Goal: Transaction & Acquisition: Purchase product/service

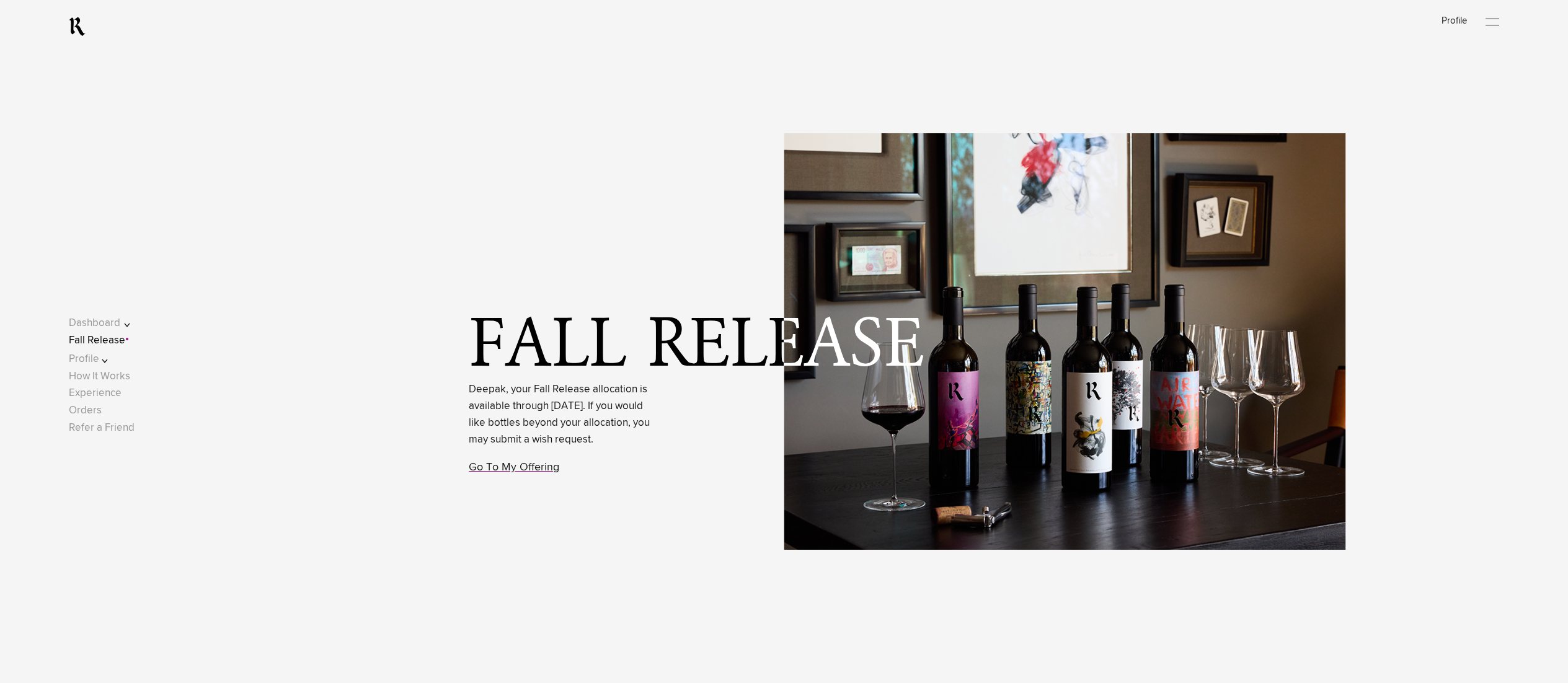
scroll to position [757, 0]
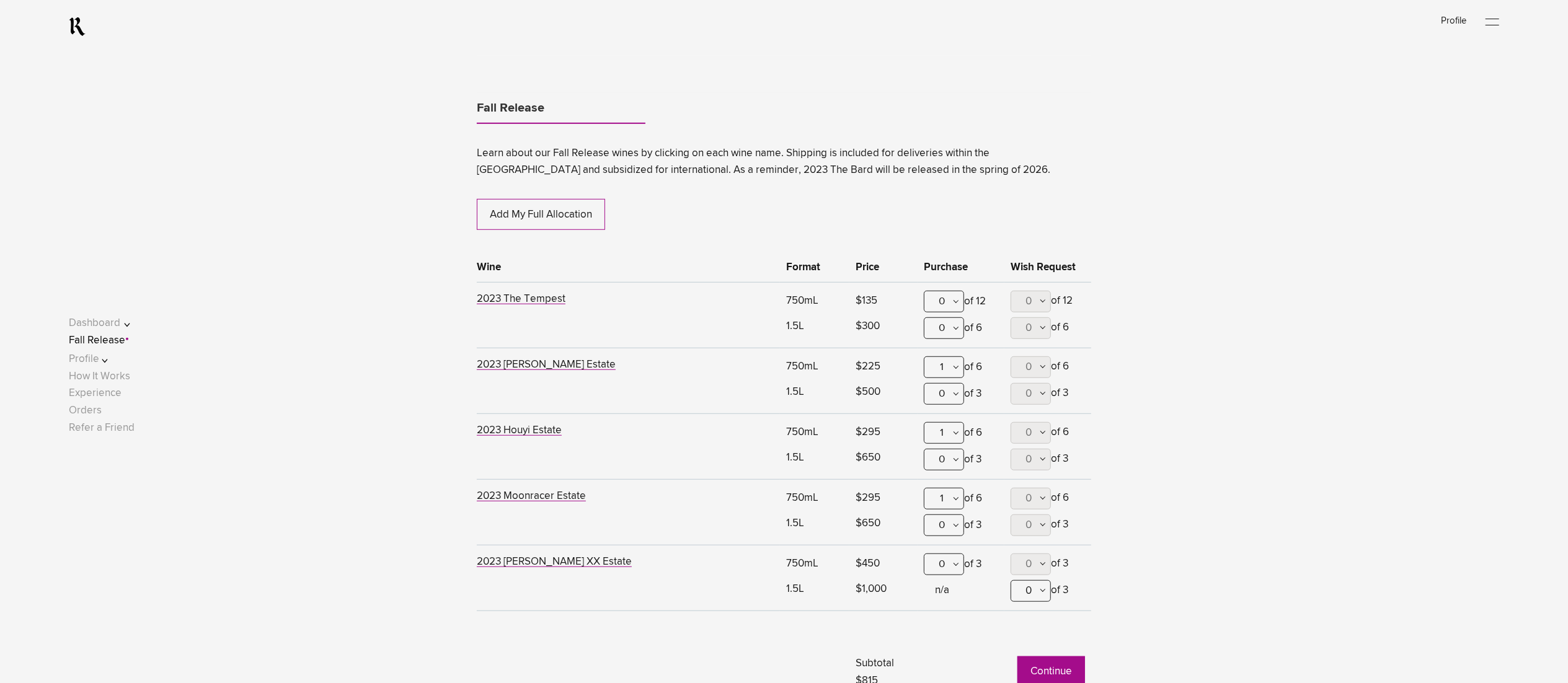
click at [112, 358] on button "Profile" at bounding box center [108, 359] width 79 height 17
click at [113, 364] on link "Shipping" at bounding box center [101, 365] width 41 height 10
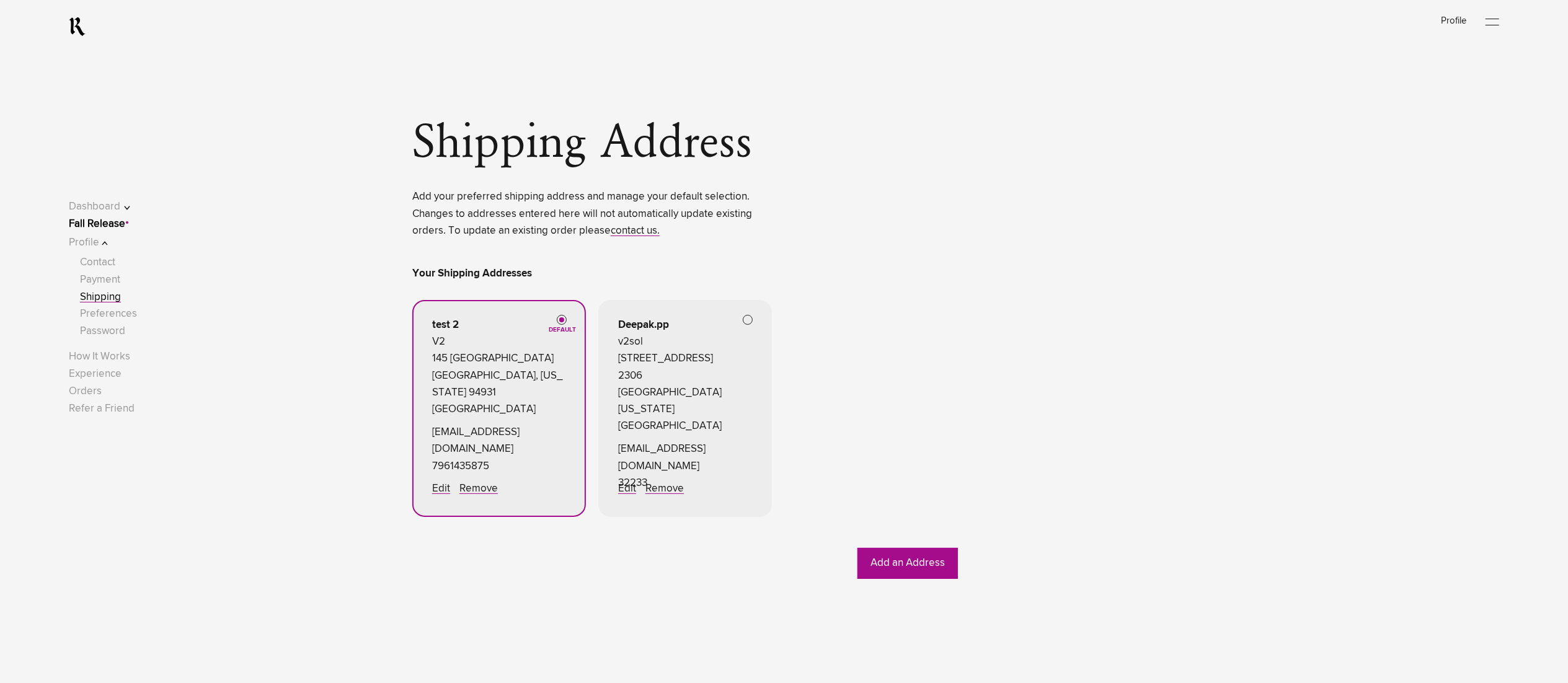
drag, startPoint x: 127, startPoint y: 215, endPoint x: 129, endPoint y: 222, distance: 7.3
click at [125, 218] on span "Fall Release" at bounding box center [97, 224] width 56 height 17
click at [110, 223] on link "Fall Release" at bounding box center [97, 224] width 56 height 10
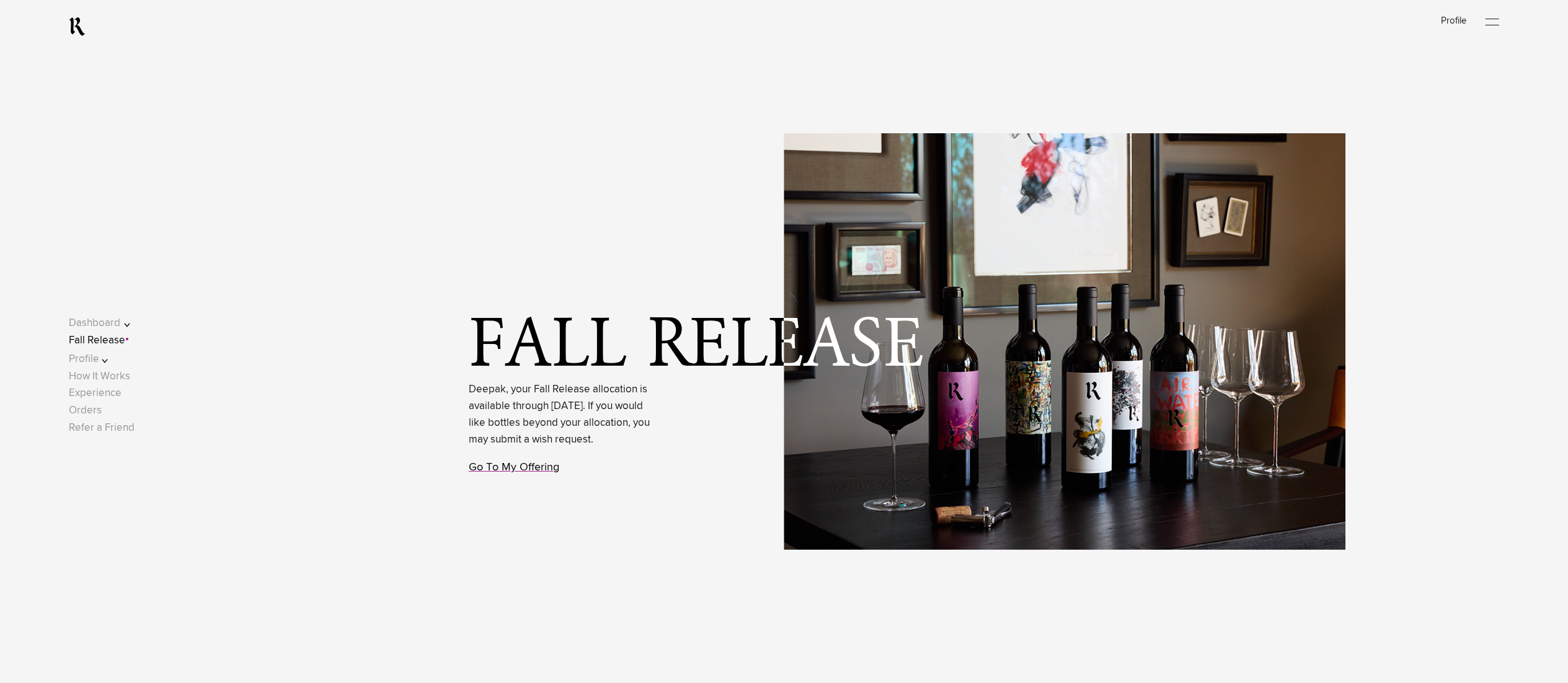
click at [494, 473] on link "Go To My Offering" at bounding box center [514, 467] width 91 height 11
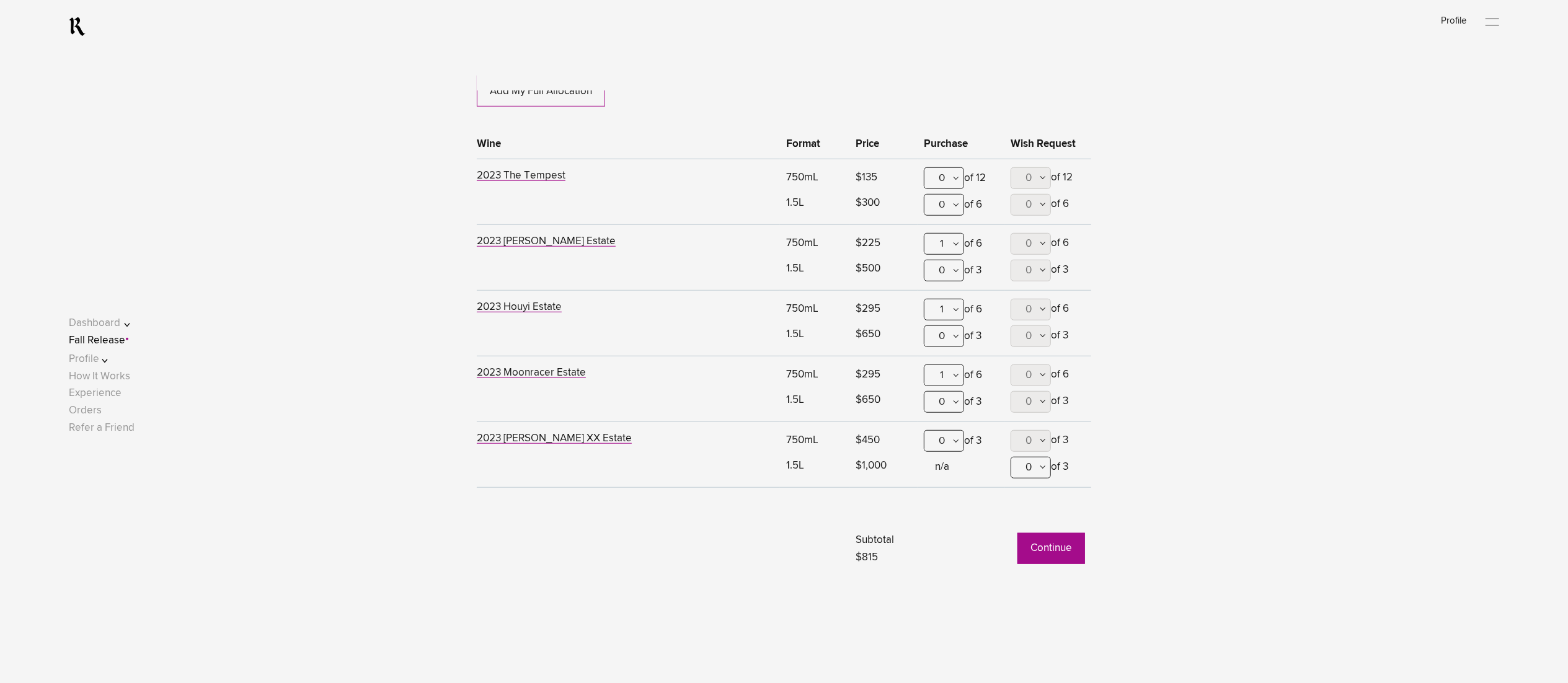
scroll to position [881, 0]
click at [1033, 547] on button "Continue" at bounding box center [1052, 547] width 68 height 31
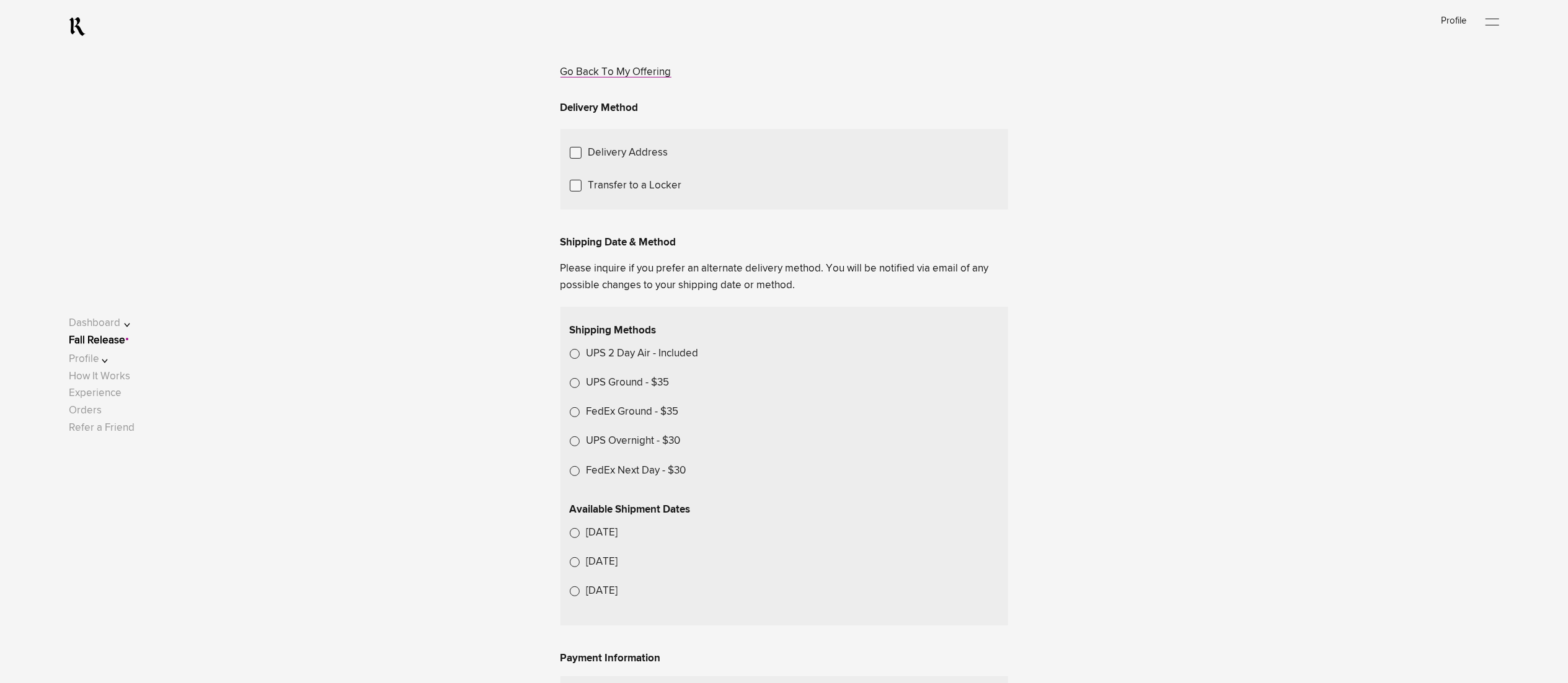
scroll to position [248, 0]
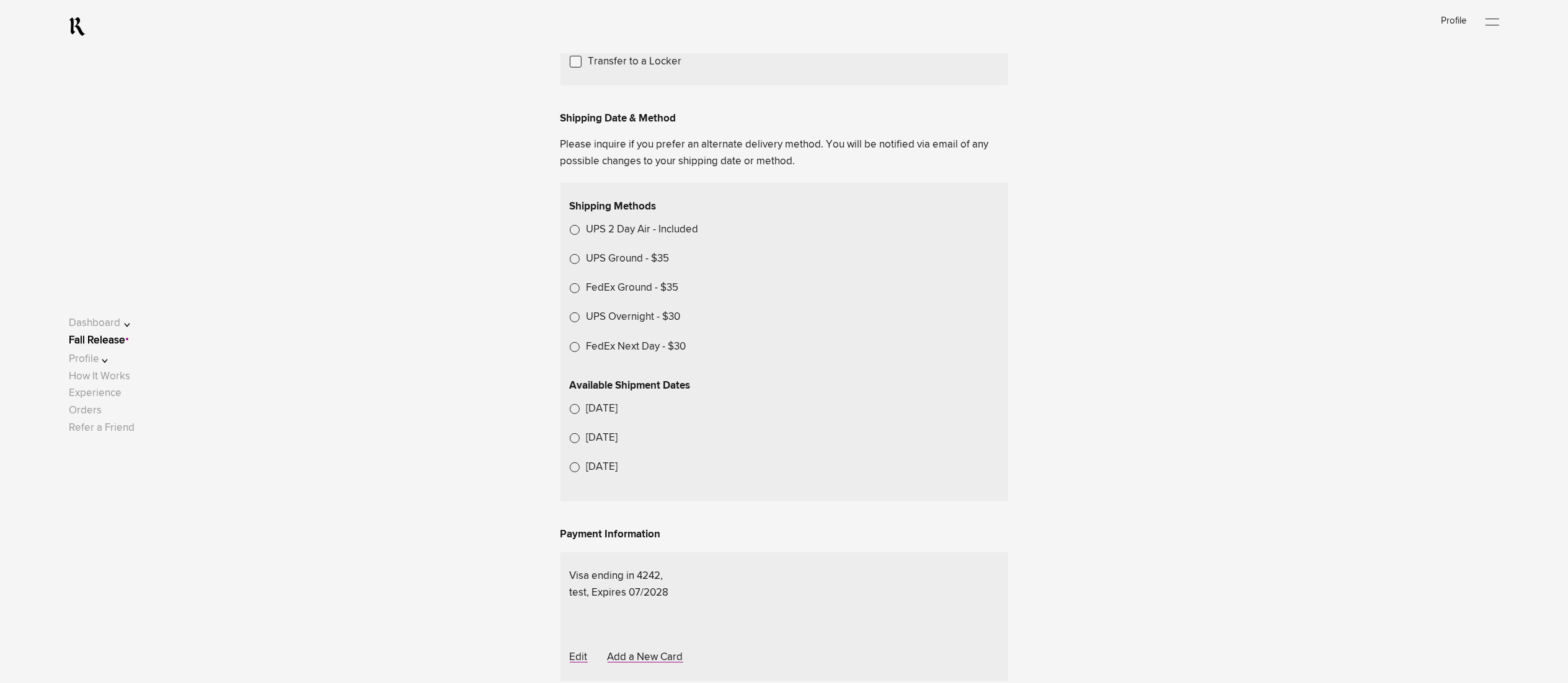
click at [640, 238] on label "UPS 2 Day Air - Included" at bounding box center [642, 230] width 112 height 17
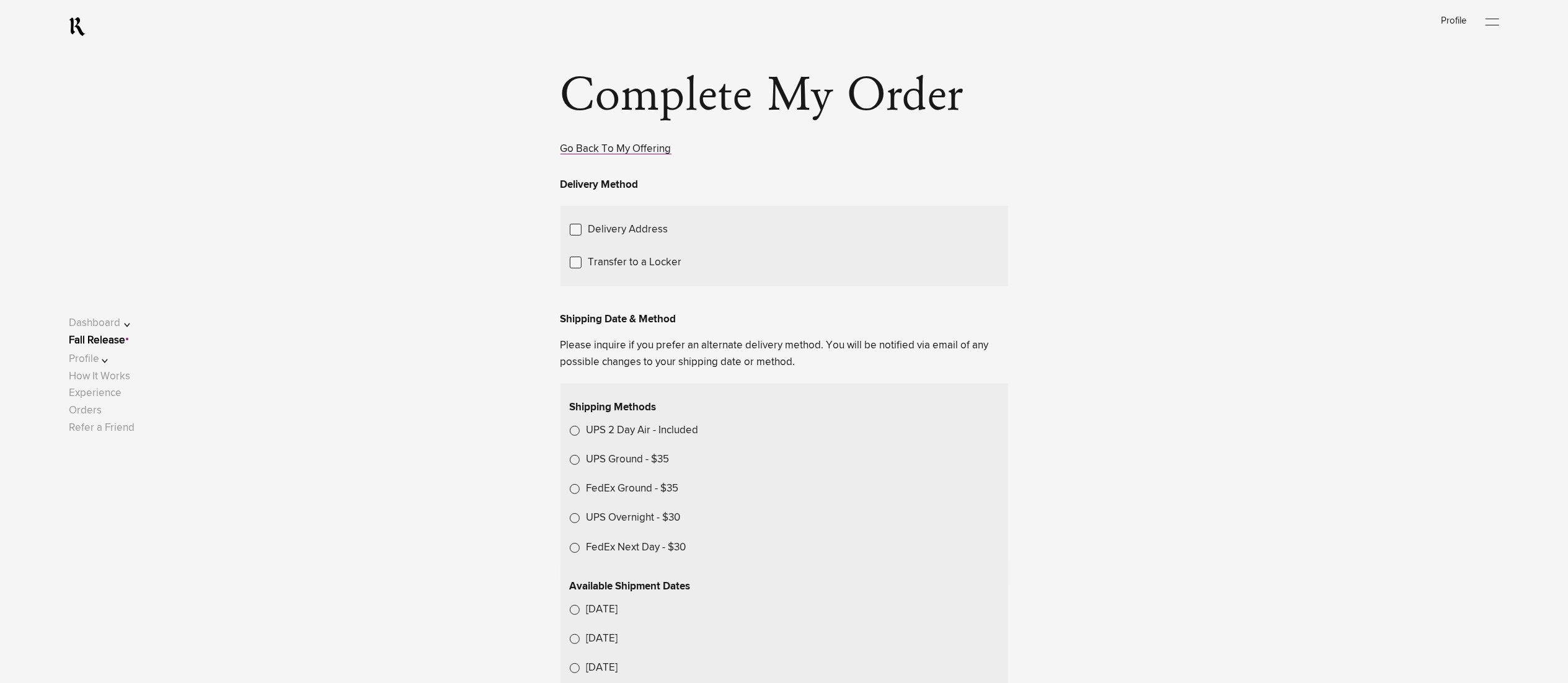
scroll to position [0, 0]
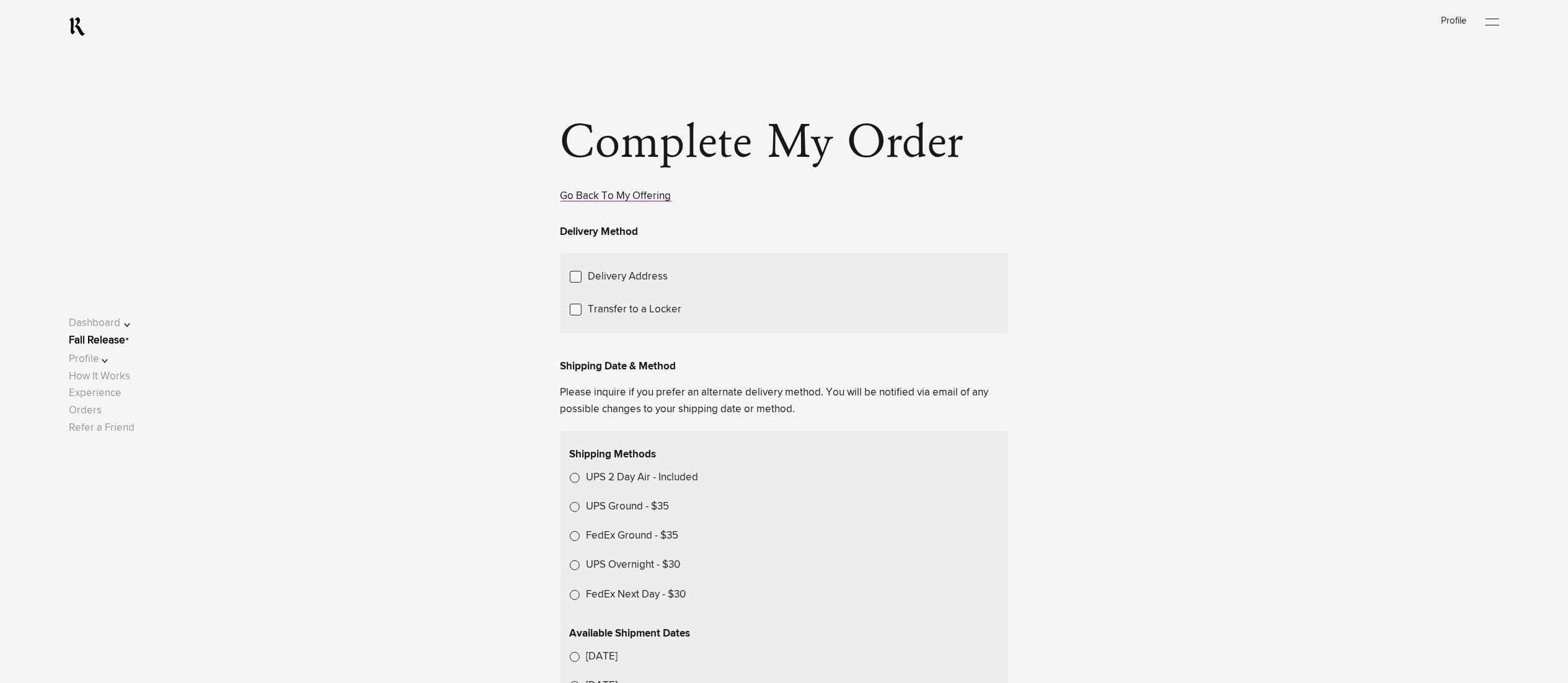
click at [105, 343] on link "Fall Release" at bounding box center [97, 341] width 56 height 10
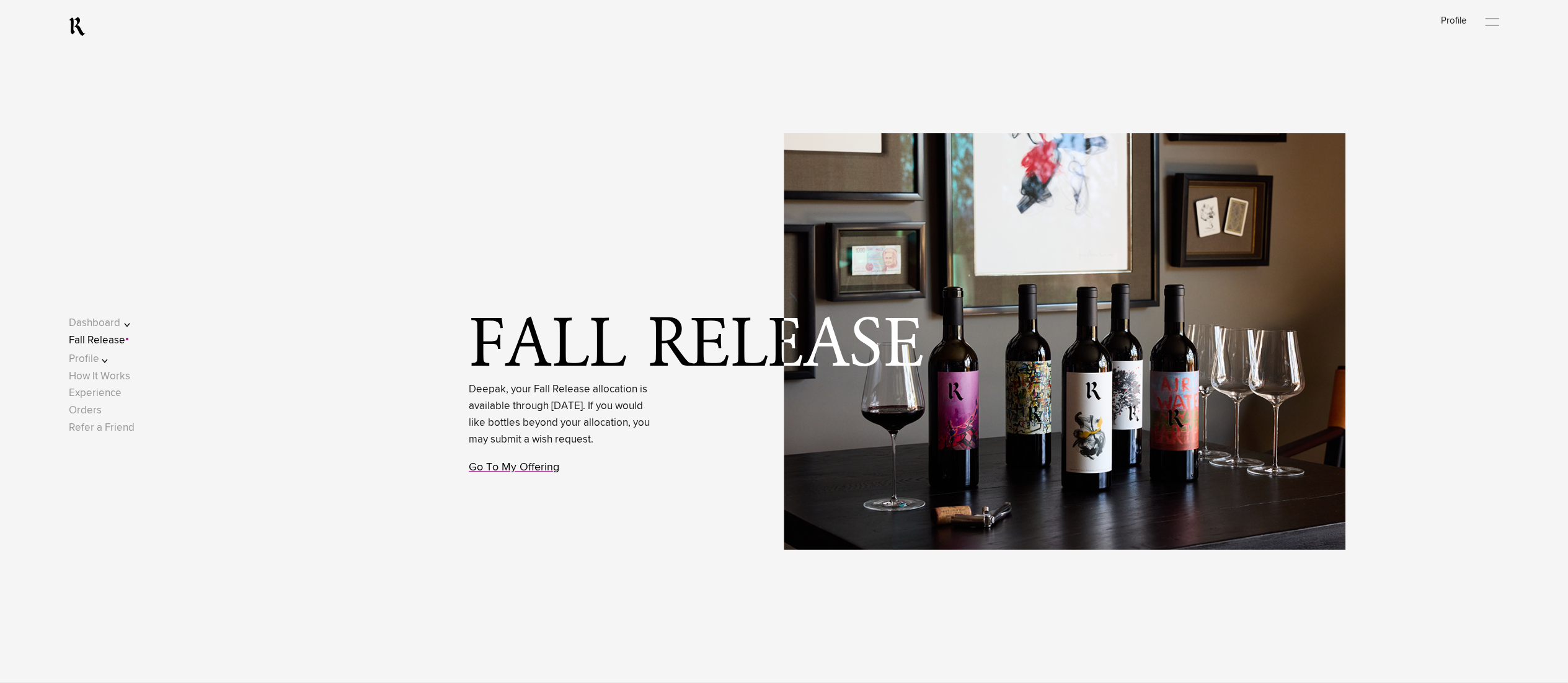
click at [531, 473] on link "Go To My Offering" at bounding box center [514, 467] width 91 height 11
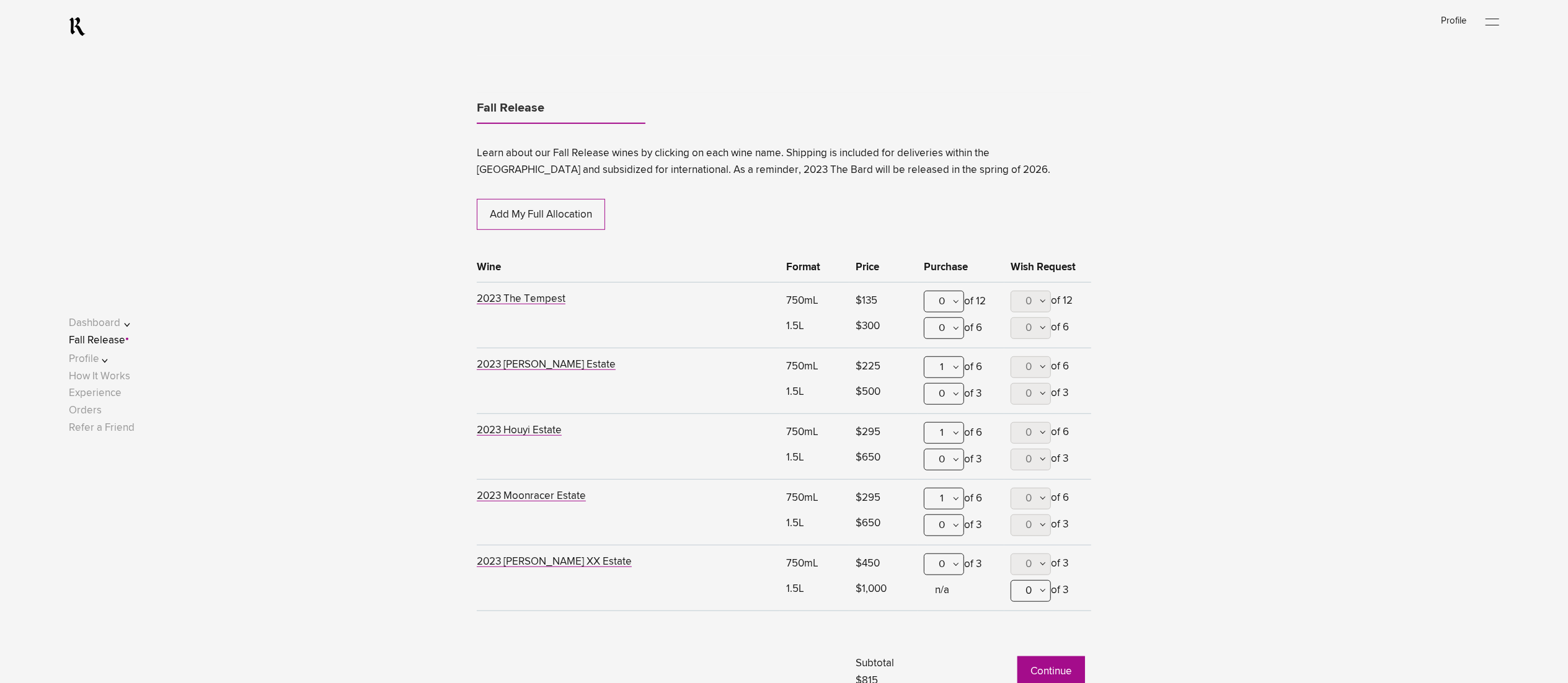
scroll to position [881, 0]
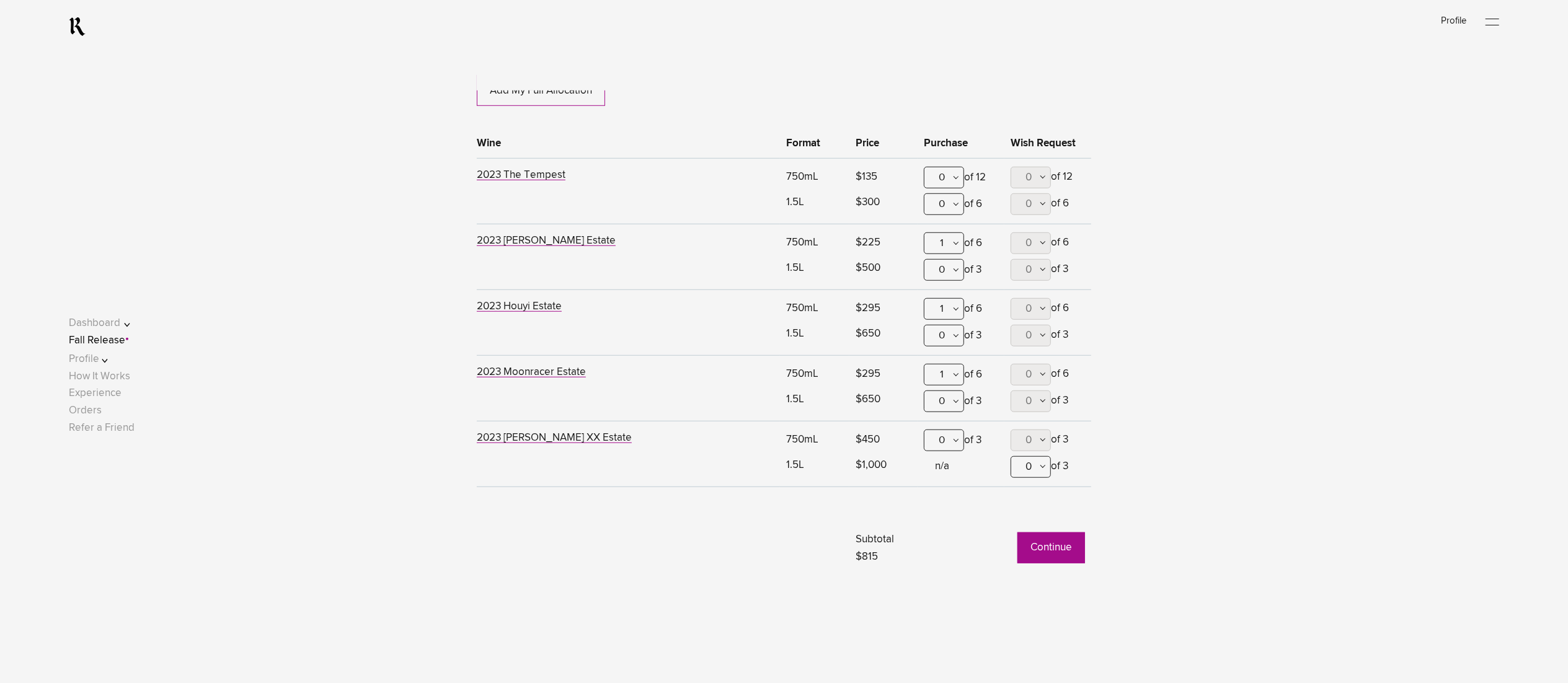
click at [1030, 552] on button "Continue" at bounding box center [1052, 547] width 68 height 31
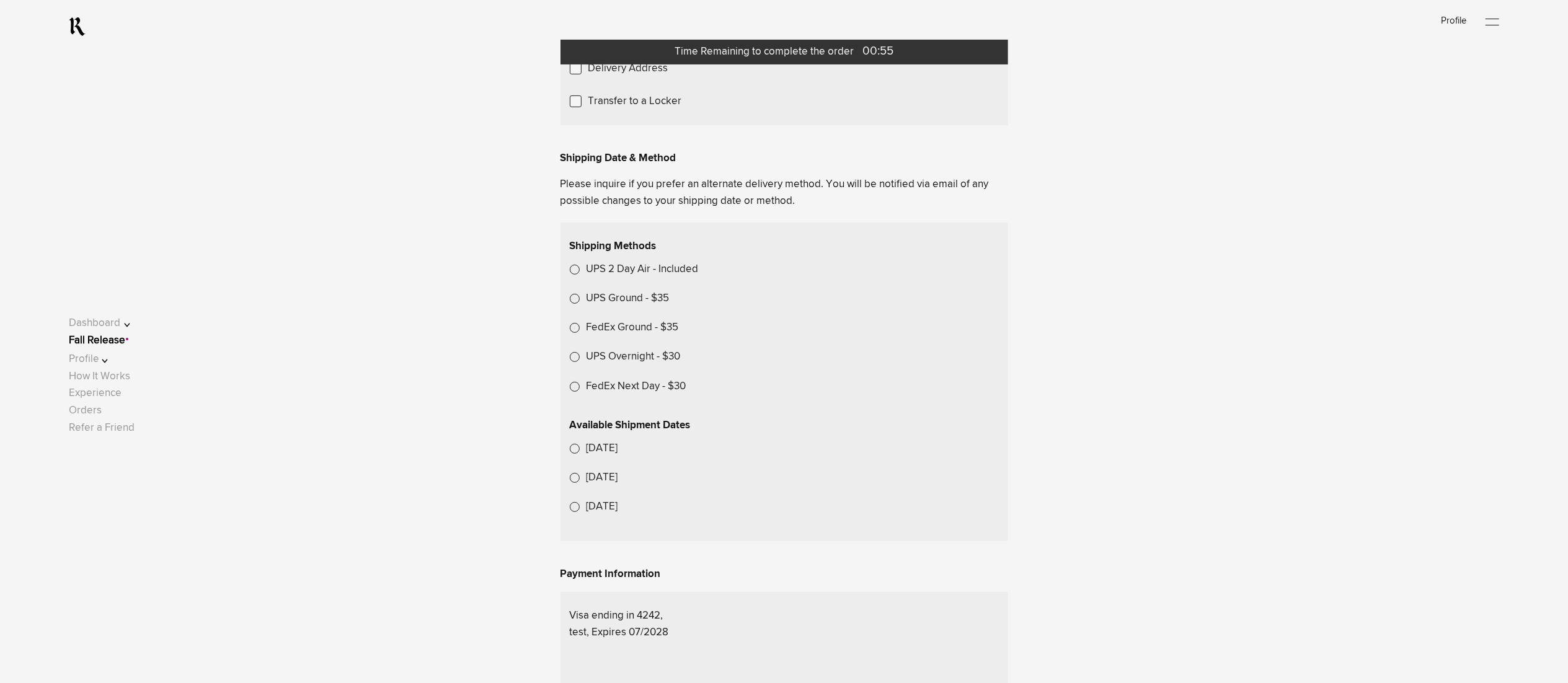
scroll to position [372, 0]
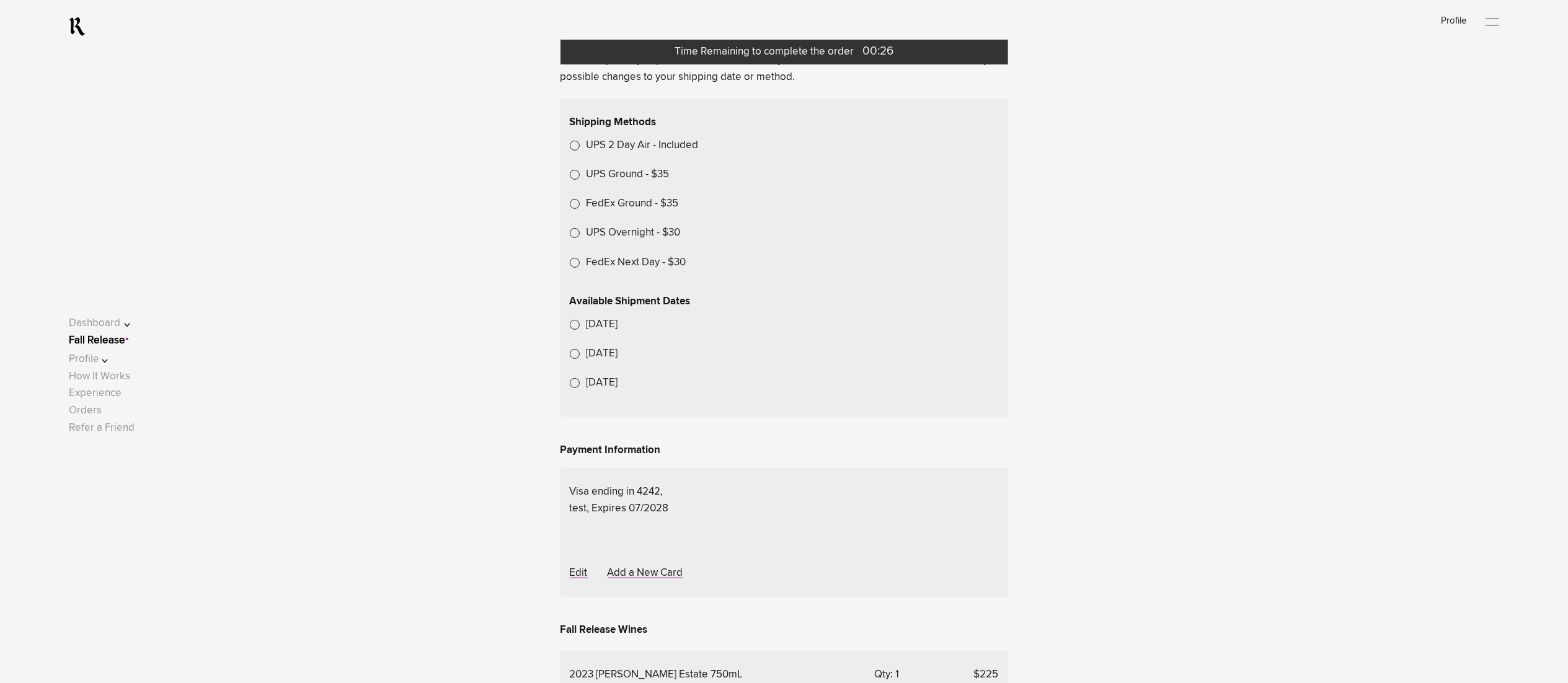
click at [630, 183] on label "UPS Ground - $35" at bounding box center [627, 175] width 83 height 17
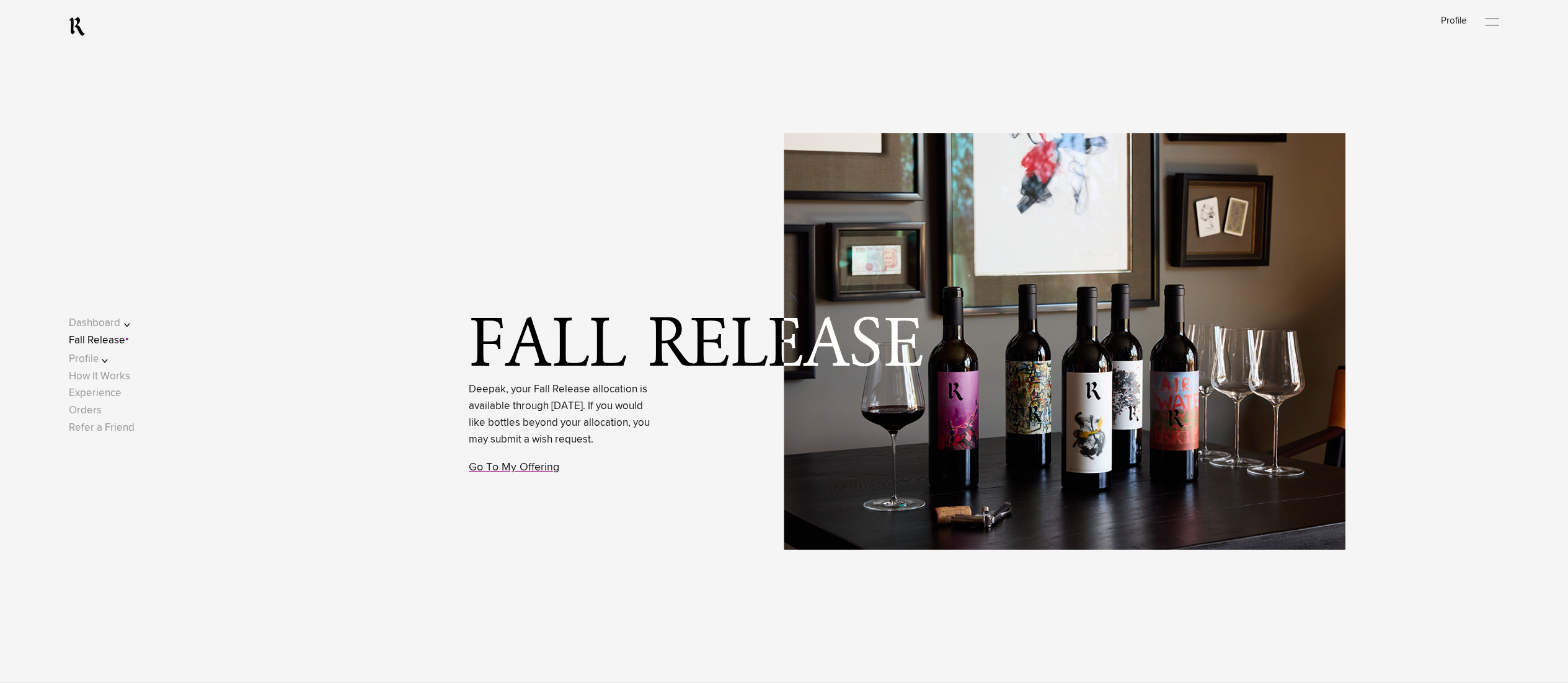
click at [115, 339] on link "Fall Release" at bounding box center [97, 341] width 56 height 10
click at [507, 473] on link "Go To My Offering" at bounding box center [514, 467] width 91 height 11
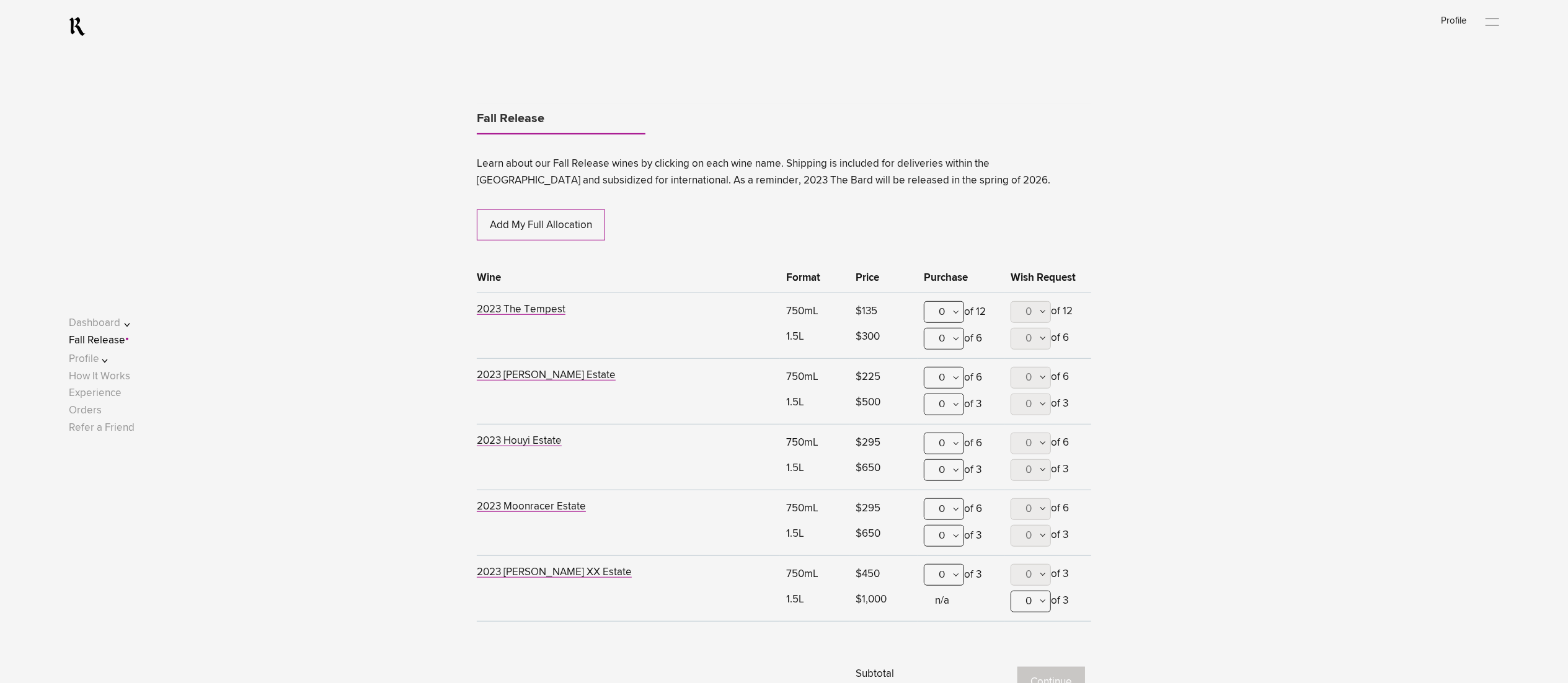
scroll to position [757, 0]
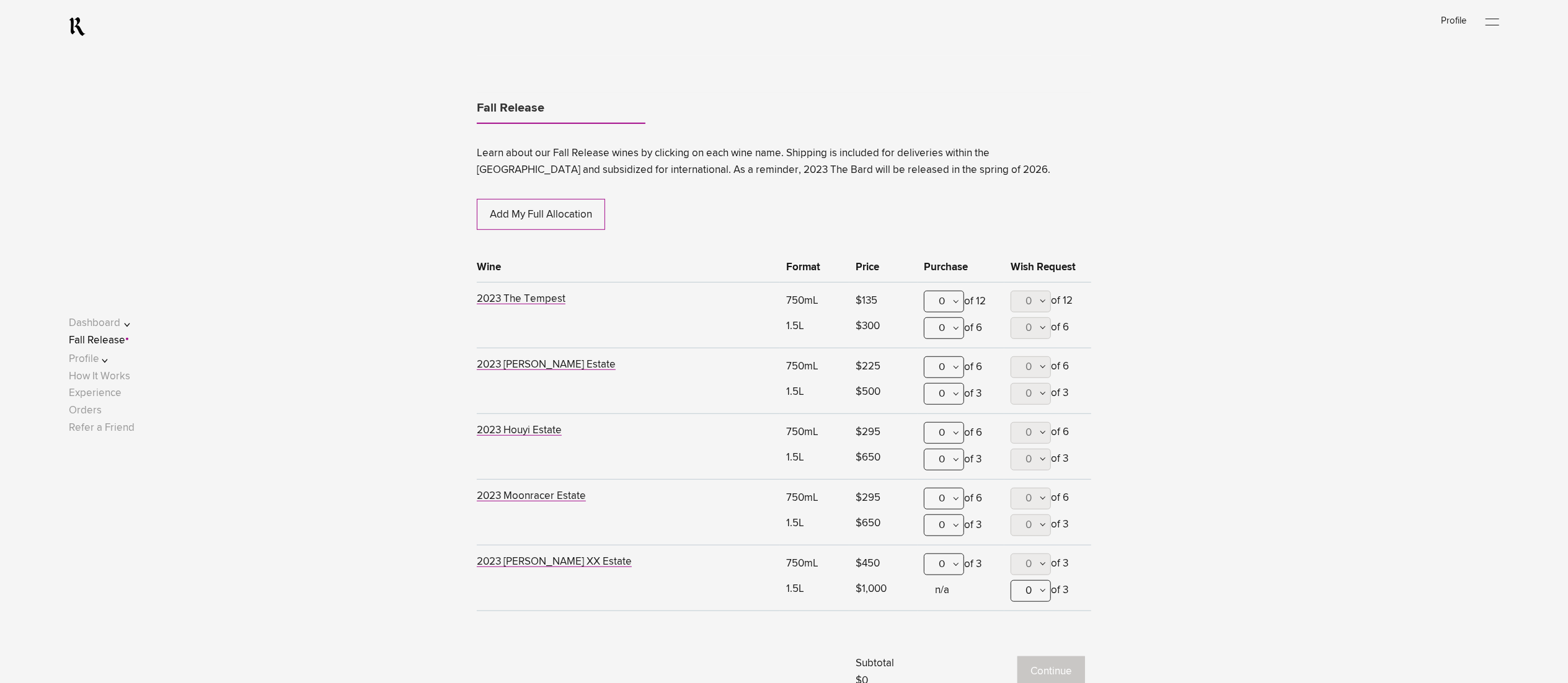
click at [945, 364] on div "0" at bounding box center [944, 367] width 40 height 22
click at [943, 424] on div "1" at bounding box center [944, 428] width 39 height 31
click at [956, 433] on div "0" at bounding box center [944, 433] width 40 height 22
click at [955, 499] on div "1" at bounding box center [944, 493] width 39 height 31
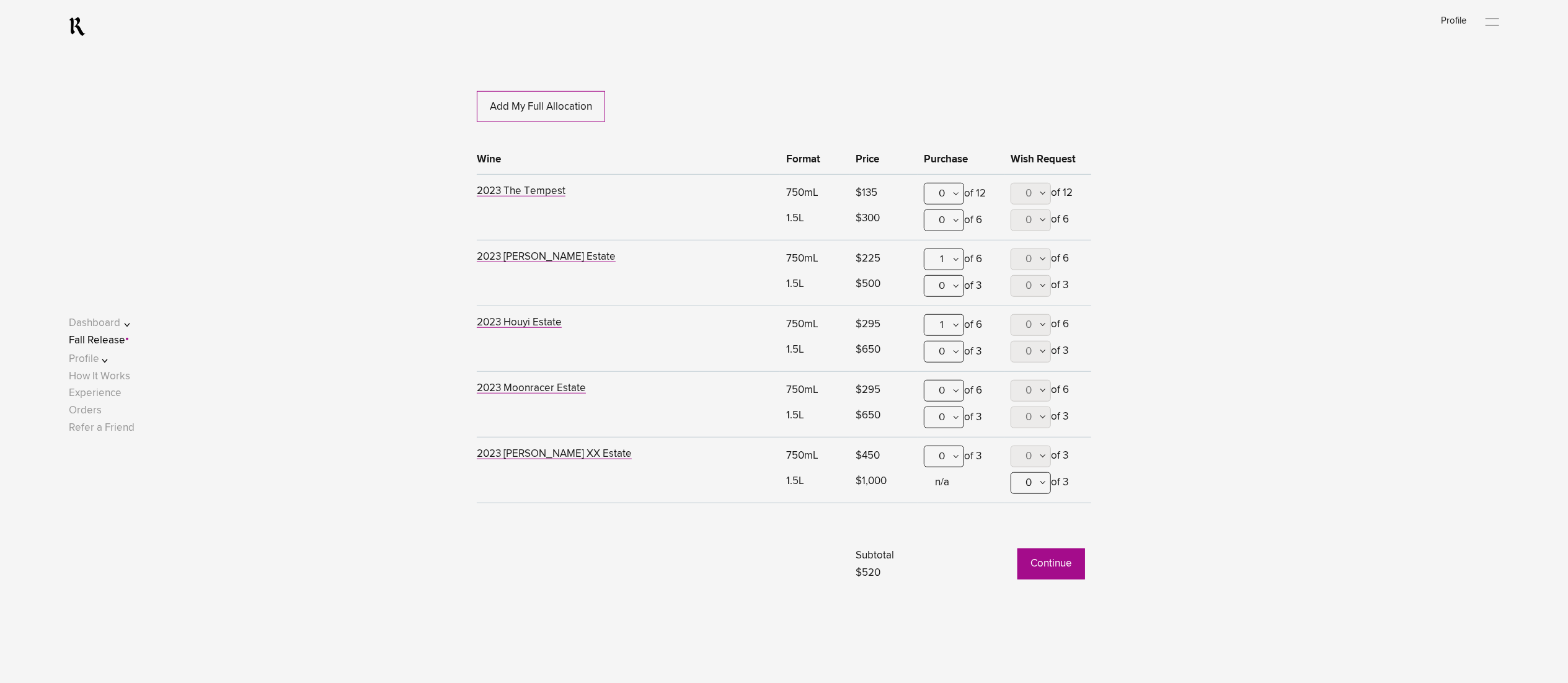
scroll to position [1005, 0]
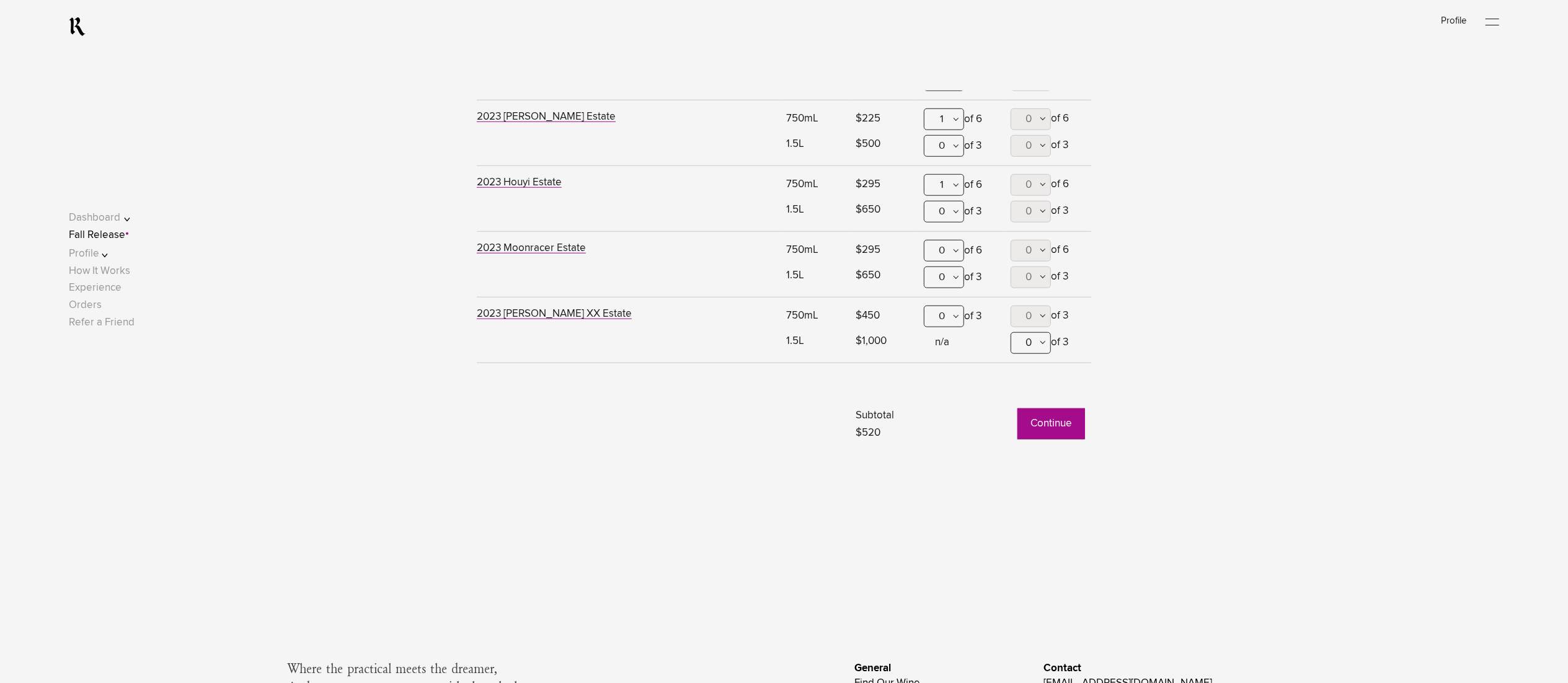
click at [1059, 424] on button "Continue" at bounding box center [1052, 423] width 68 height 31
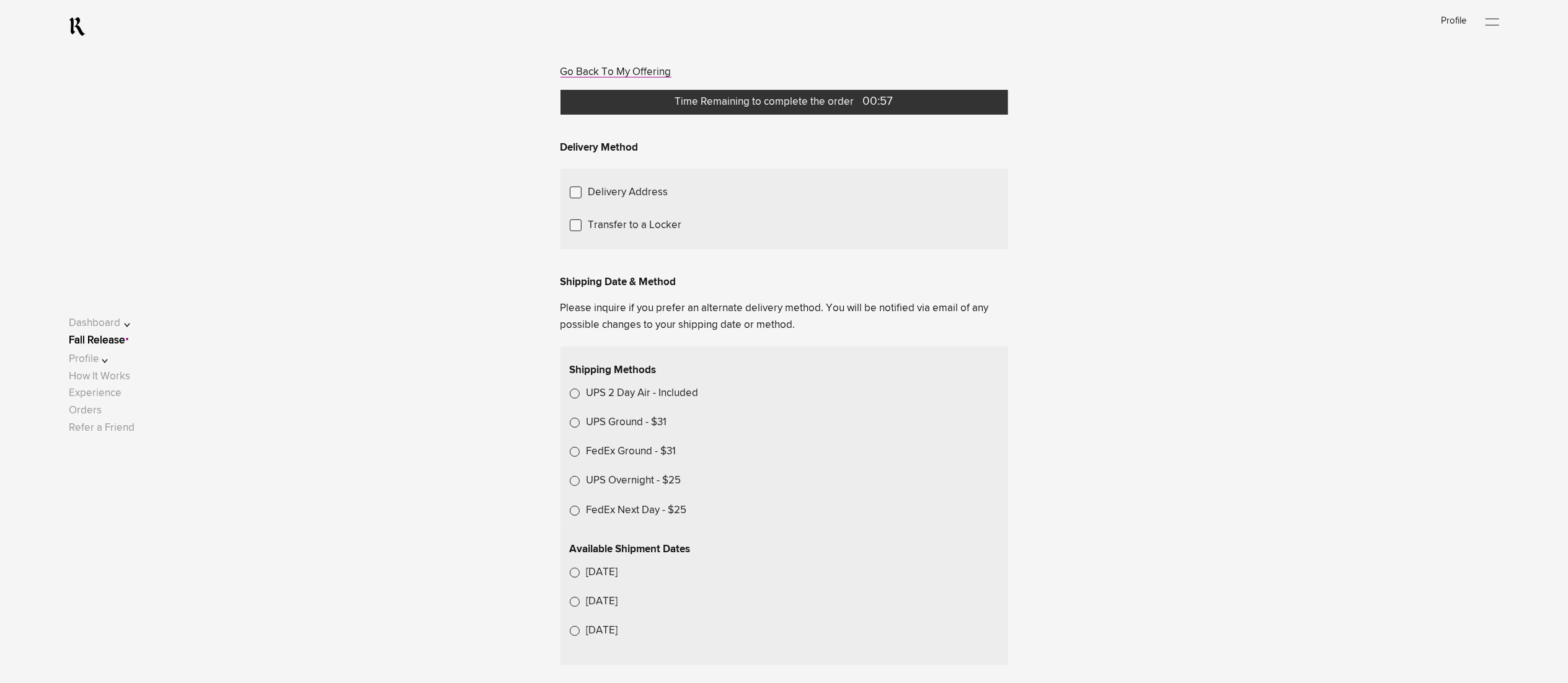
scroll to position [248, 0]
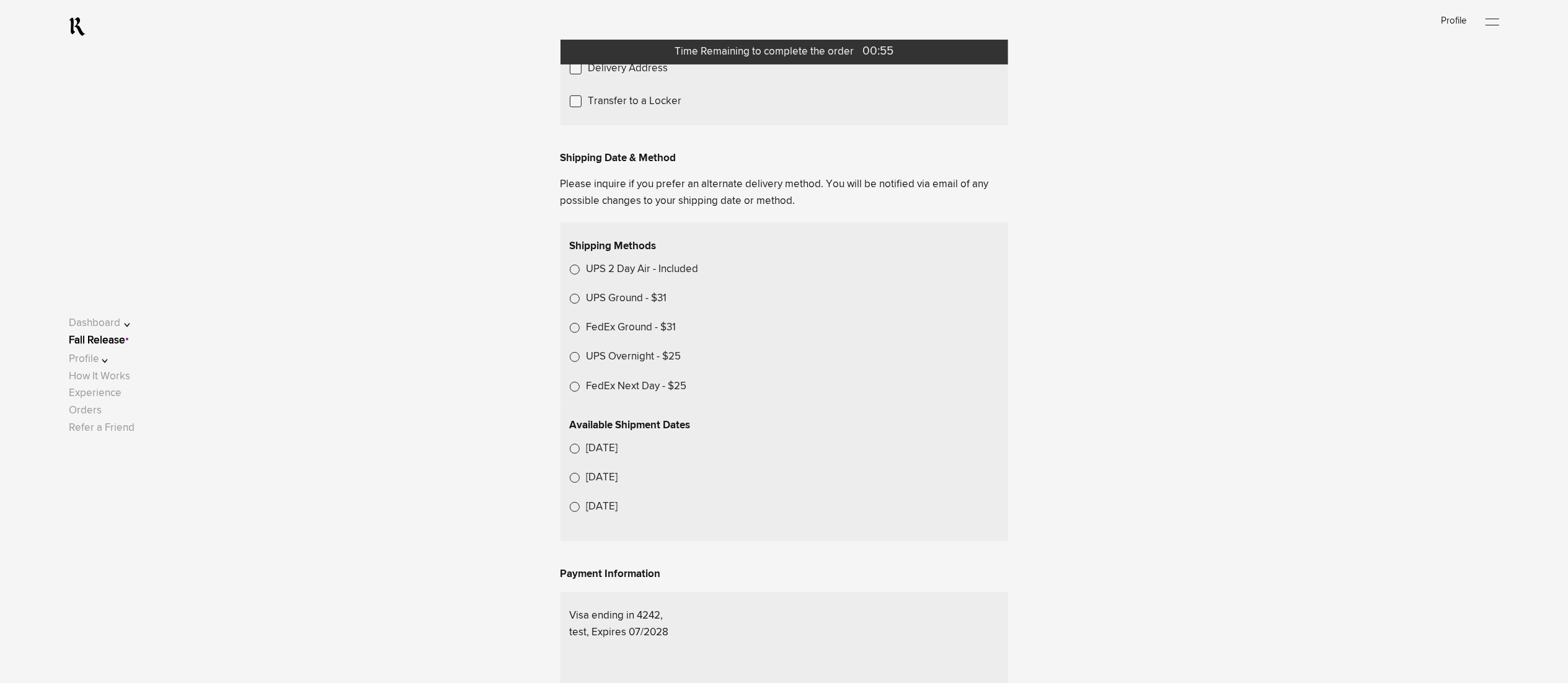
click at [0, 0] on span "Choose Another Saved Shipping Address" at bounding box center [0, 0] width 0 height 0
click at [0, 0] on div "Deepak.p p - [GEOGRAPHIC_DATA], [US_STATE], 33131" at bounding box center [0, 0] width 0 height 0
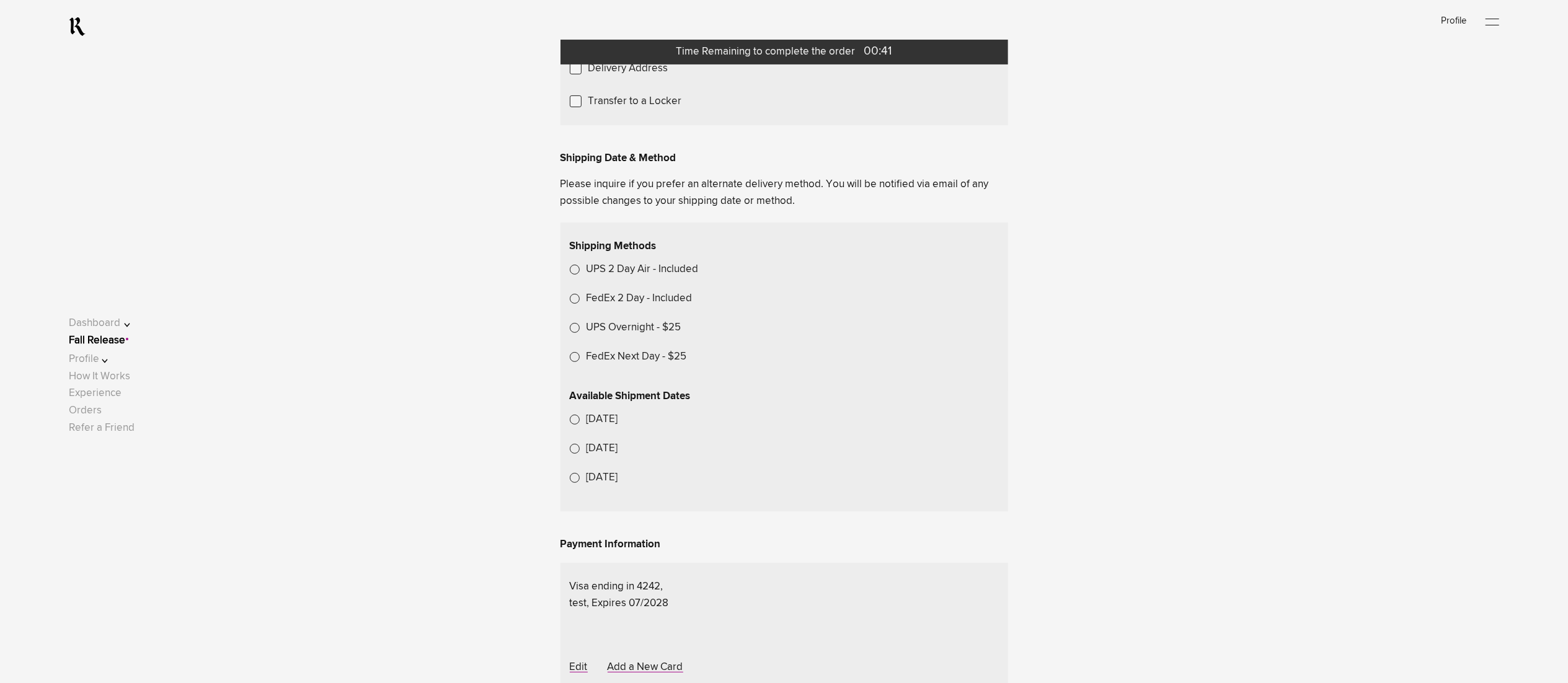
click at [655, 307] on label "FedEx 2 Day - Included" at bounding box center [639, 298] width 106 height 17
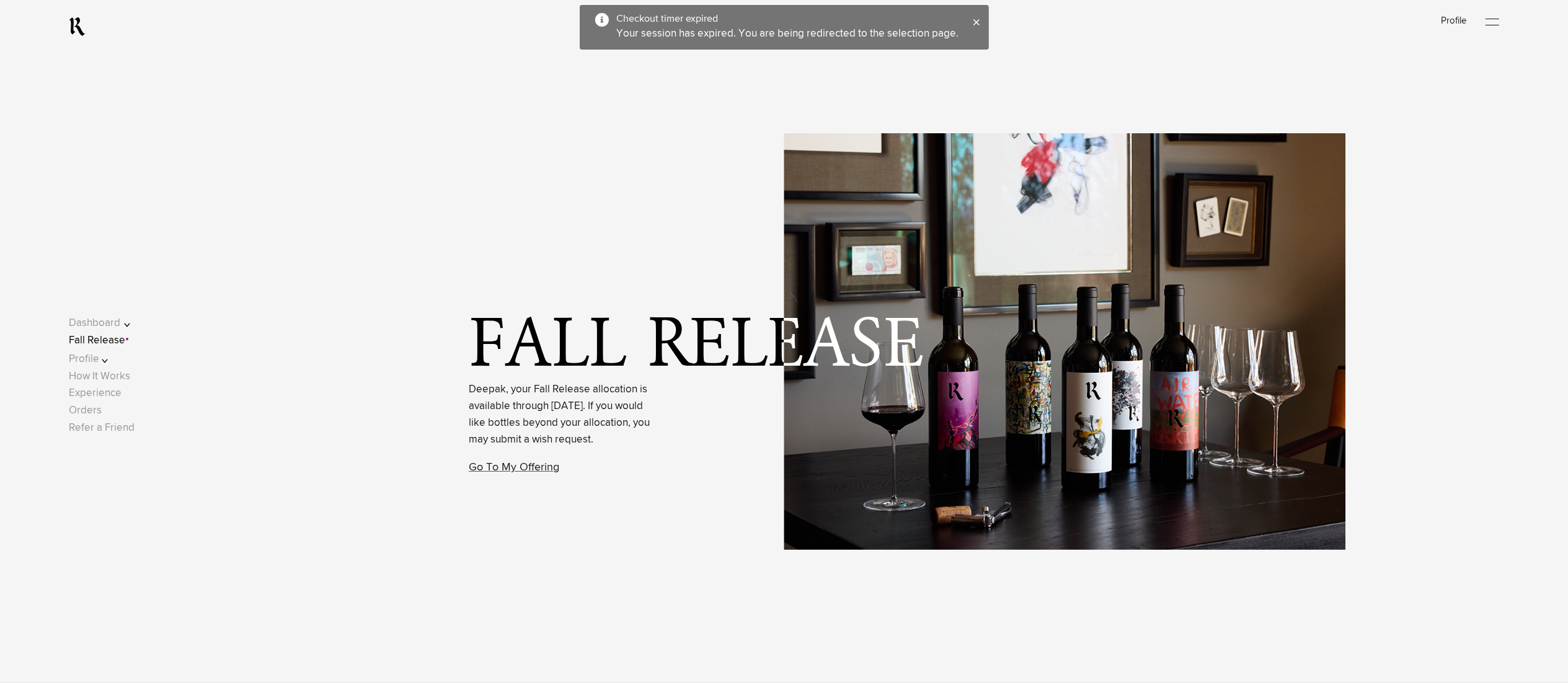
click at [114, 339] on link "Fall Release" at bounding box center [97, 341] width 56 height 10
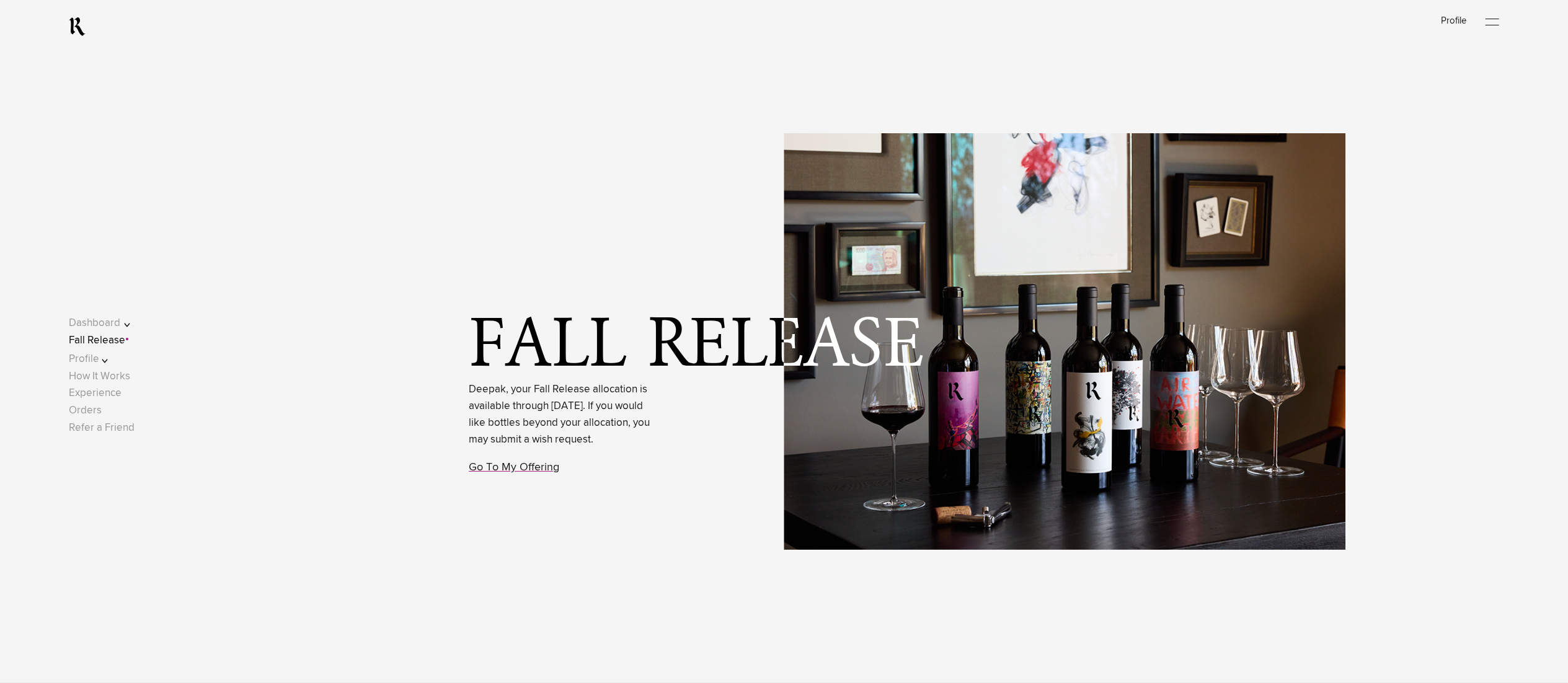
click at [110, 361] on button "Profile" at bounding box center [108, 359] width 79 height 17
click at [121, 361] on link "Shipping" at bounding box center [101, 365] width 41 height 10
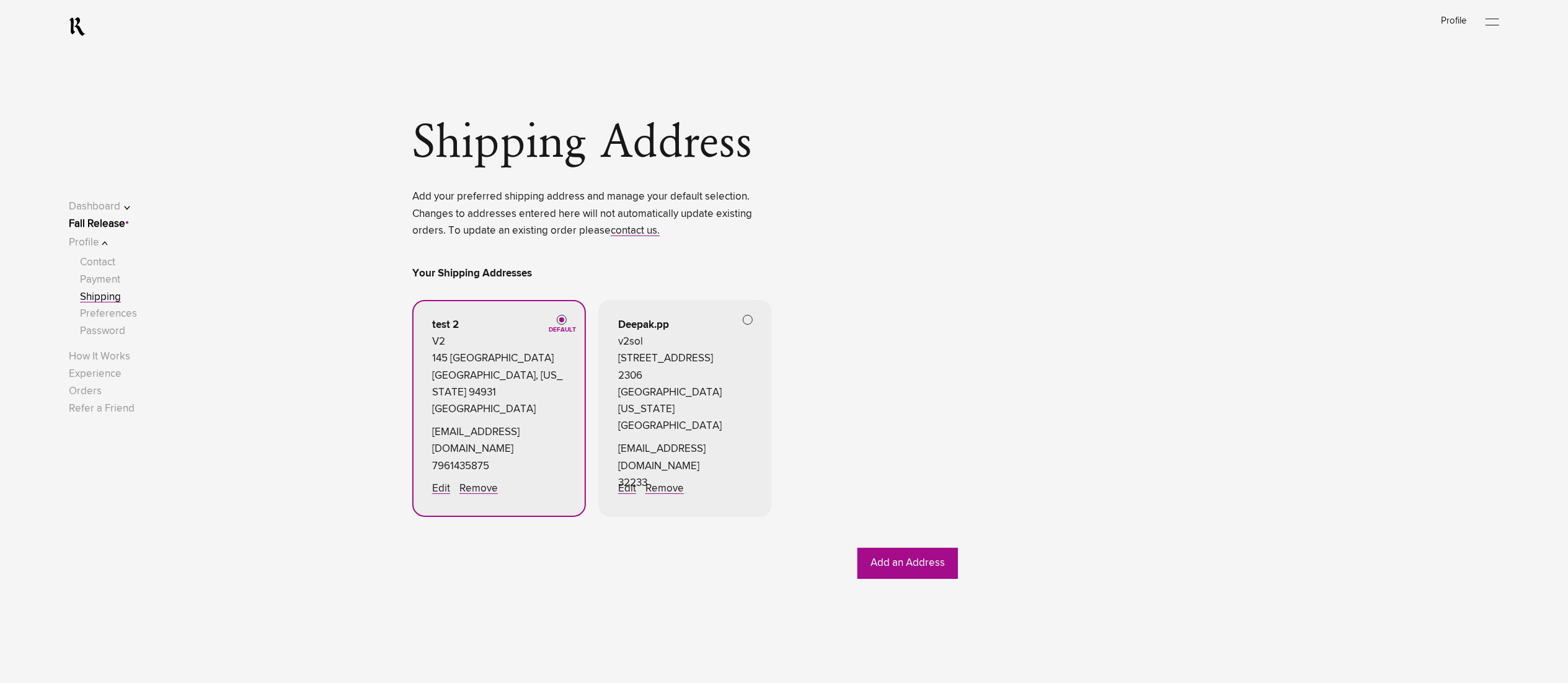
click at [125, 219] on link "Fall Release" at bounding box center [97, 224] width 56 height 10
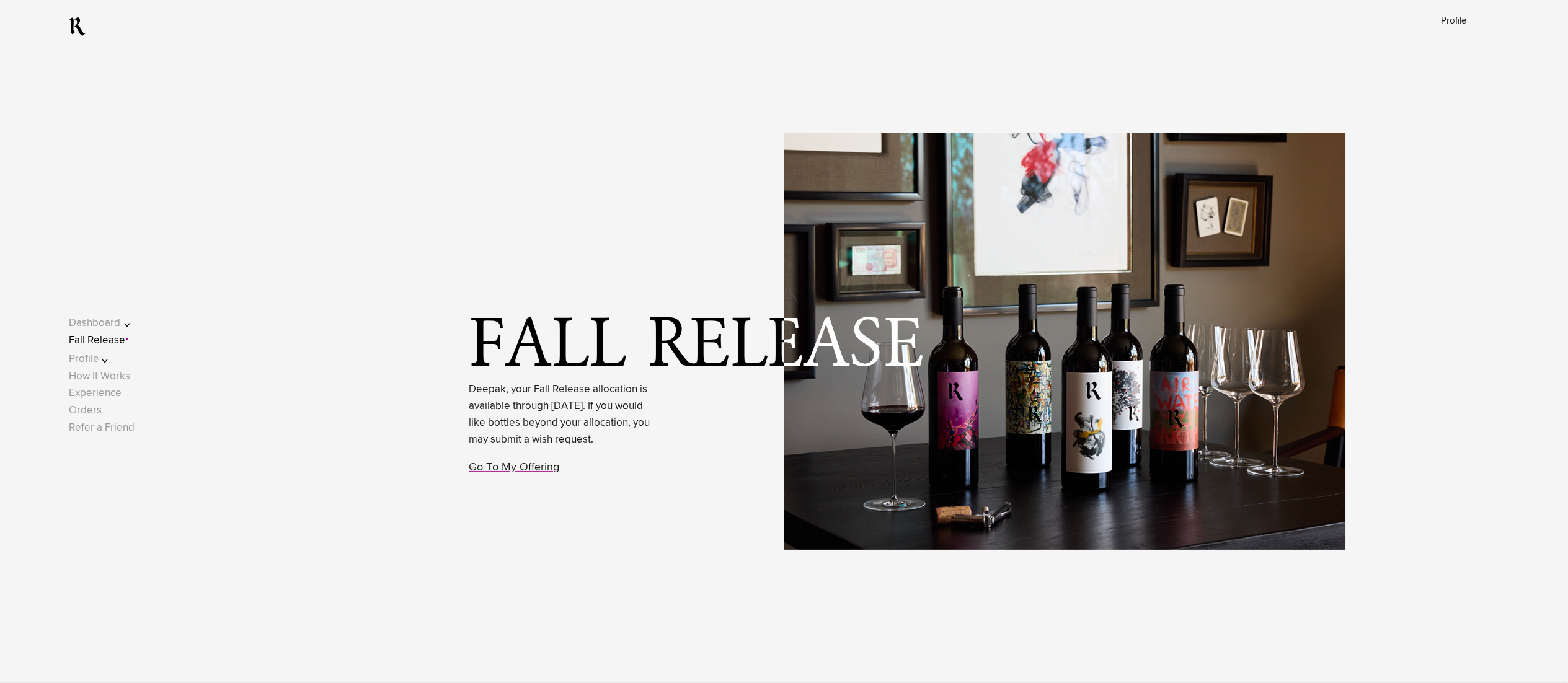
click at [115, 357] on button "Profile" at bounding box center [108, 359] width 79 height 17
click at [121, 361] on link "Shipping" at bounding box center [101, 365] width 41 height 10
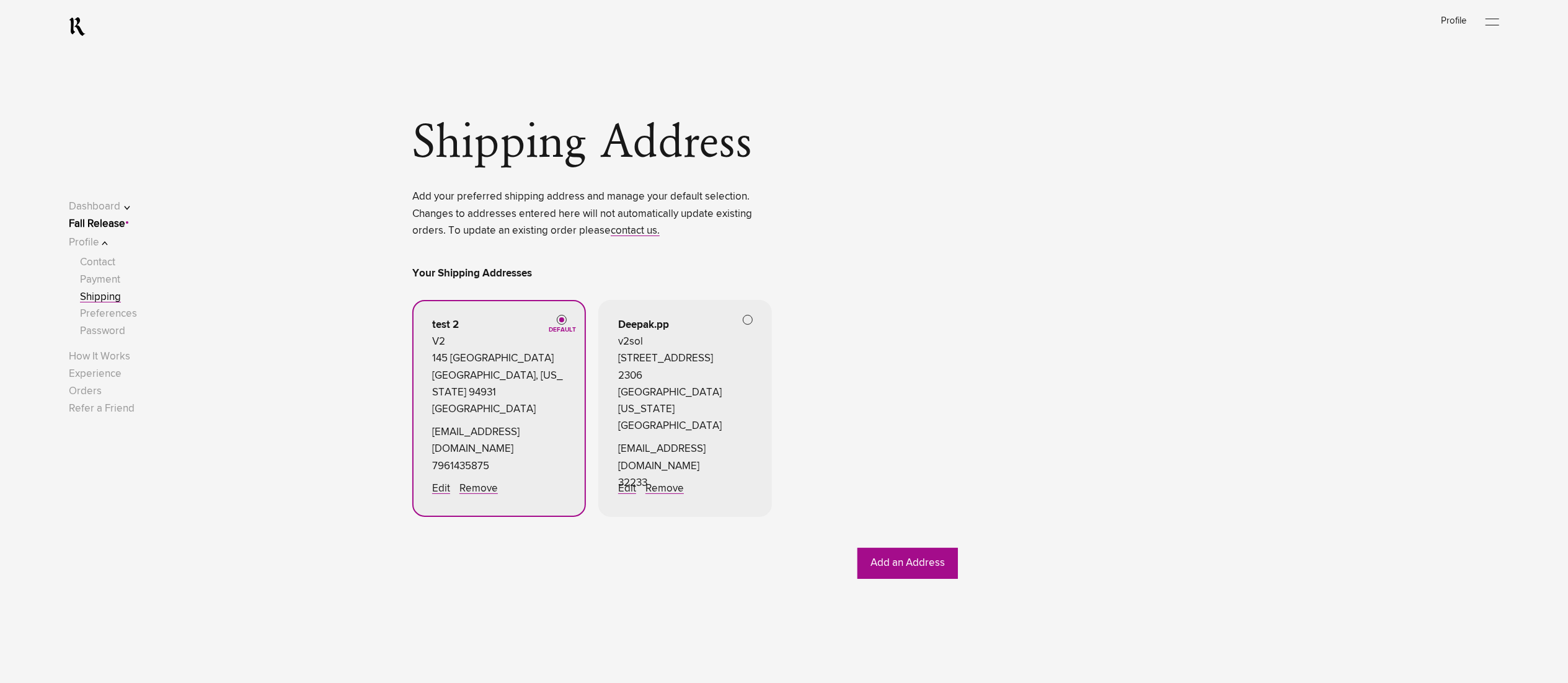
click at [125, 223] on link "Fall Release" at bounding box center [97, 224] width 56 height 10
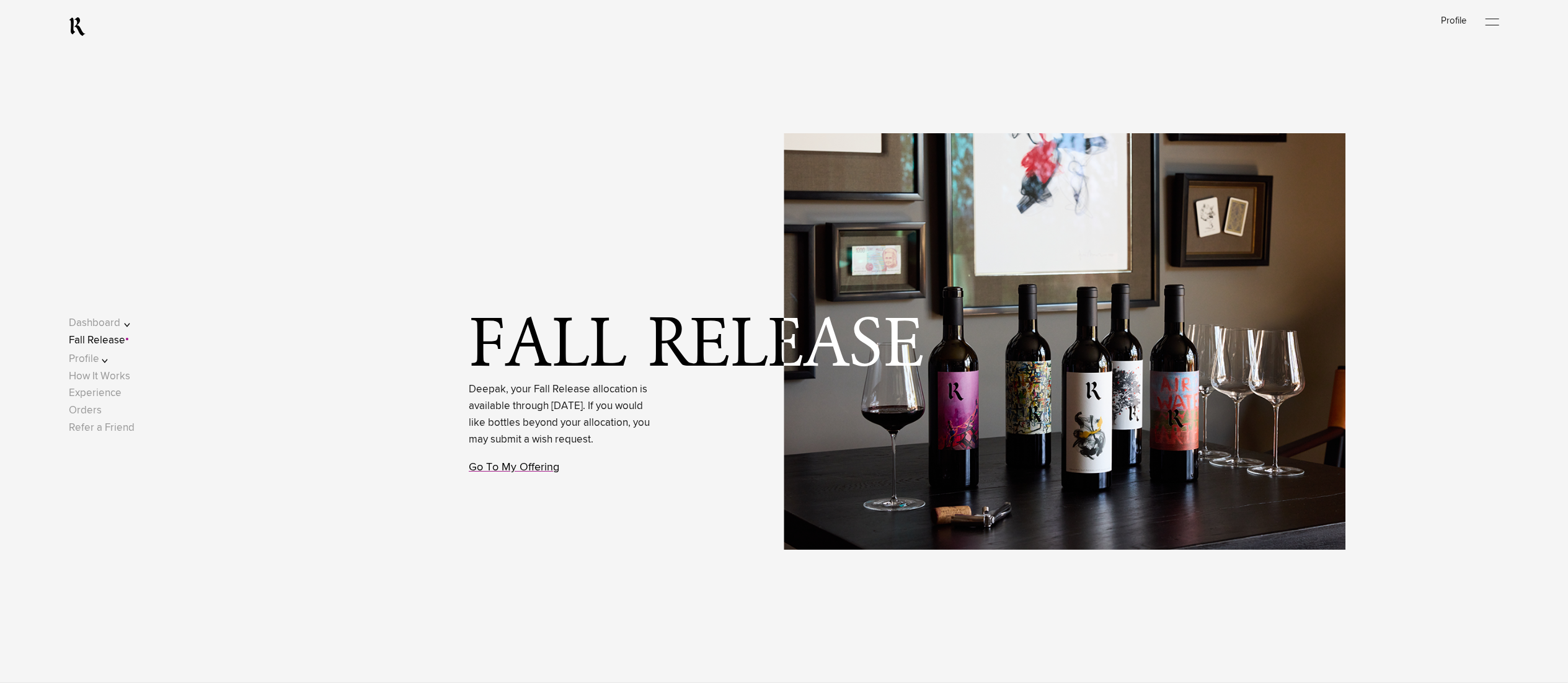
click at [506, 473] on link "Go To My Offering" at bounding box center [514, 467] width 91 height 11
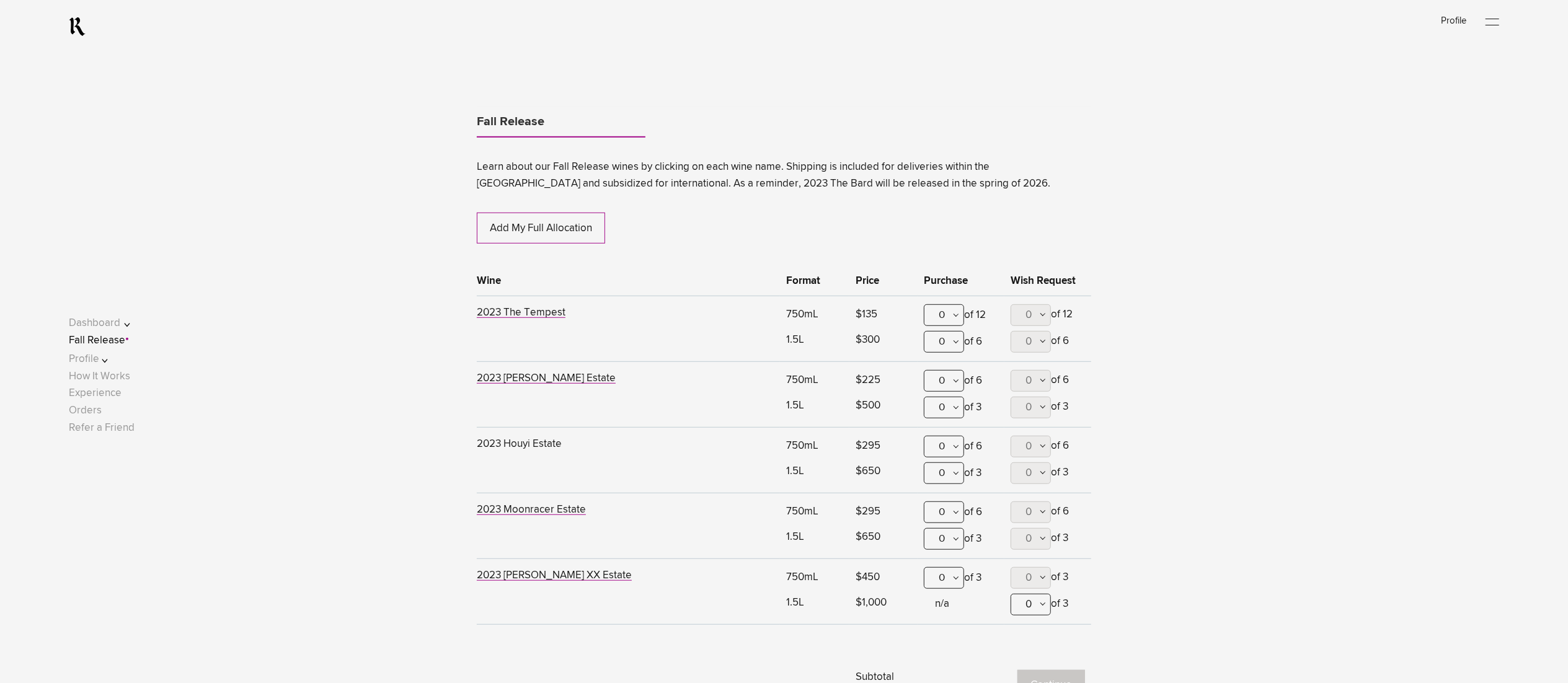
scroll to position [757, 0]
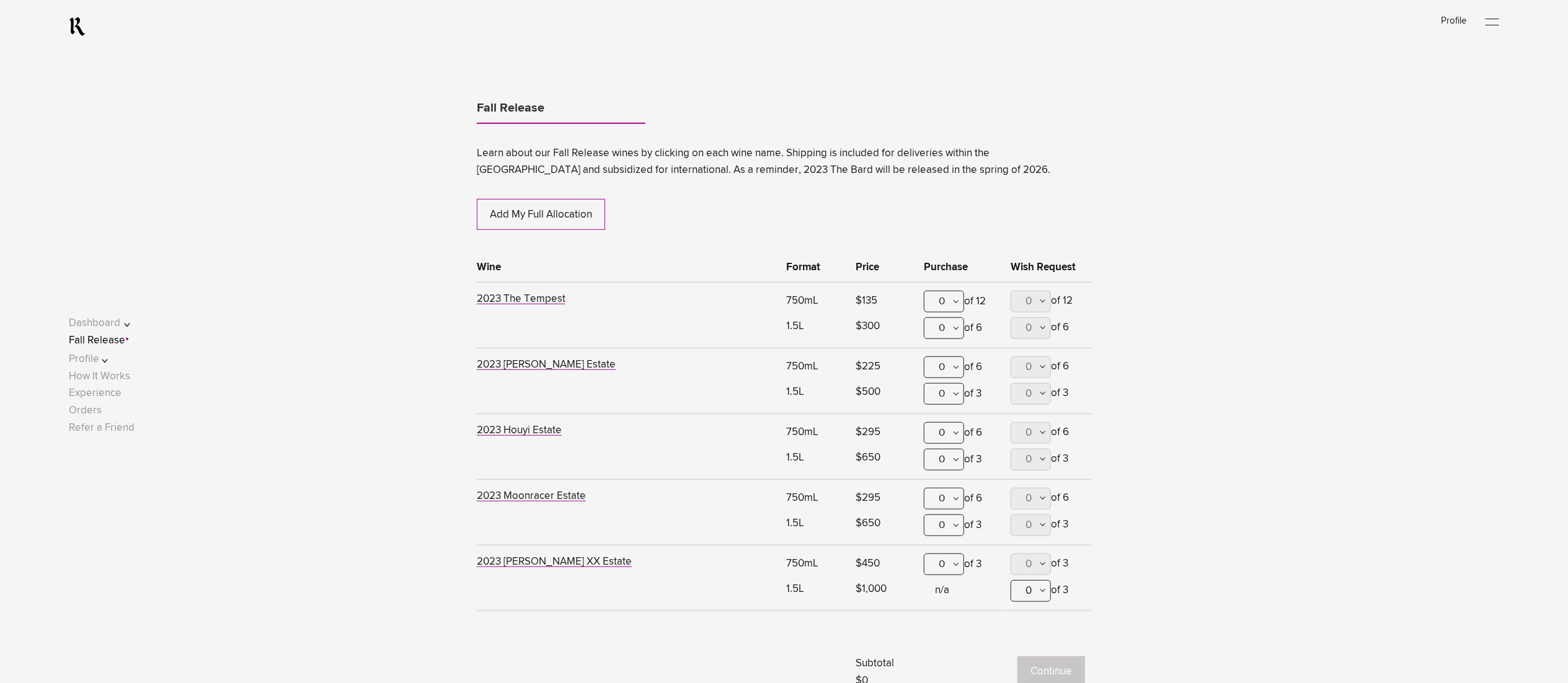
drag, startPoint x: 956, startPoint y: 369, endPoint x: 953, endPoint y: 383, distance: 14.3
click at [956, 369] on div "0" at bounding box center [944, 367] width 40 height 22
click at [954, 428] on div "1" at bounding box center [944, 428] width 39 height 31
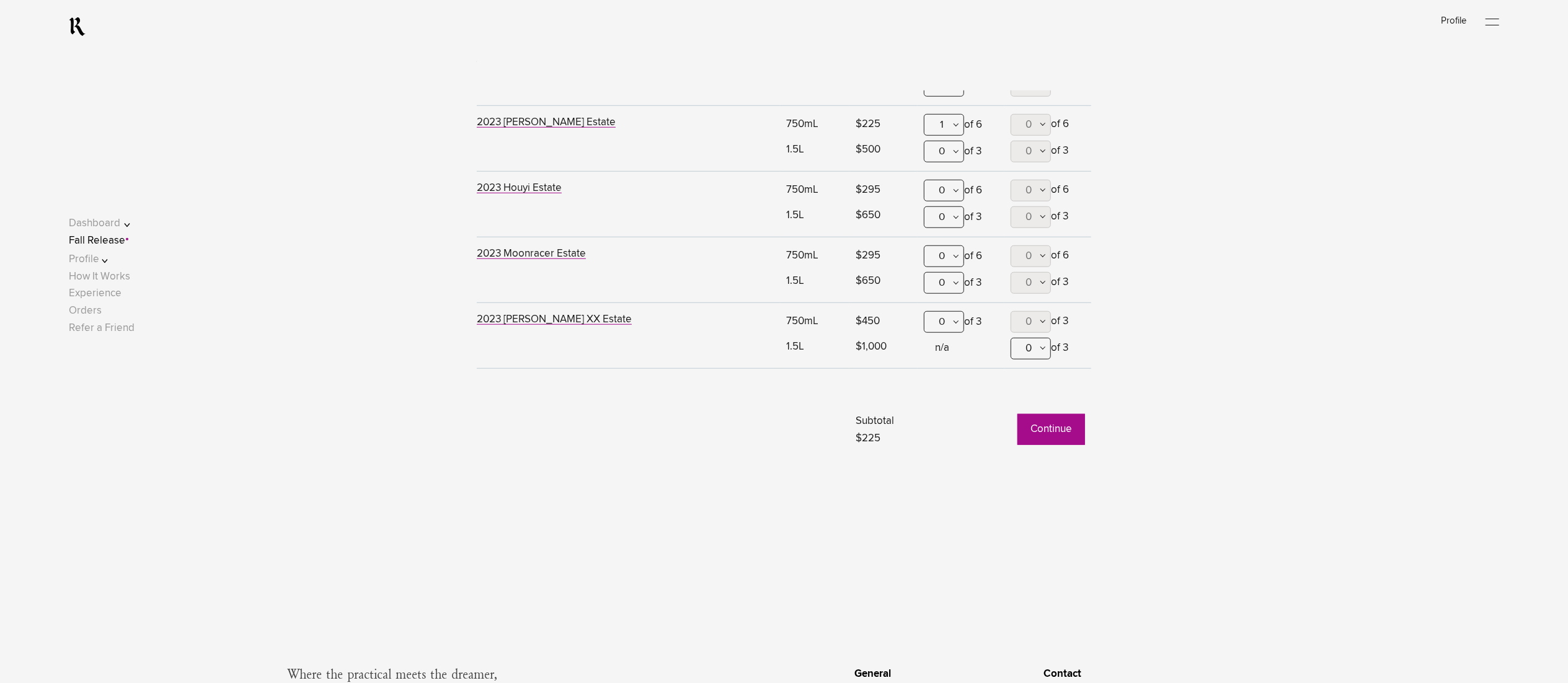
scroll to position [1005, 0]
click at [1055, 424] on button "Continue" at bounding box center [1052, 423] width 68 height 31
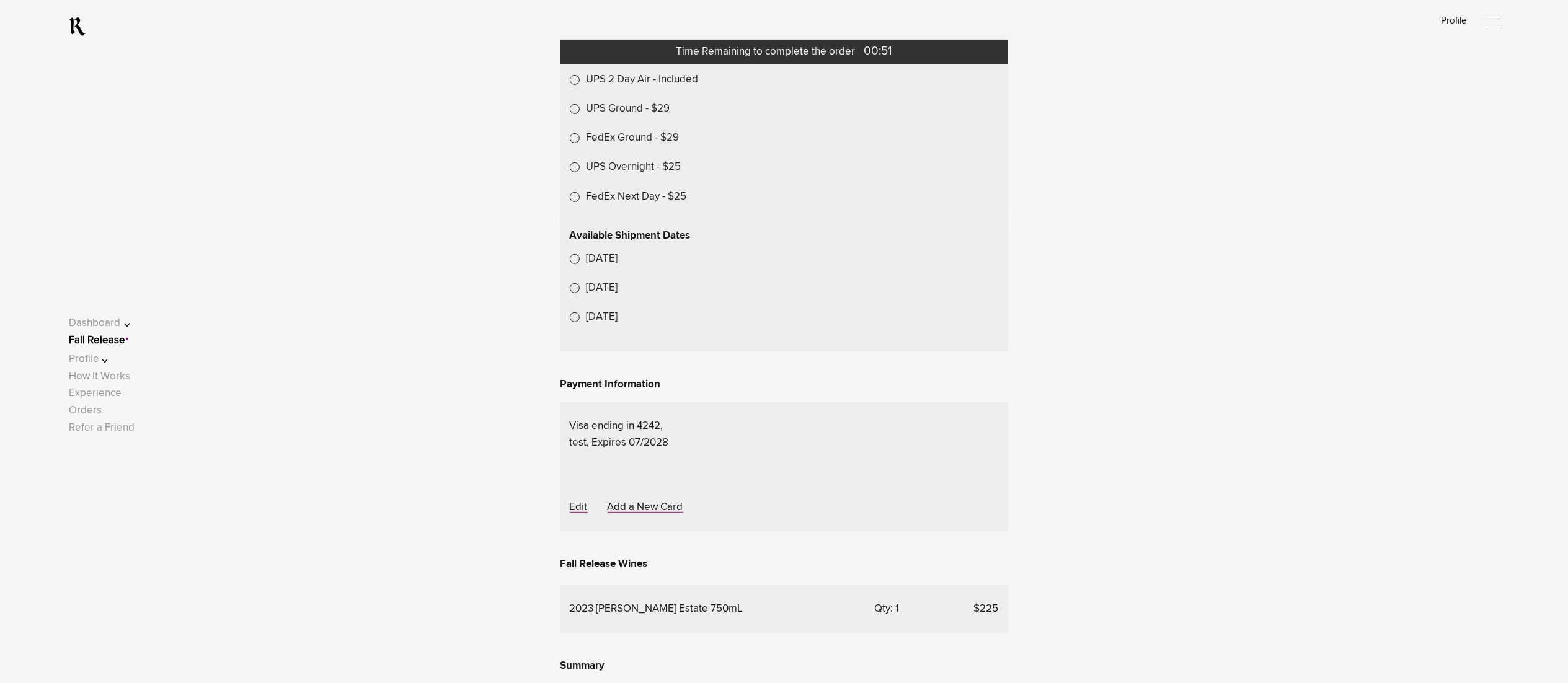
scroll to position [496, 0]
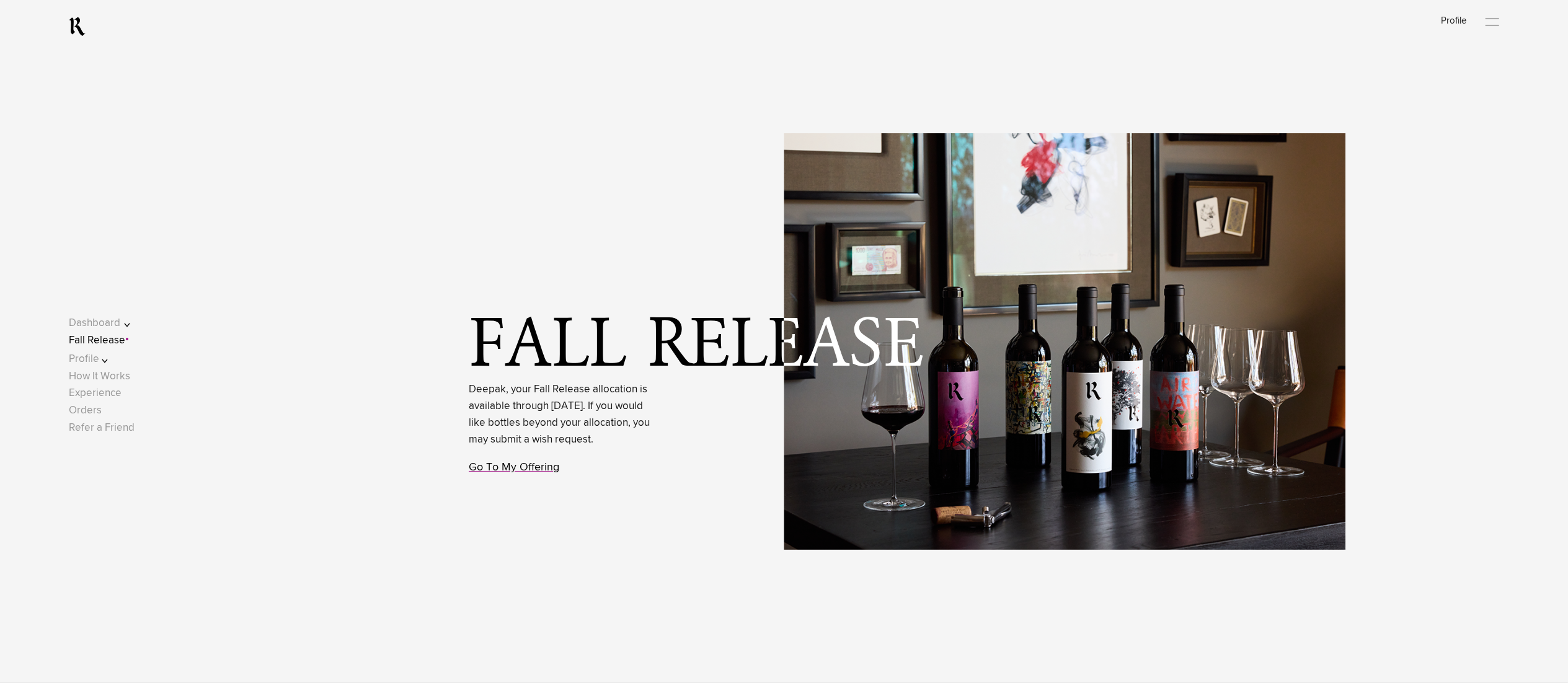
click at [507, 473] on link "Go To My Offering" at bounding box center [514, 467] width 91 height 11
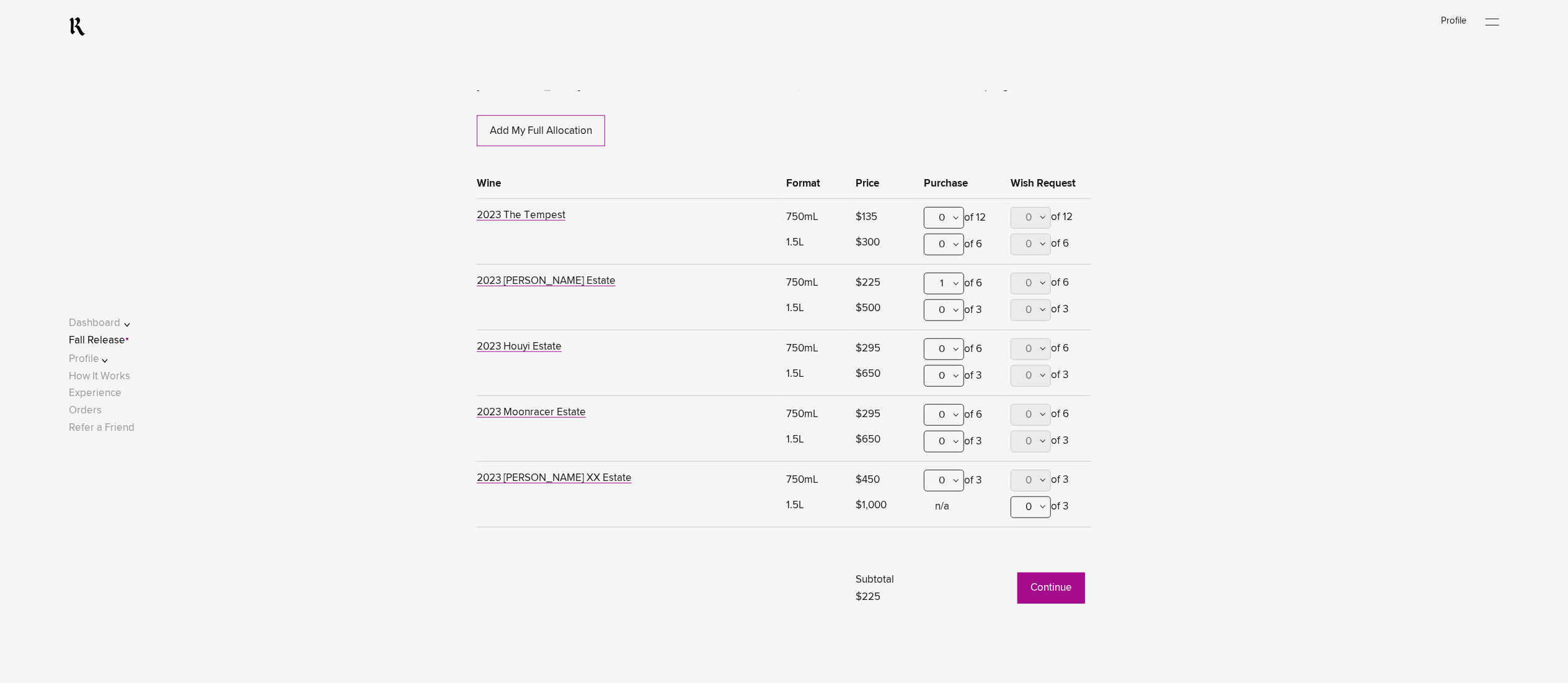
scroll to position [881, 0]
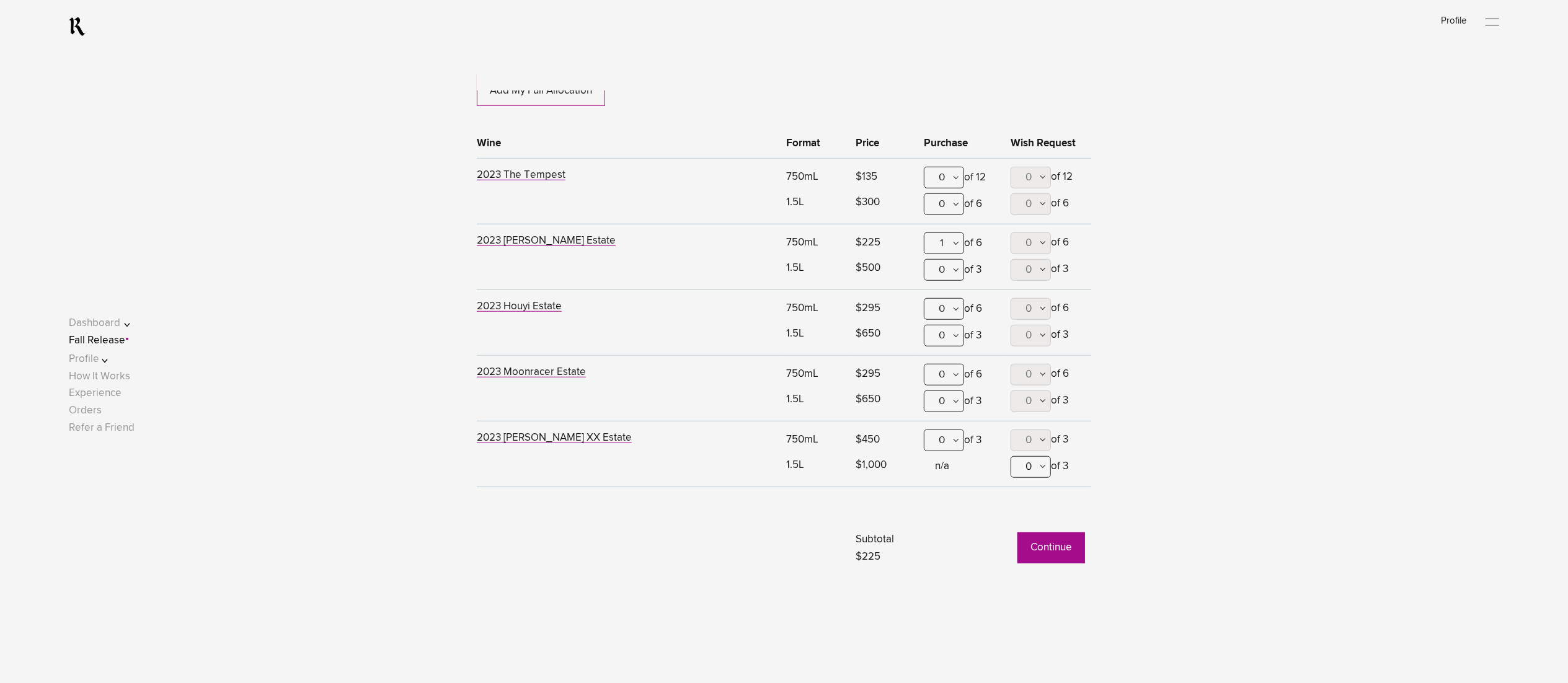
click at [1041, 549] on button "Continue" at bounding box center [1052, 547] width 68 height 31
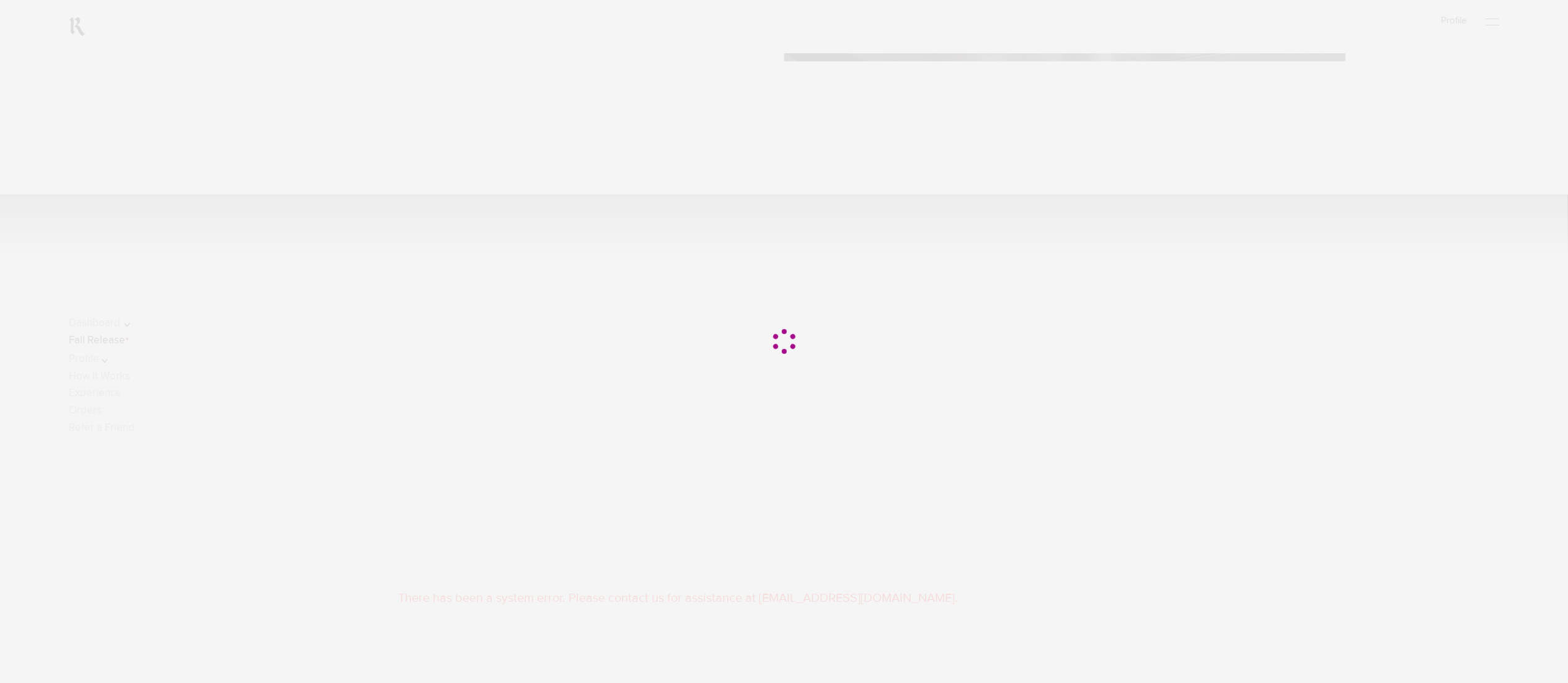
scroll to position [496, 0]
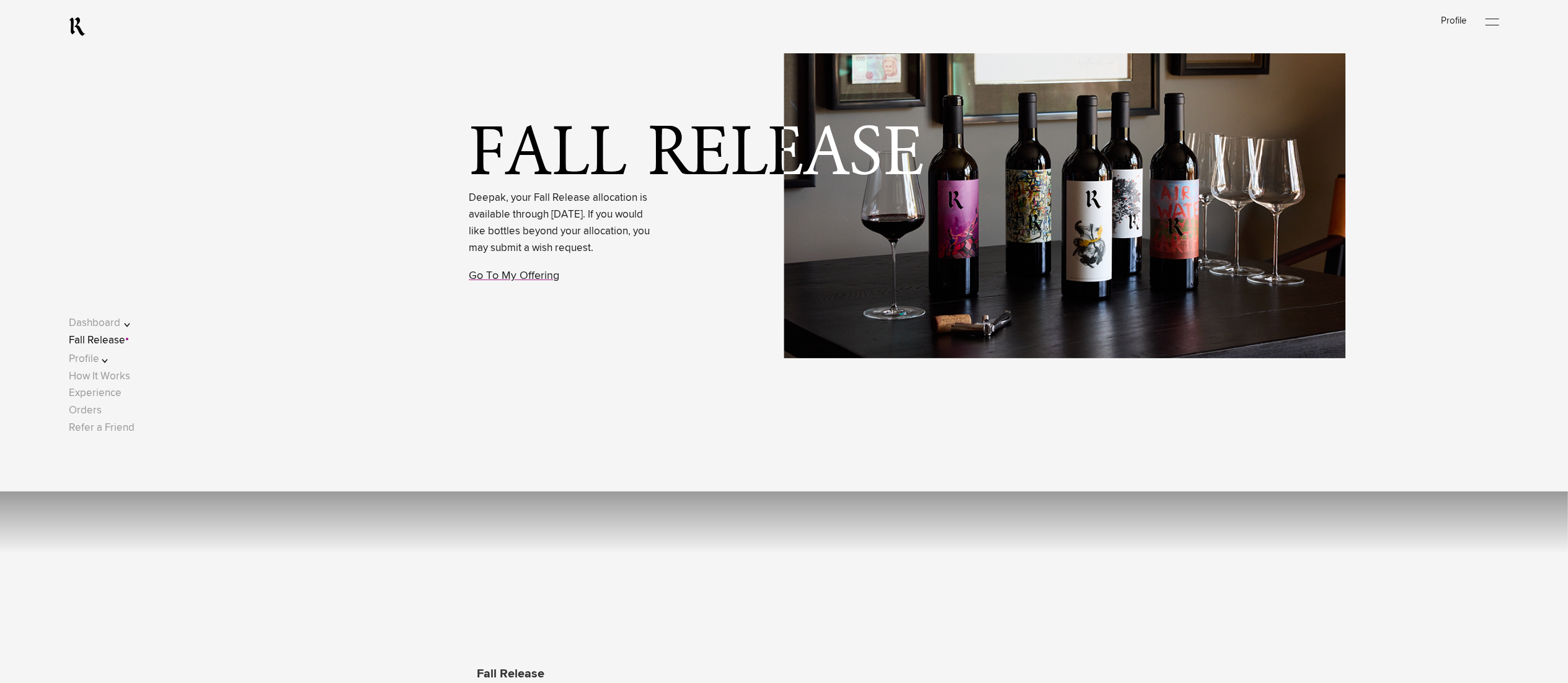
click at [467, 300] on div "Fall Release Deepak, your Fall Release allocation is available through [DATE]. …" at bounding box center [839, 150] width 1458 height 683
click at [492, 281] on link "Go To My Offering" at bounding box center [514, 275] width 91 height 11
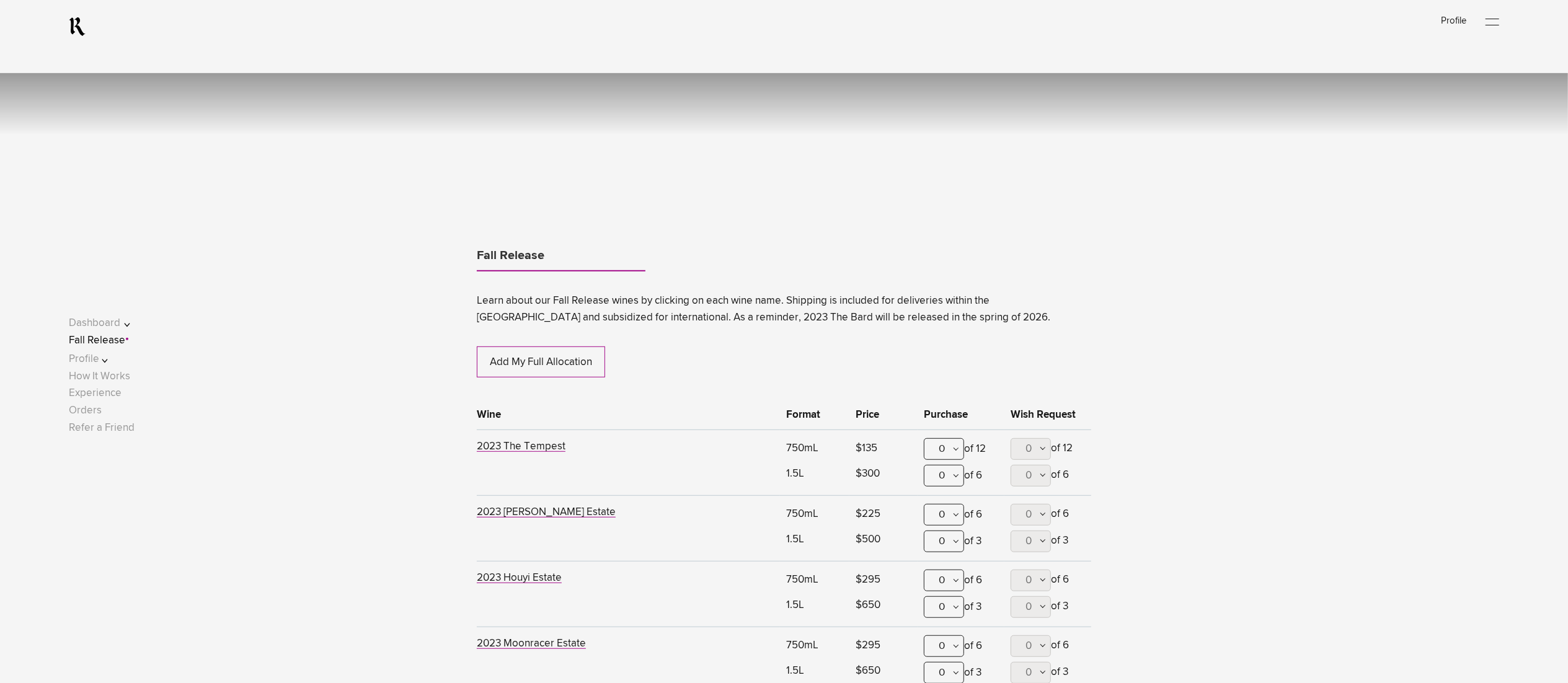
scroll to position [757, 0]
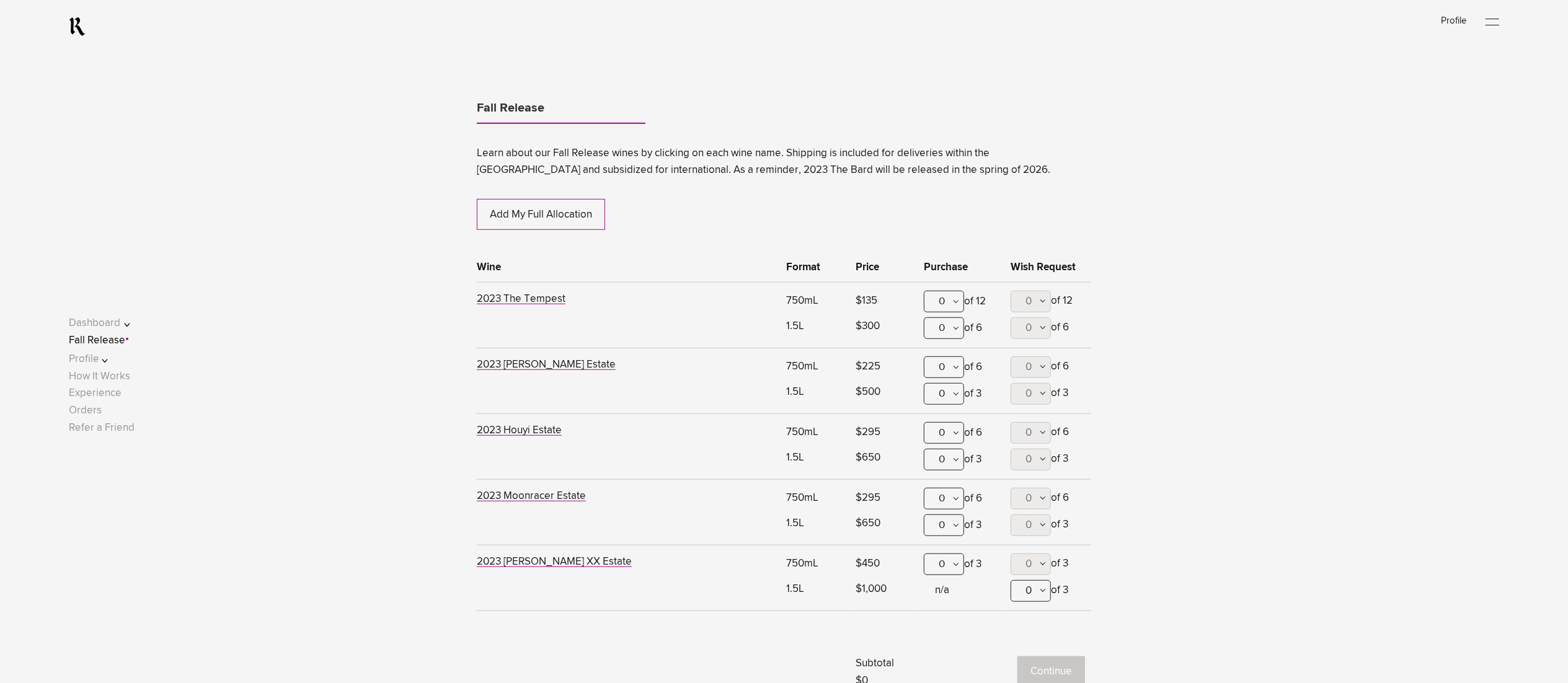
click at [945, 361] on div "0" at bounding box center [944, 367] width 40 height 22
click at [949, 419] on div "1" at bounding box center [944, 428] width 39 height 31
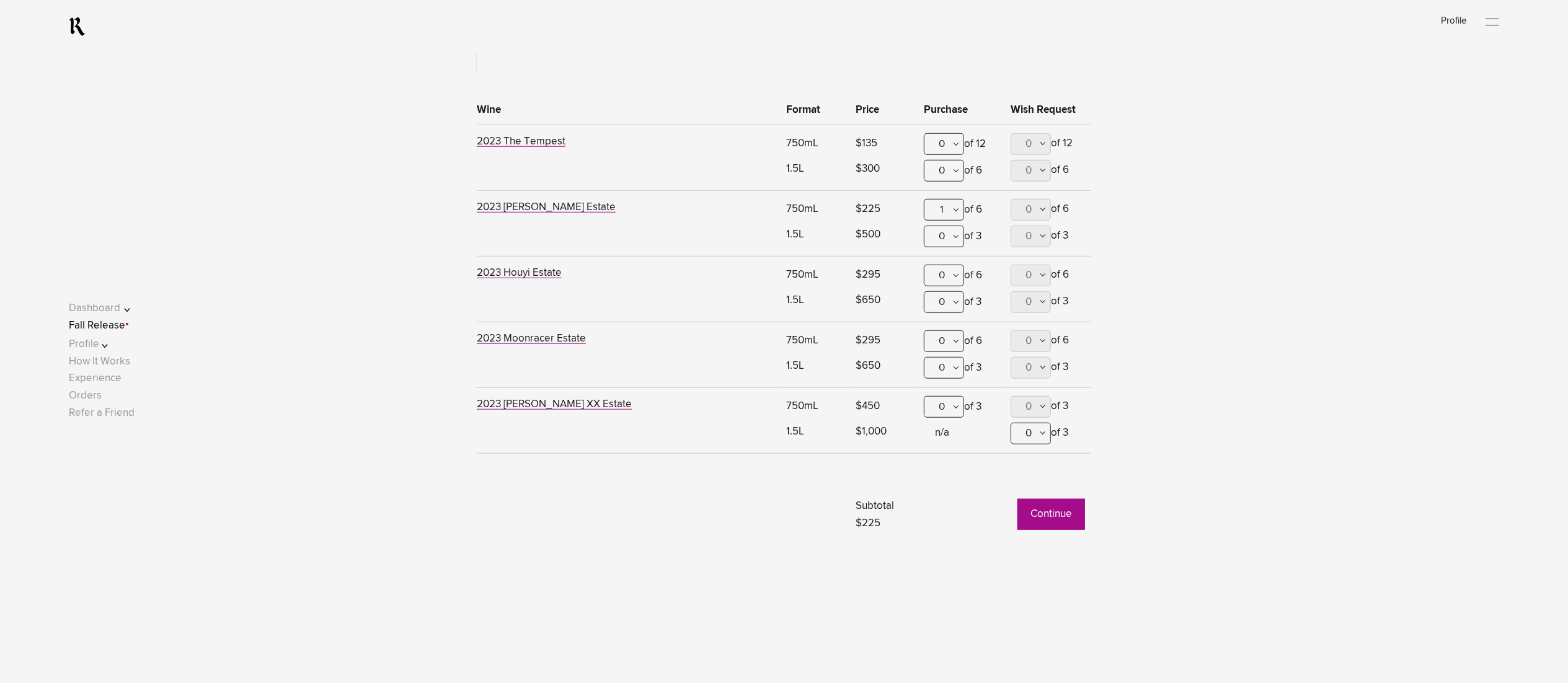
scroll to position [1129, 0]
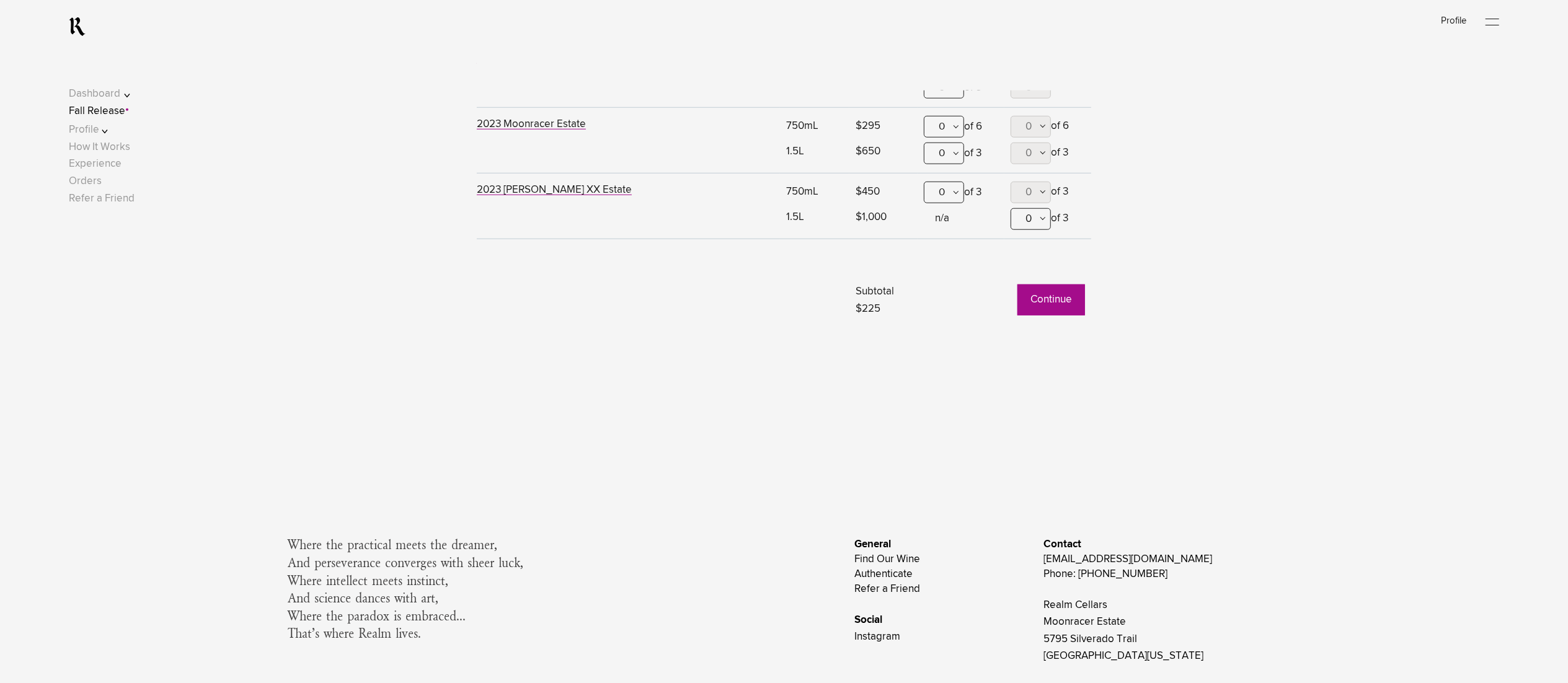
drag, startPoint x: 1054, startPoint y: 302, endPoint x: 1054, endPoint y: 311, distance: 9.0
click at [1054, 310] on button "Continue" at bounding box center [1052, 299] width 68 height 31
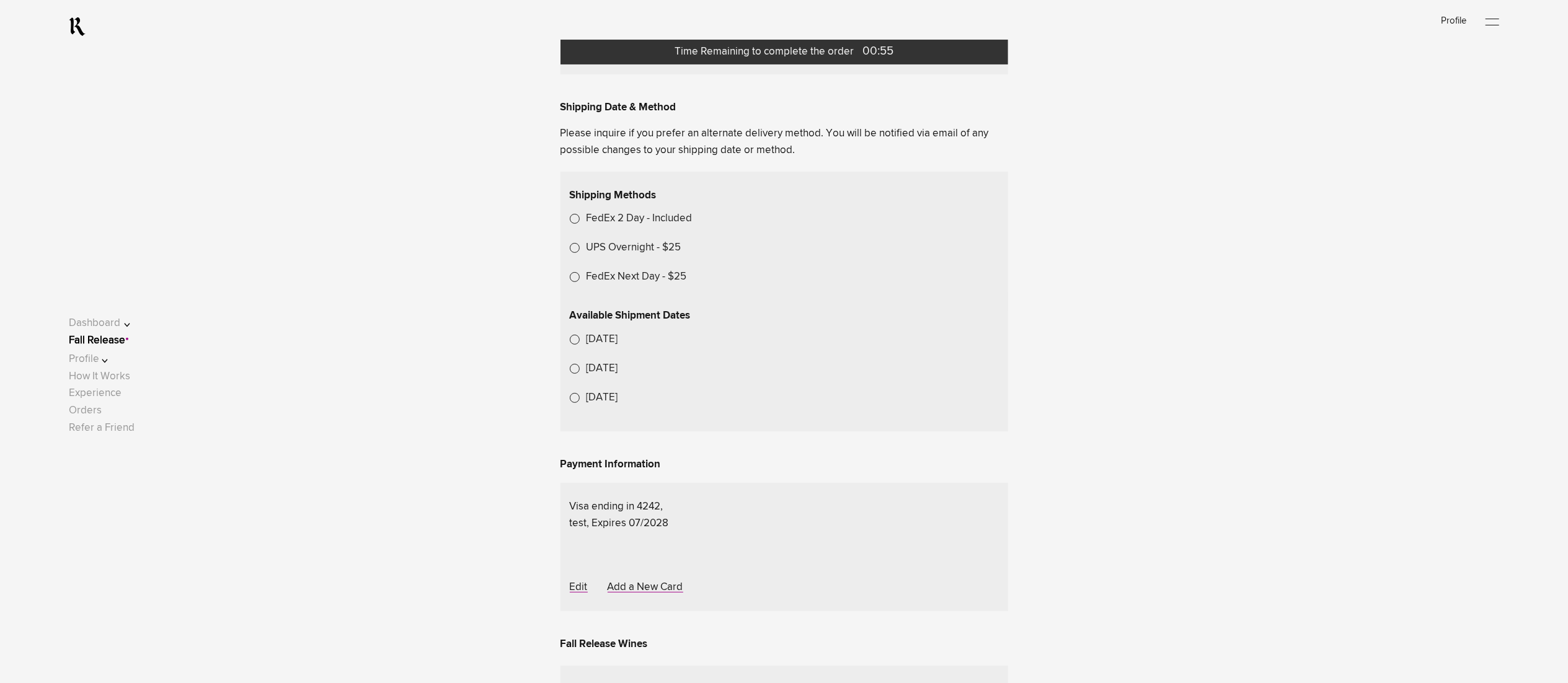
scroll to position [372, 0]
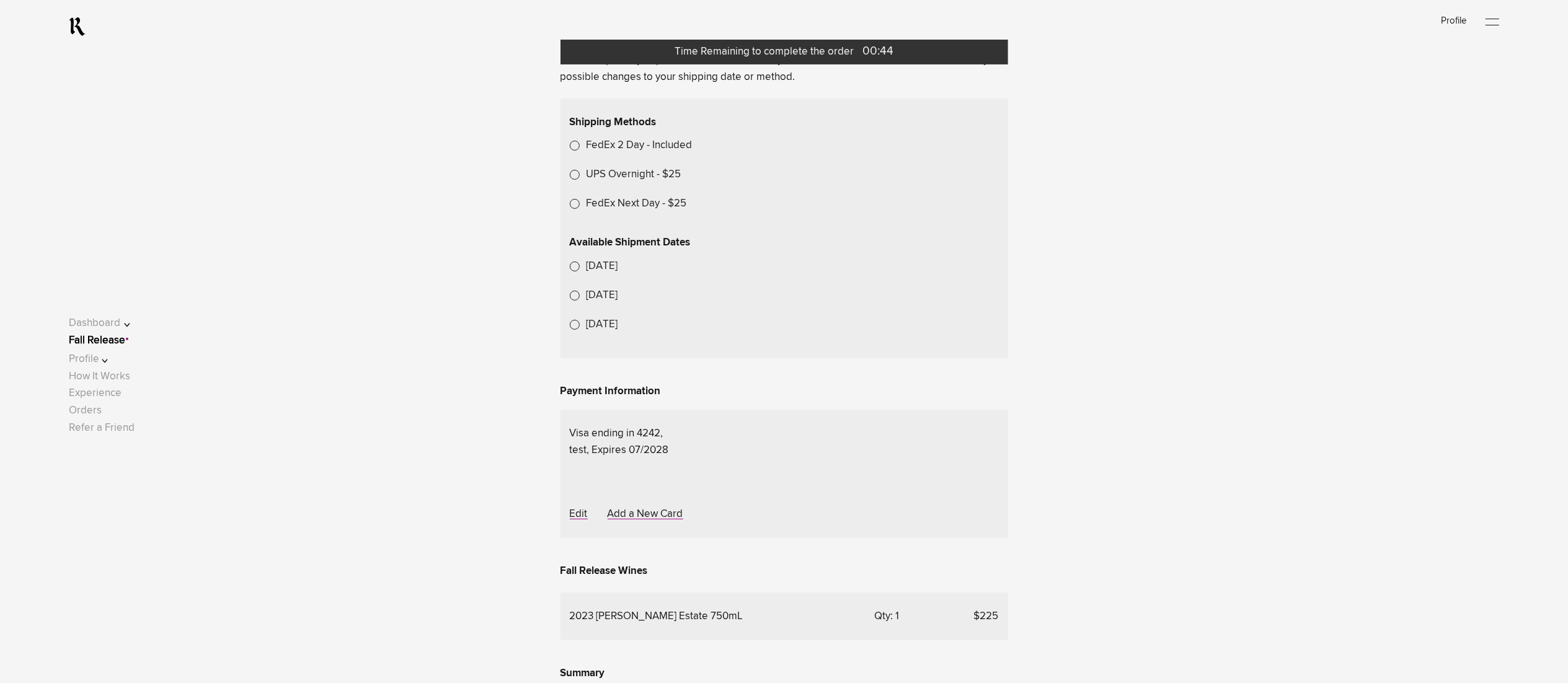
click at [125, 344] on link "Fall Release" at bounding box center [97, 341] width 56 height 10
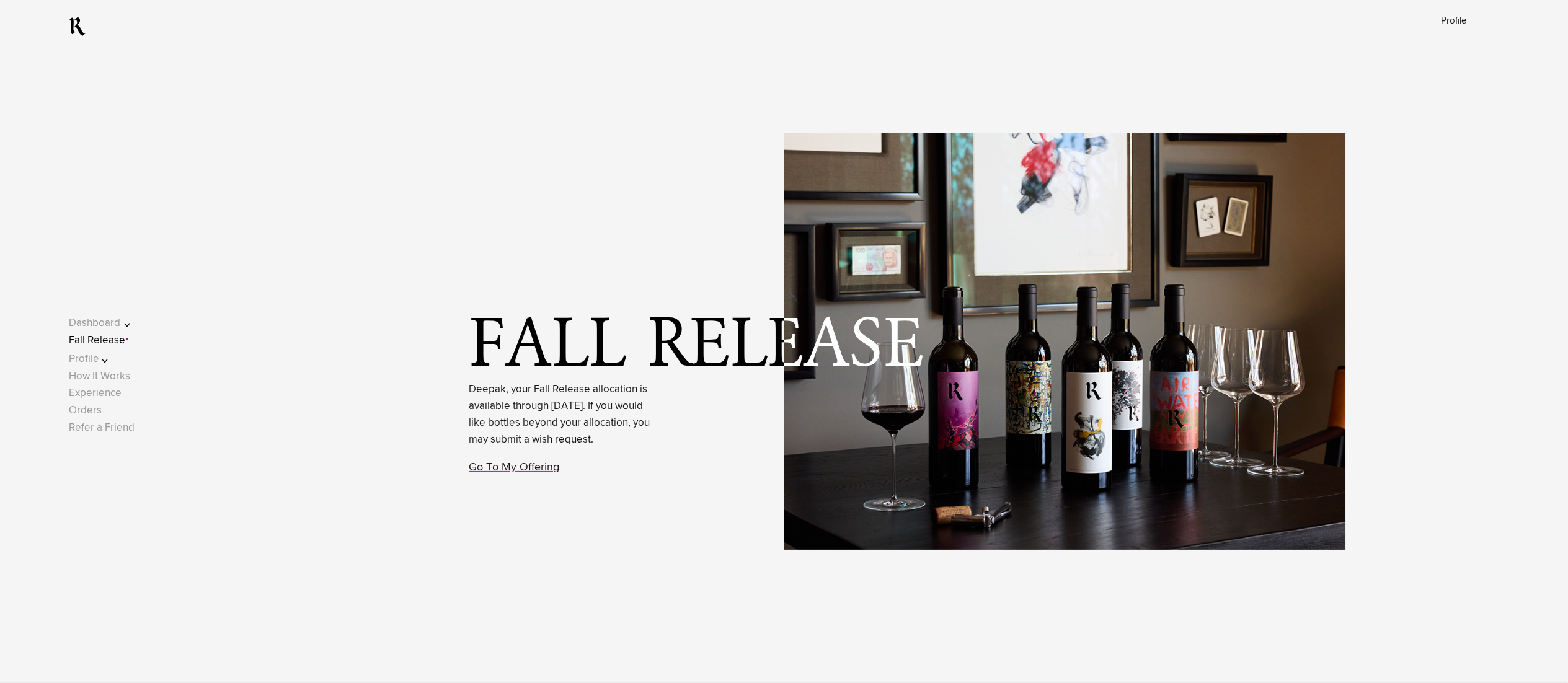
click at [125, 341] on link "Fall Release" at bounding box center [97, 341] width 56 height 10
click at [505, 473] on link "Go To My Offering" at bounding box center [514, 467] width 91 height 11
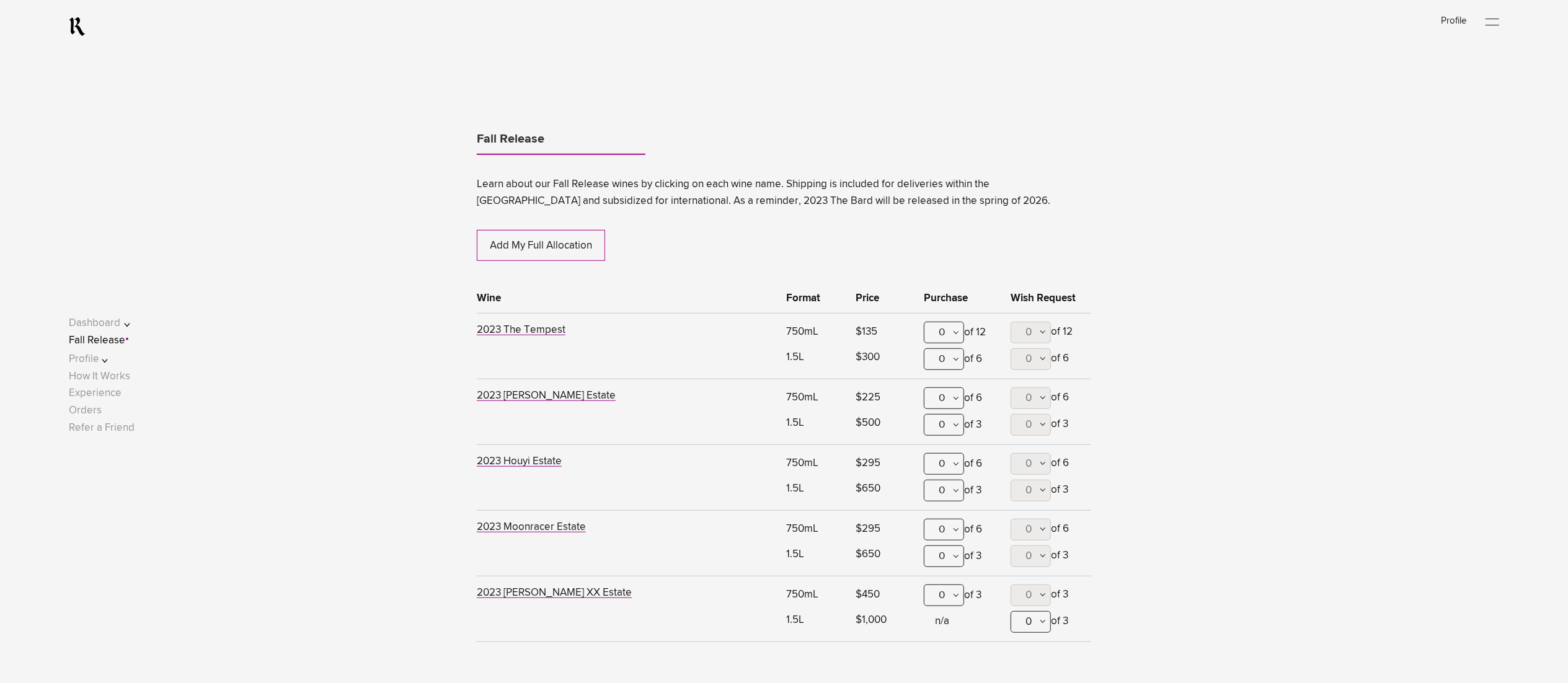
scroll to position [757, 0]
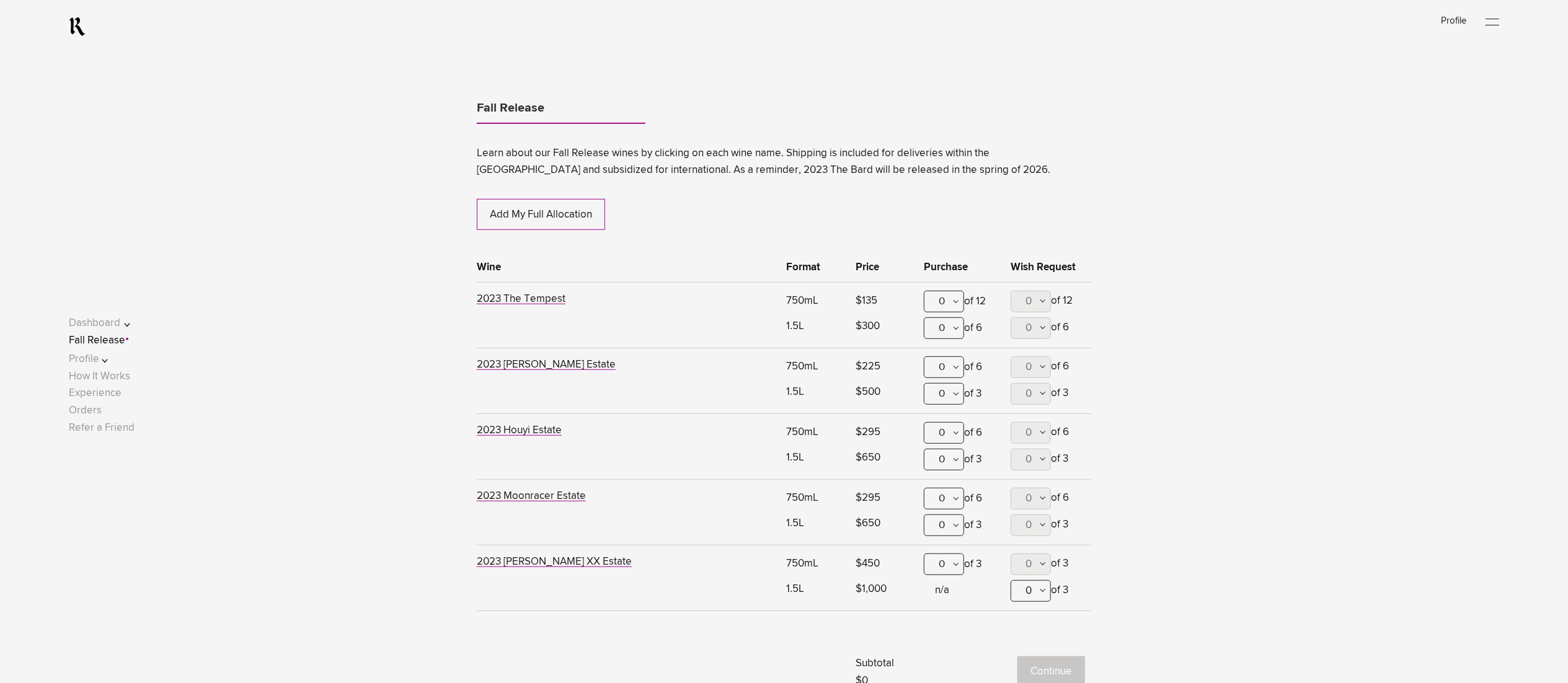
click at [948, 368] on div "0" at bounding box center [944, 367] width 40 height 22
click at [950, 416] on div "1" at bounding box center [944, 428] width 39 height 31
click at [1032, 668] on button "Continue" at bounding box center [1052, 671] width 68 height 31
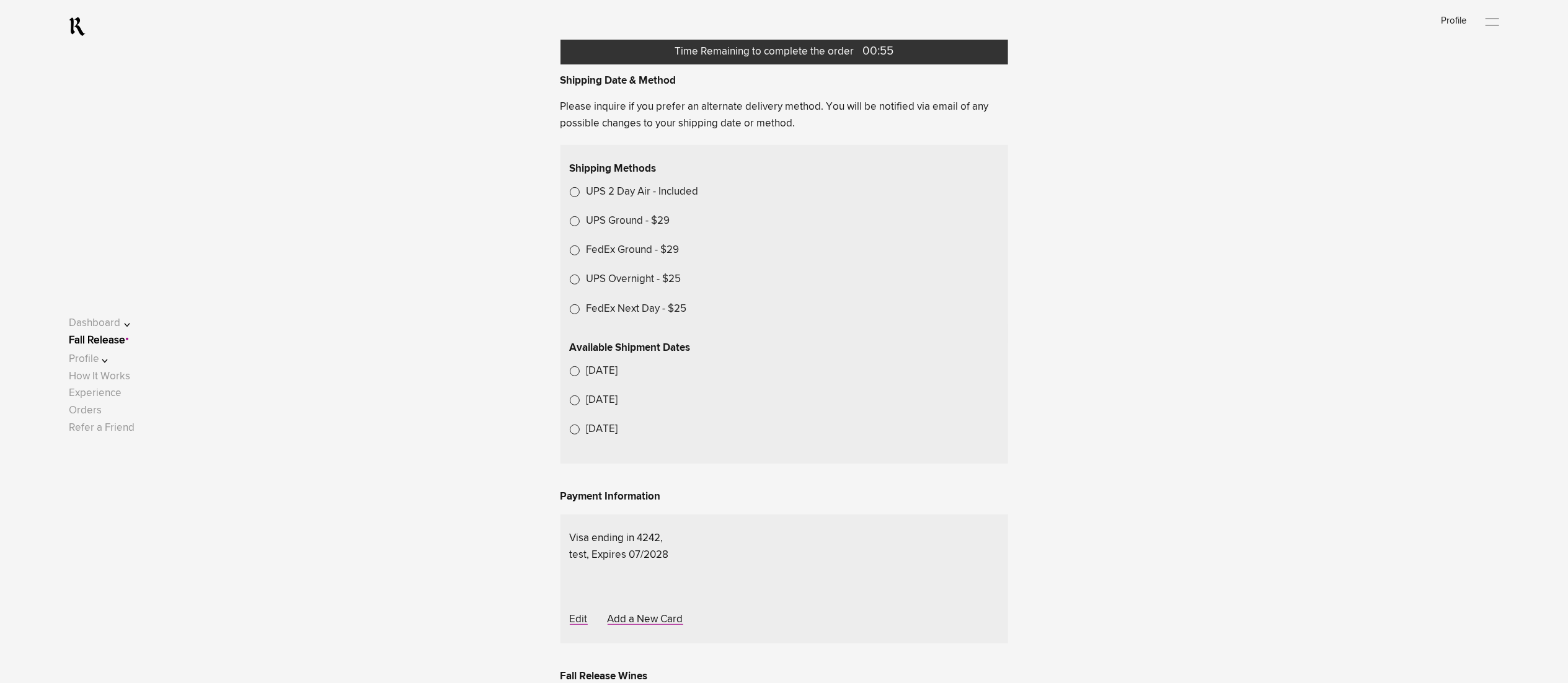
scroll to position [372, 0]
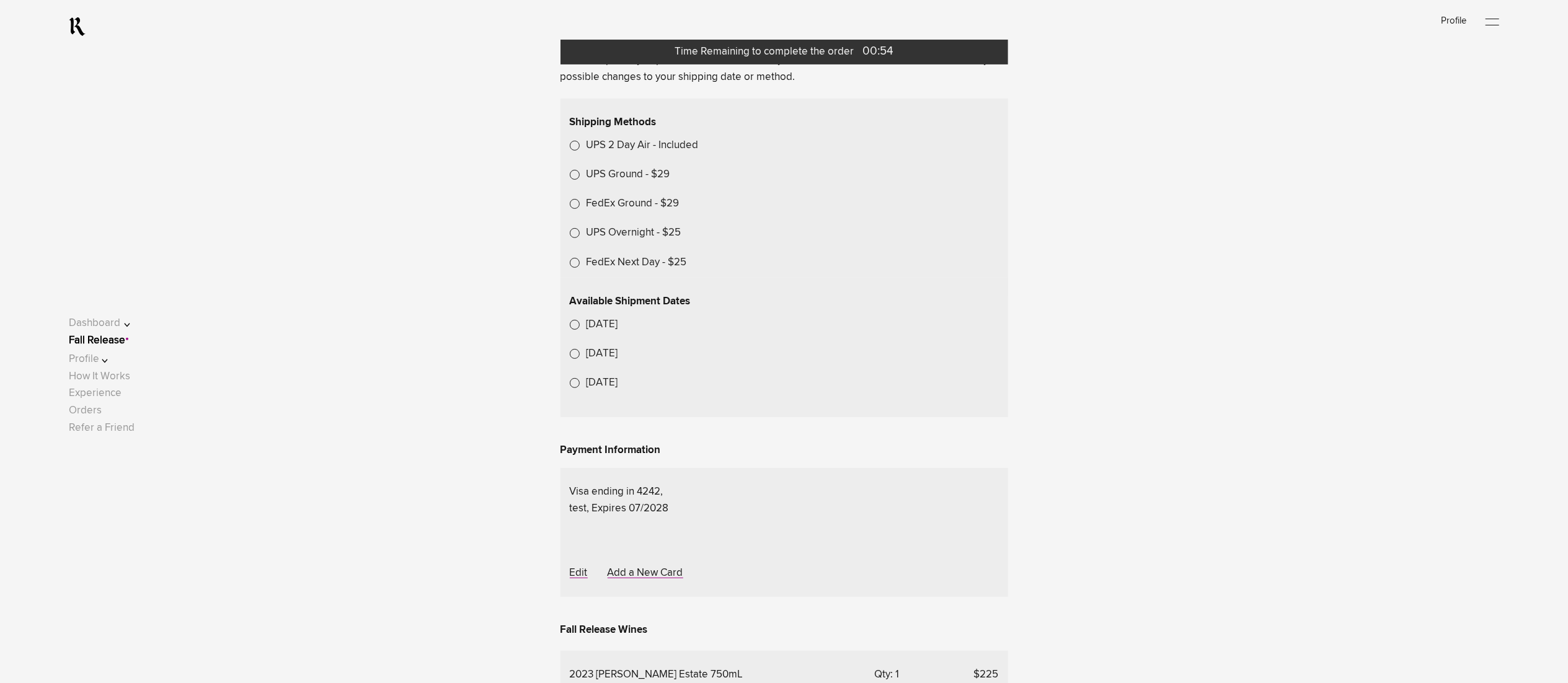
click at [618, 329] on lightning-formatted-date-time "[DATE]" at bounding box center [602, 324] width 31 height 10
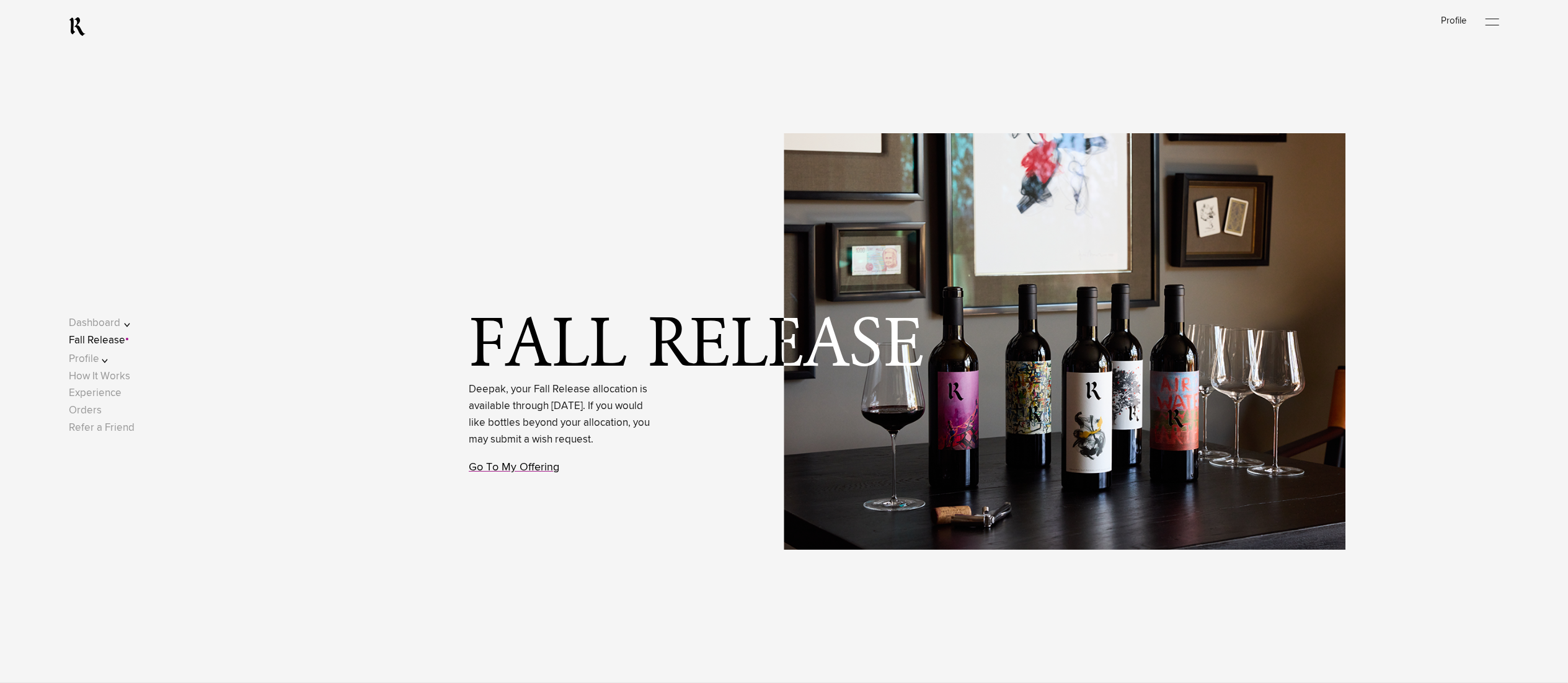
click at [520, 473] on link "Go To My Offering" at bounding box center [514, 467] width 91 height 11
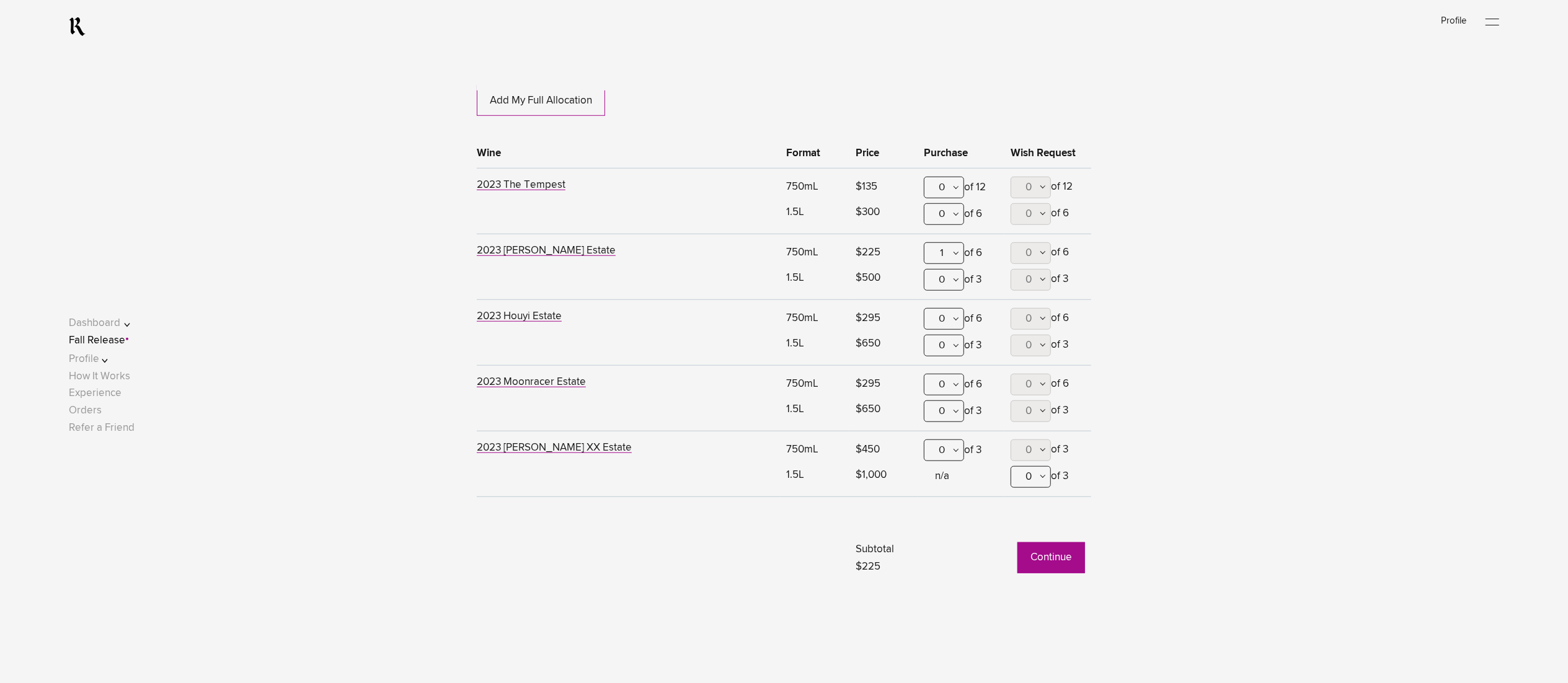
scroll to position [1005, 0]
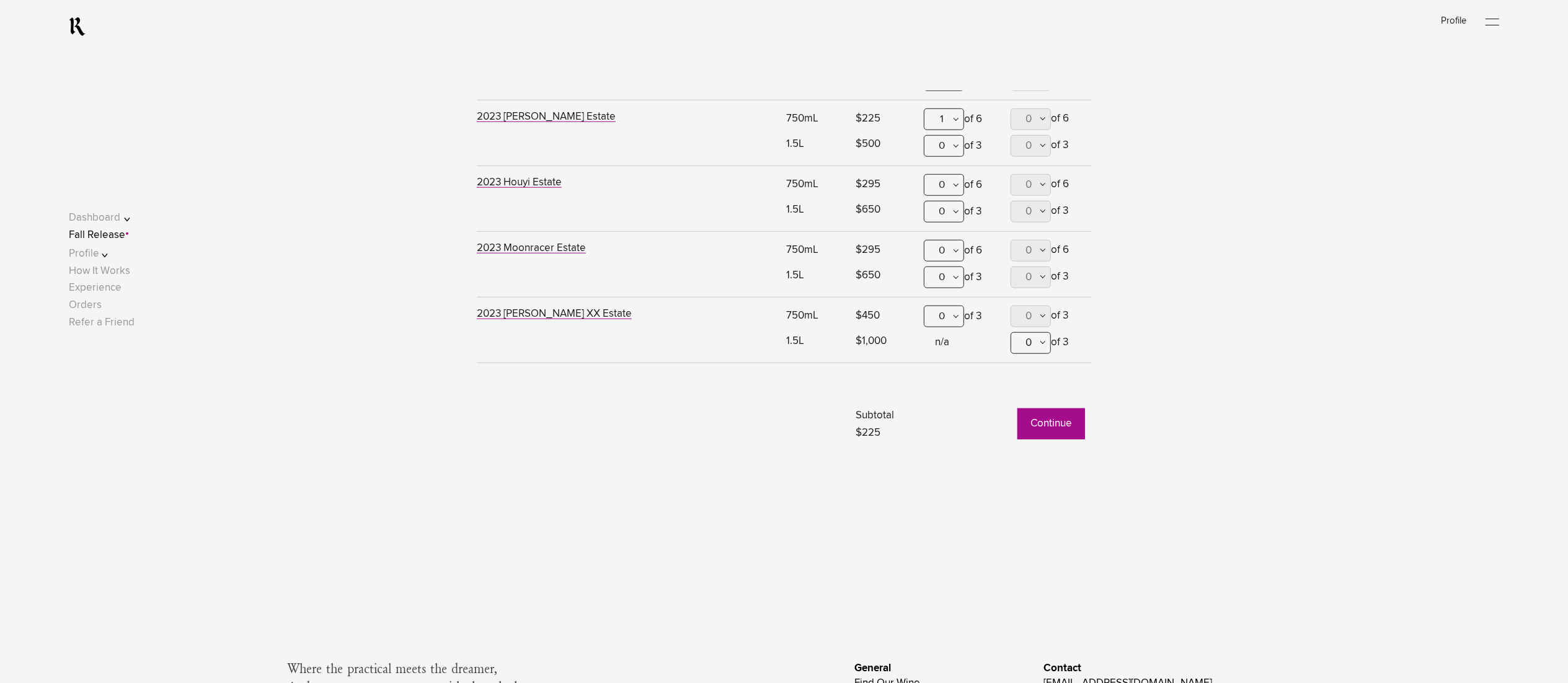
click at [1050, 425] on button "Continue" at bounding box center [1052, 423] width 68 height 31
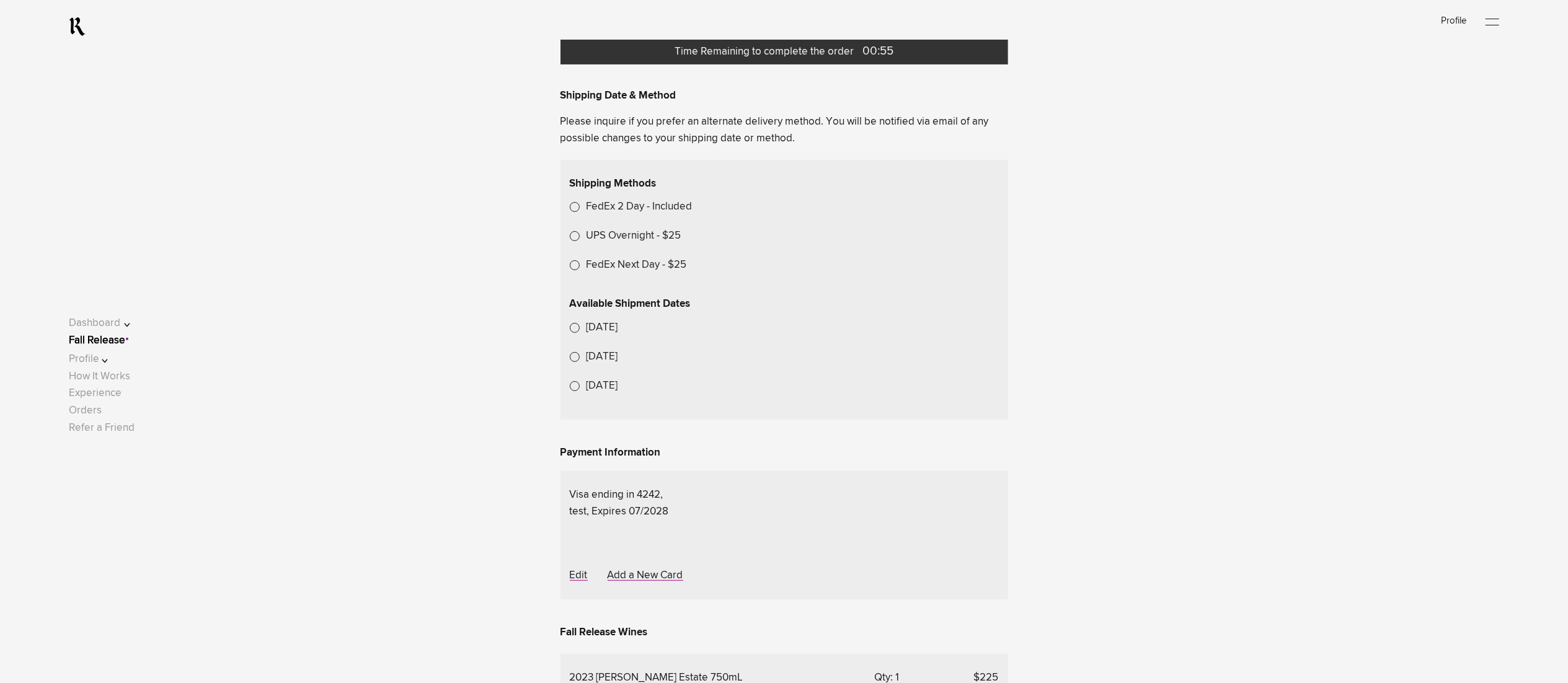
scroll to position [372, 0]
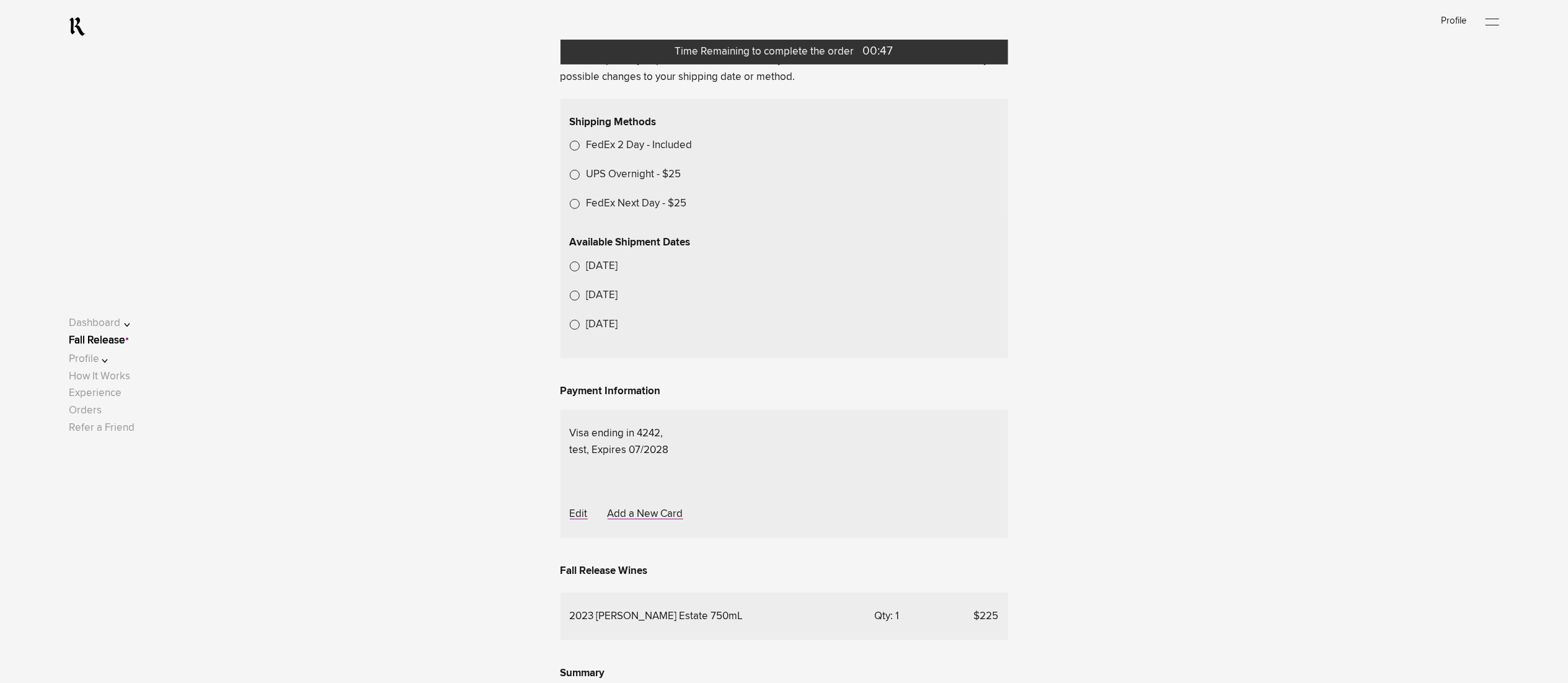
click at [119, 341] on link "Fall Release" at bounding box center [97, 341] width 56 height 10
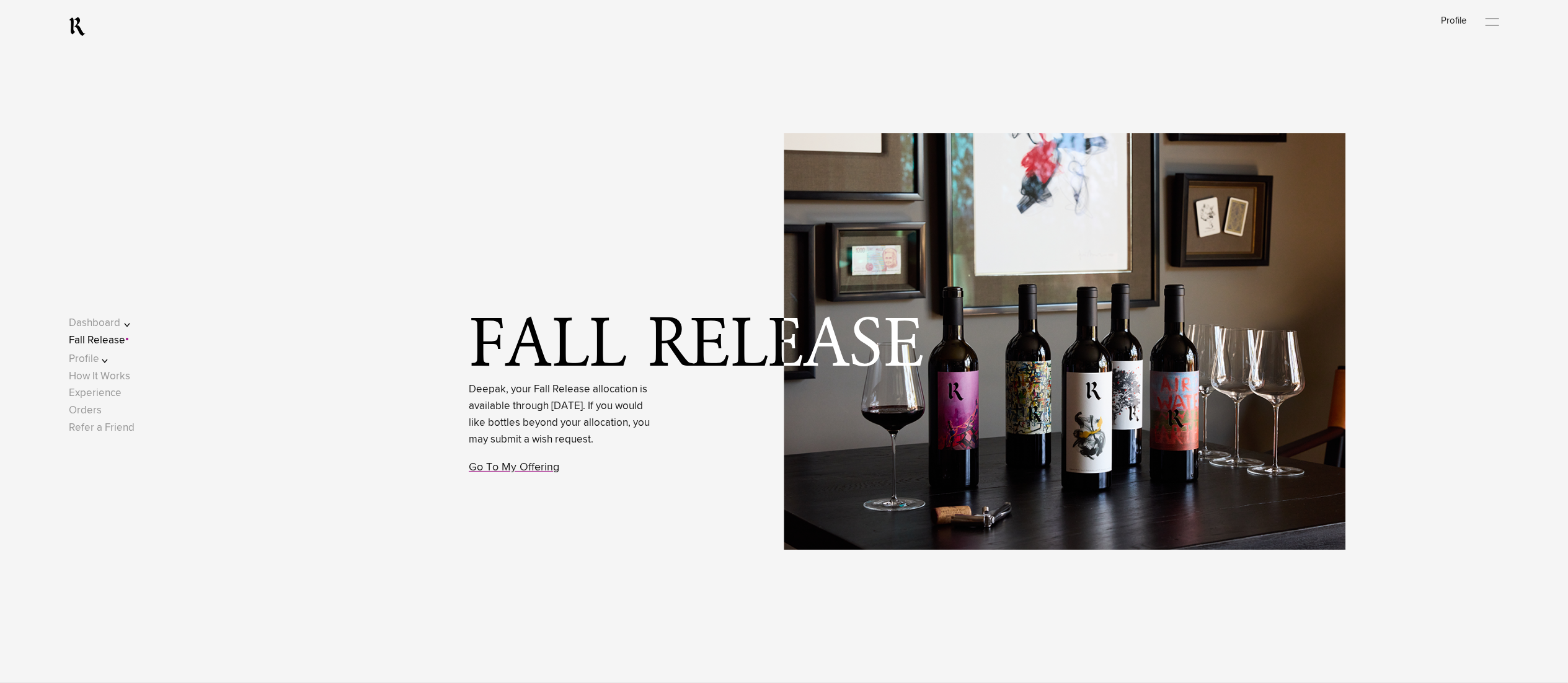
click at [110, 336] on link "Fall Release" at bounding box center [97, 341] width 56 height 10
click at [485, 473] on link "Go To My Offering" at bounding box center [514, 467] width 91 height 11
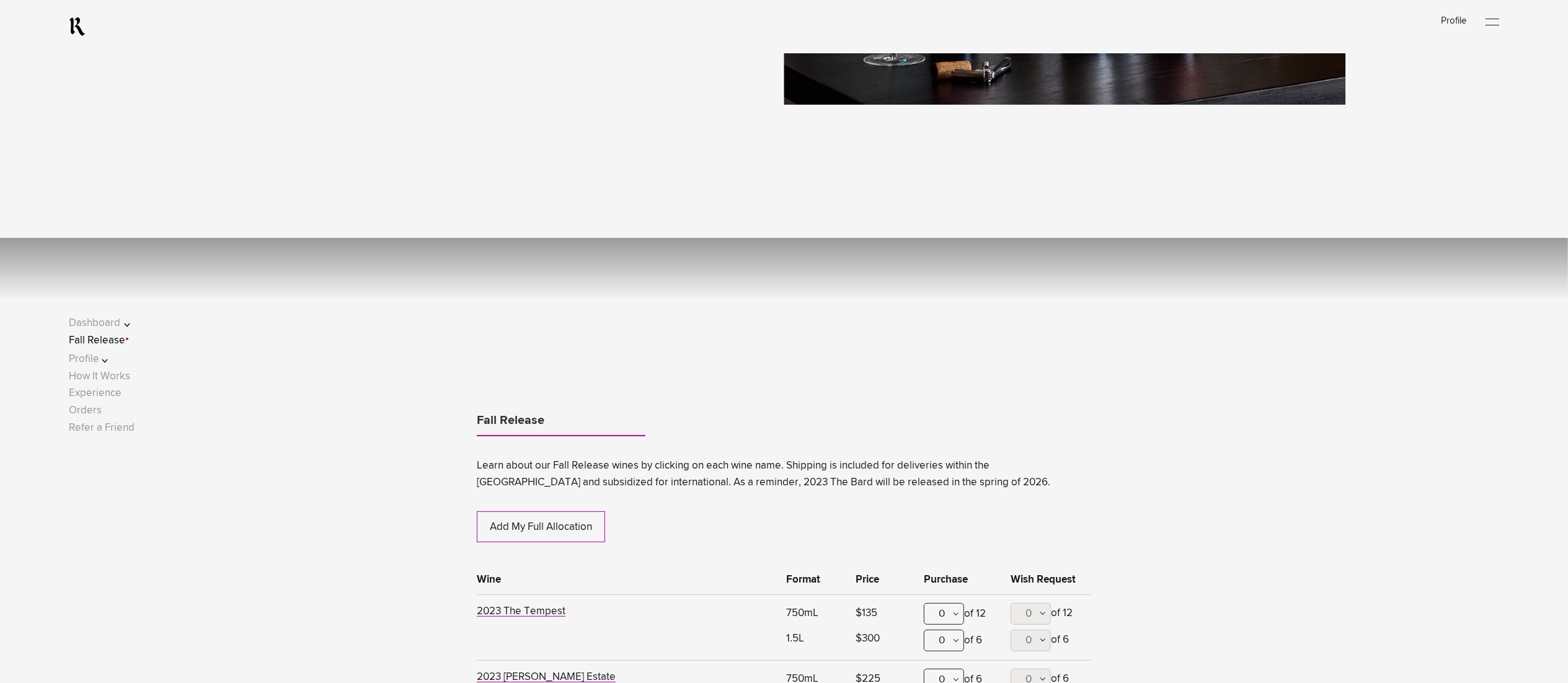
scroll to position [757, 0]
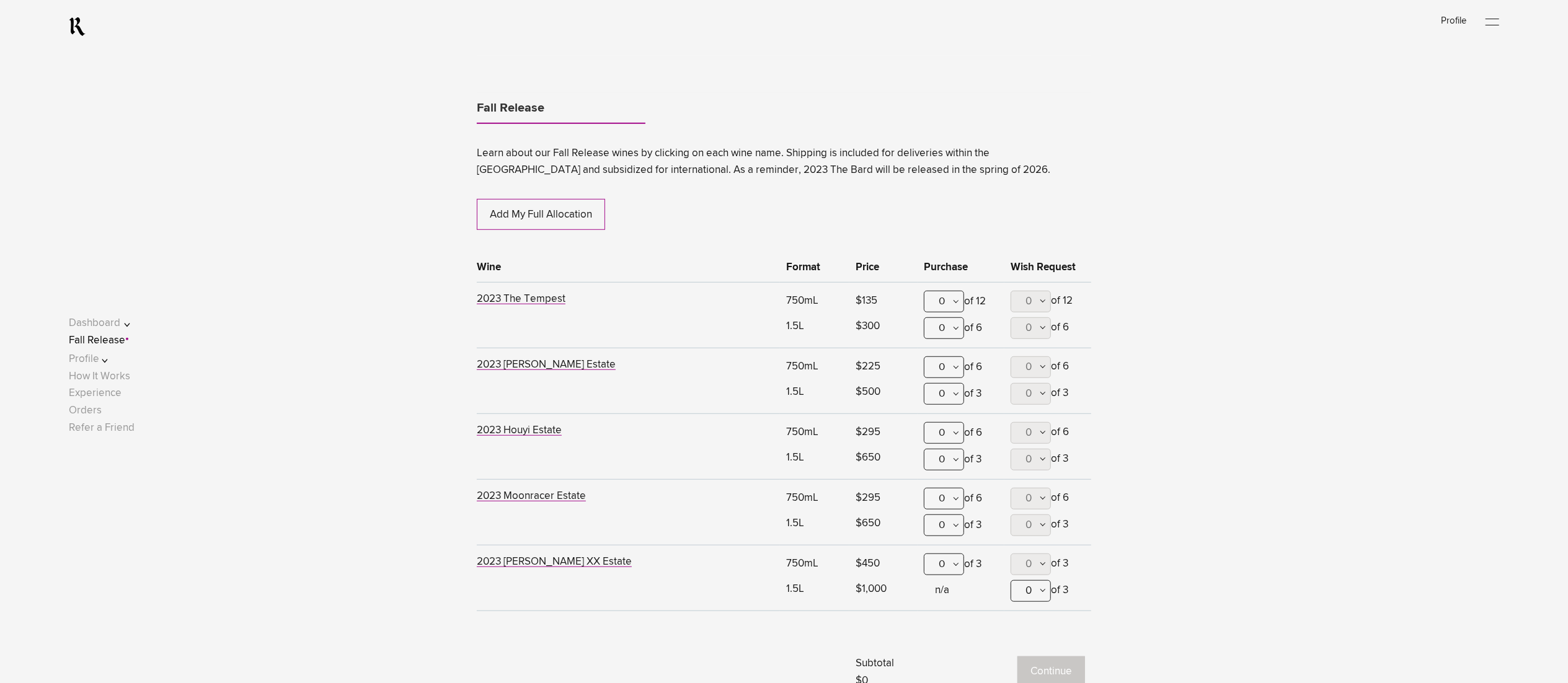
click at [950, 371] on div "0" at bounding box center [944, 367] width 40 height 22
click at [941, 413] on div "0" at bounding box center [944, 397] width 39 height 31
click at [932, 369] on div "0" at bounding box center [944, 367] width 40 height 22
click at [933, 423] on div "1" at bounding box center [944, 428] width 39 height 31
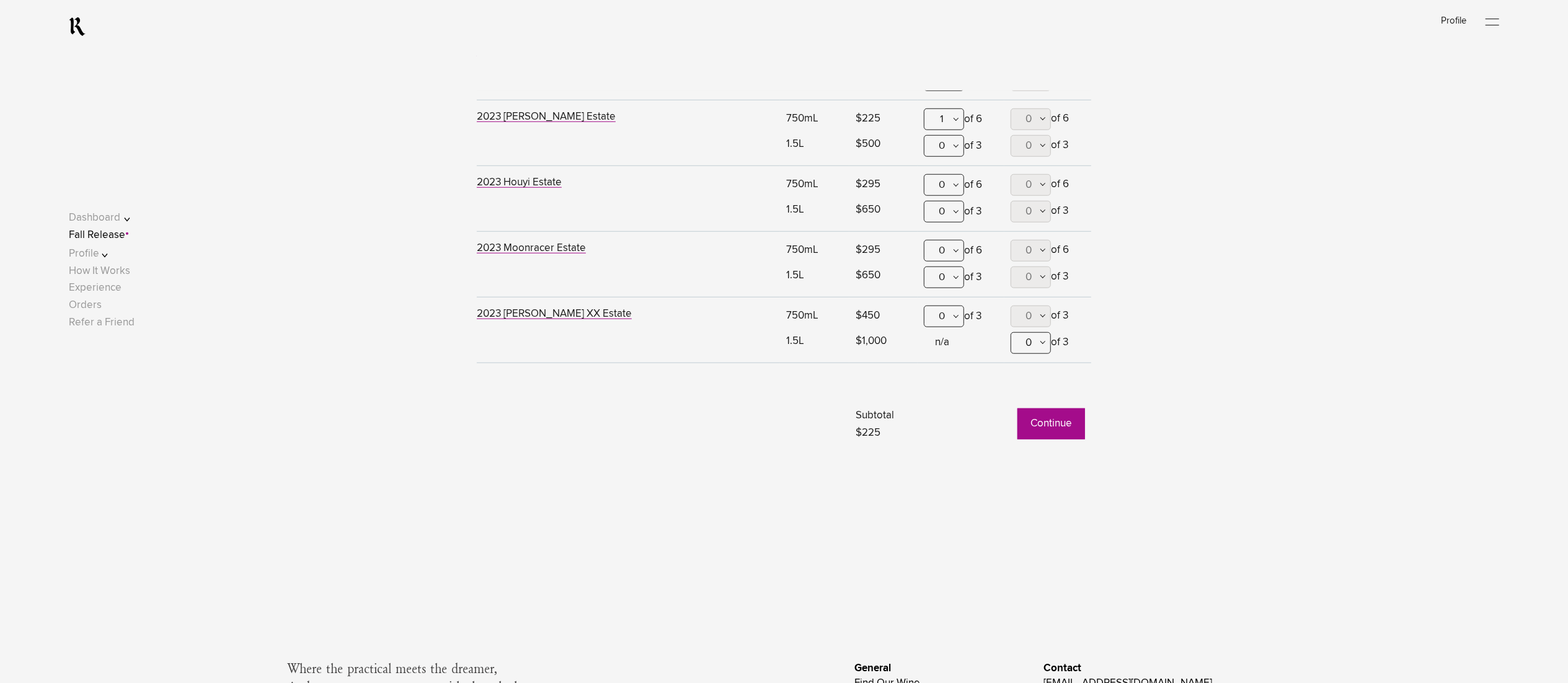
click at [1041, 435] on button "Continue" at bounding box center [1052, 423] width 68 height 31
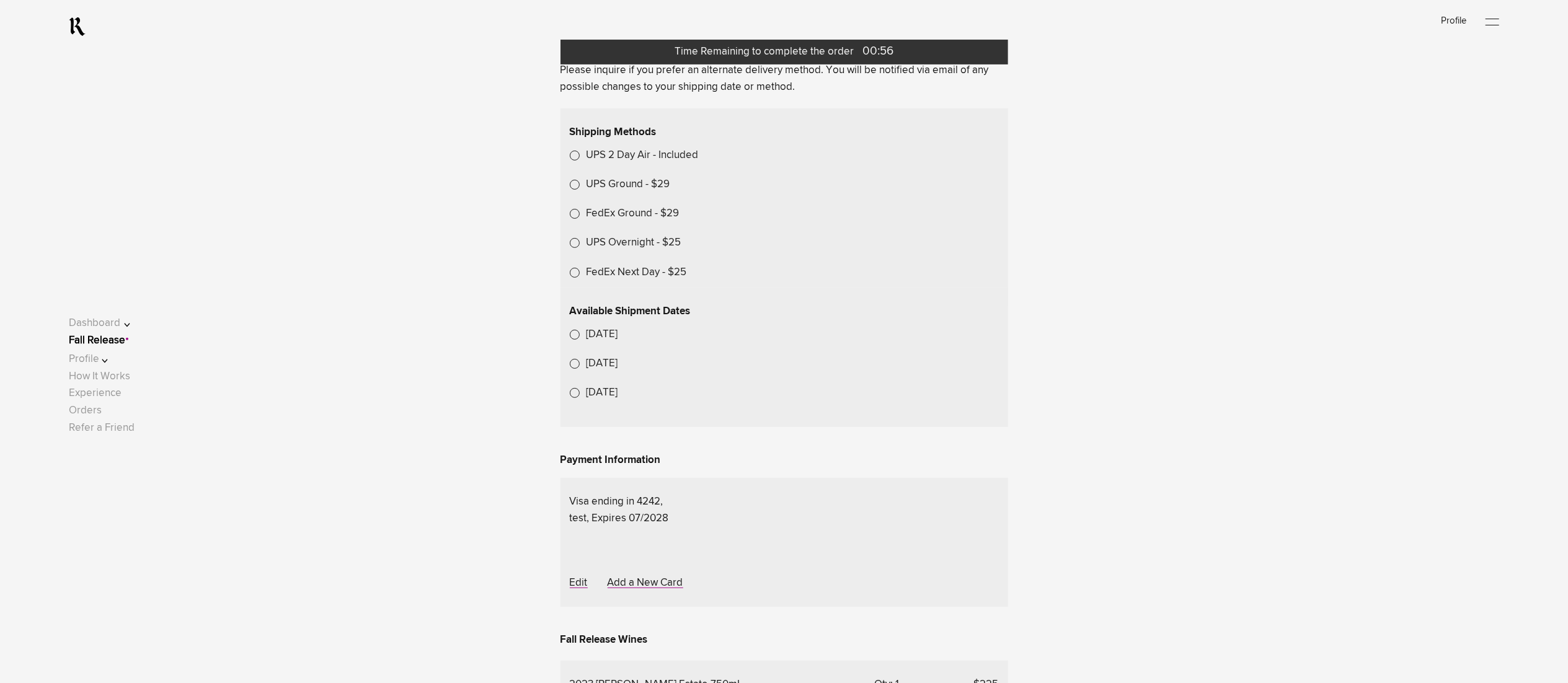
scroll to position [372, 0]
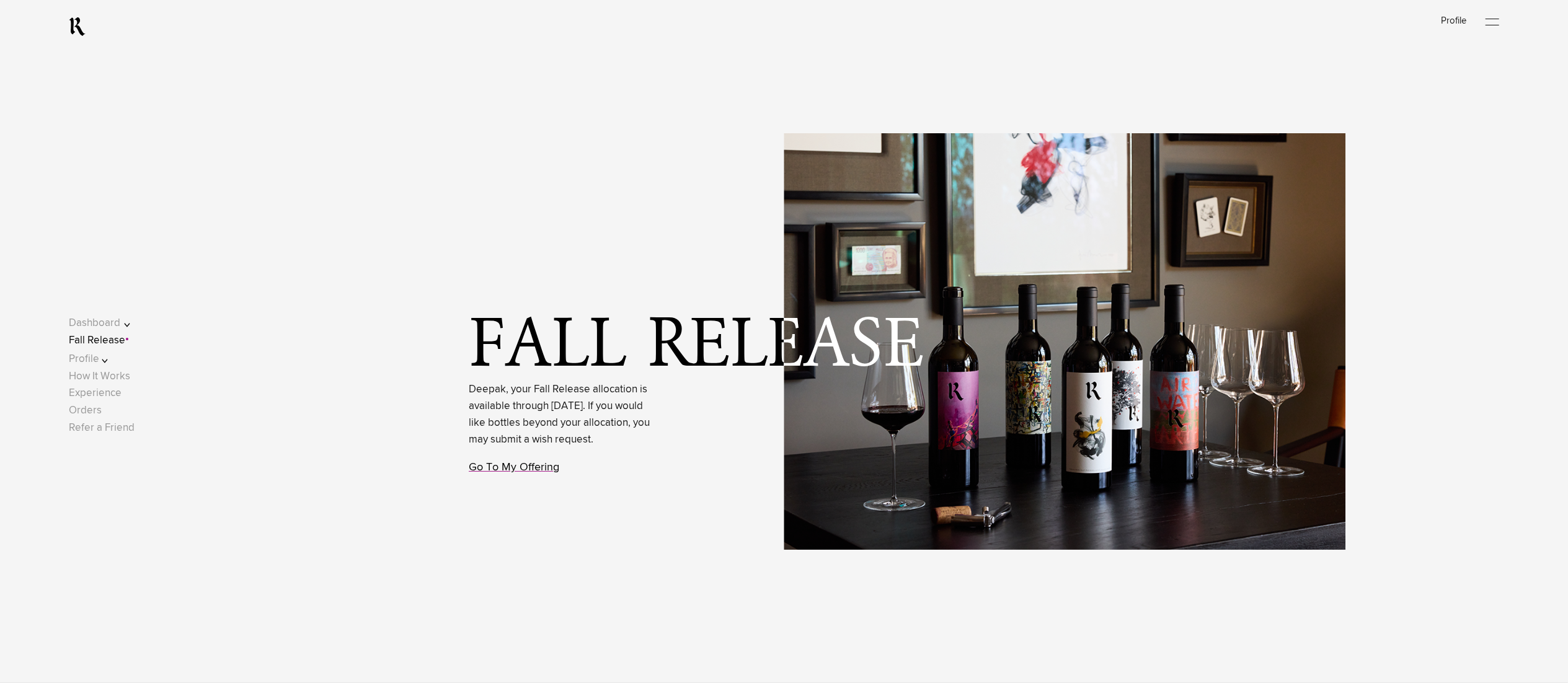
click at [494, 473] on link "Go To My Offering" at bounding box center [514, 467] width 91 height 11
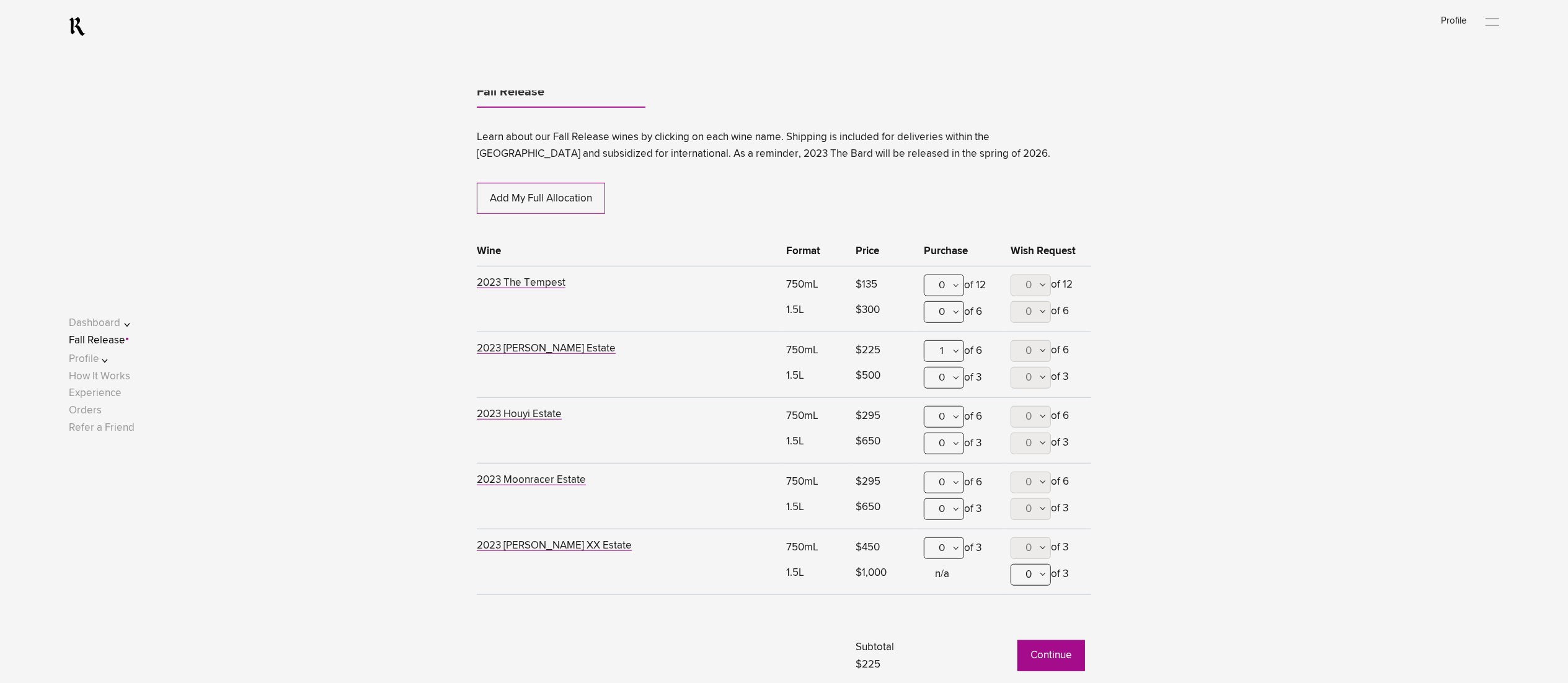
scroll to position [881, 0]
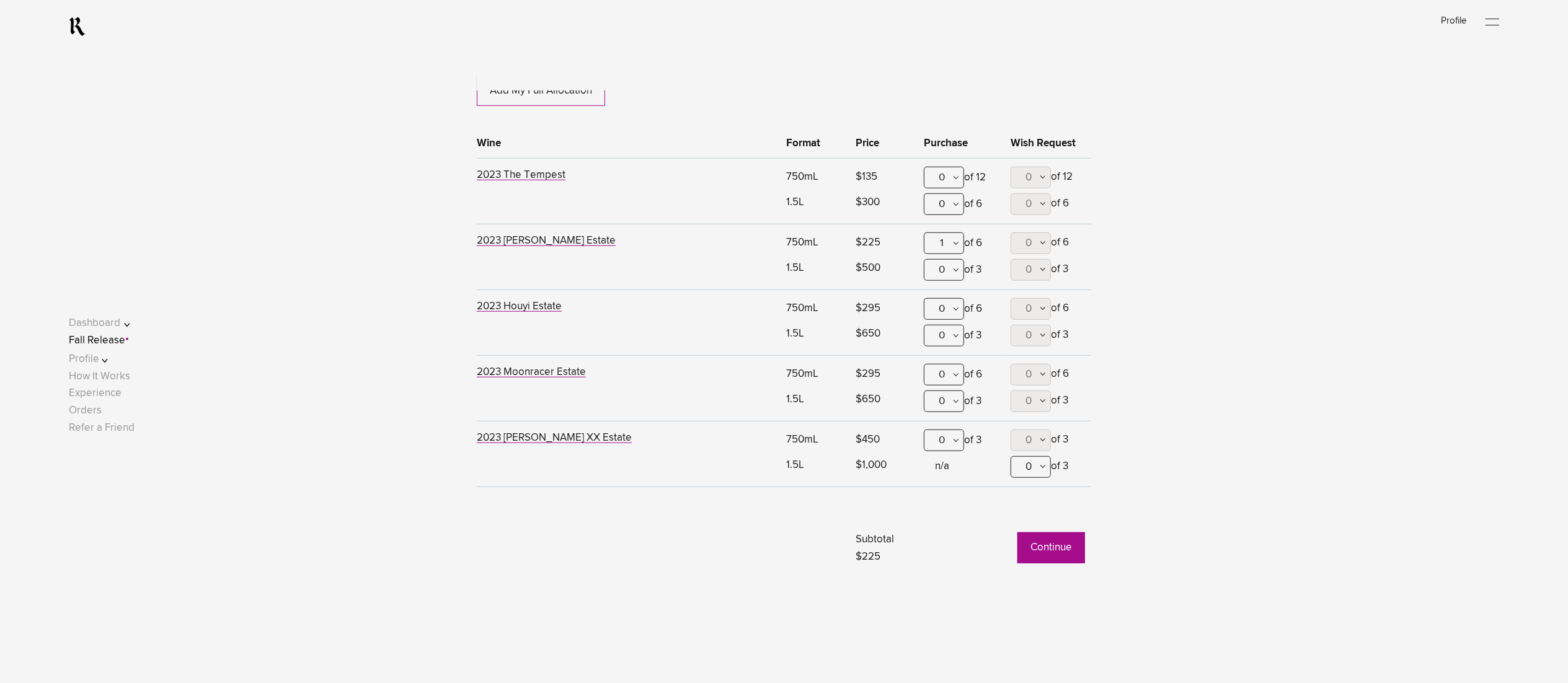
click at [1044, 545] on button "Continue" at bounding box center [1052, 547] width 68 height 31
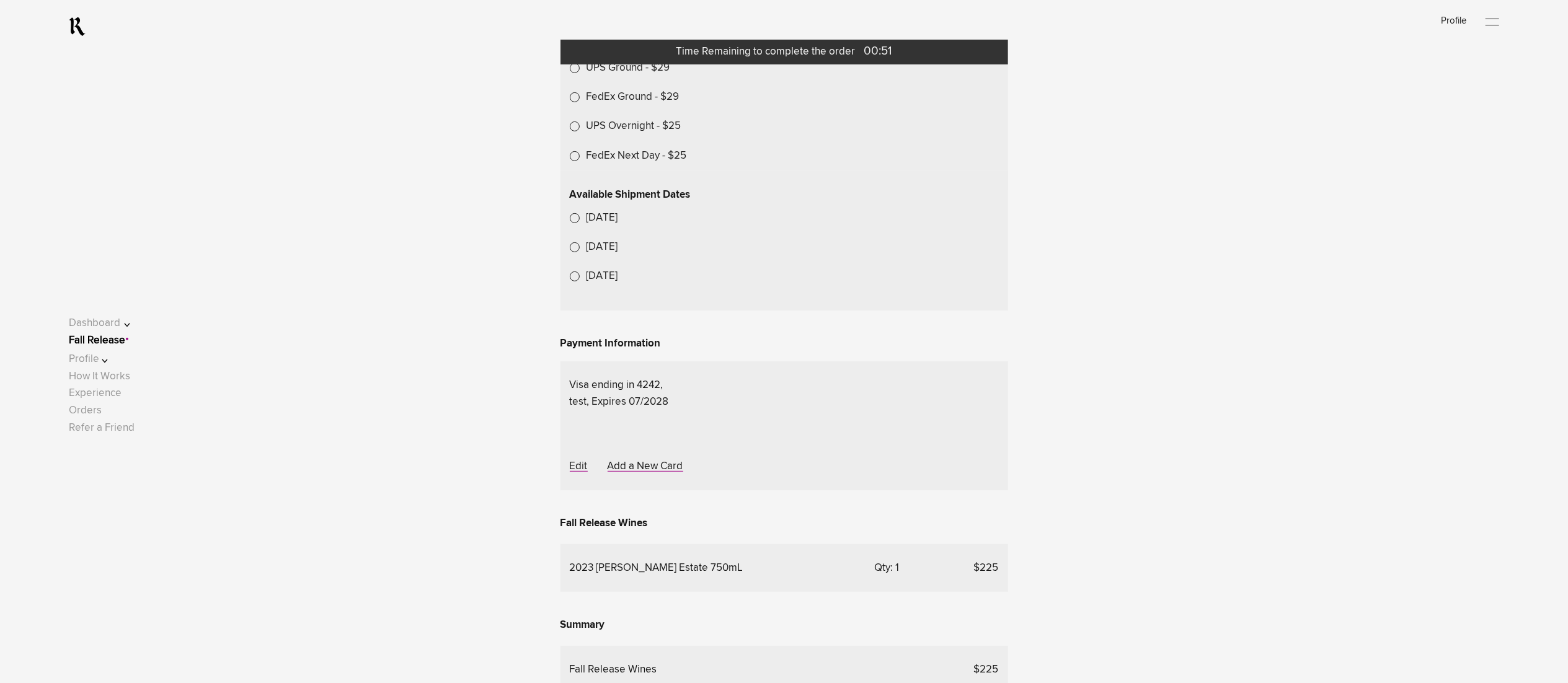
scroll to position [744, 0]
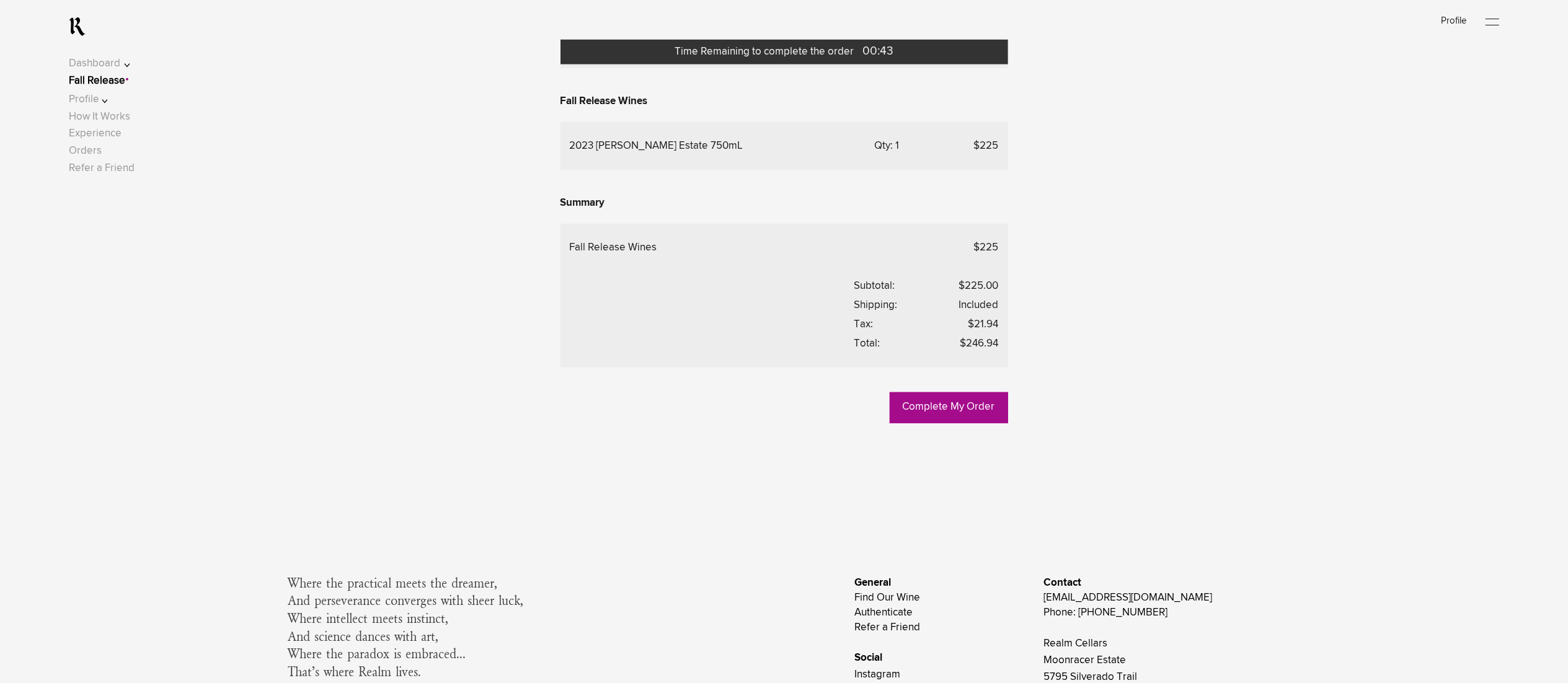
scroll to position [1127, 0]
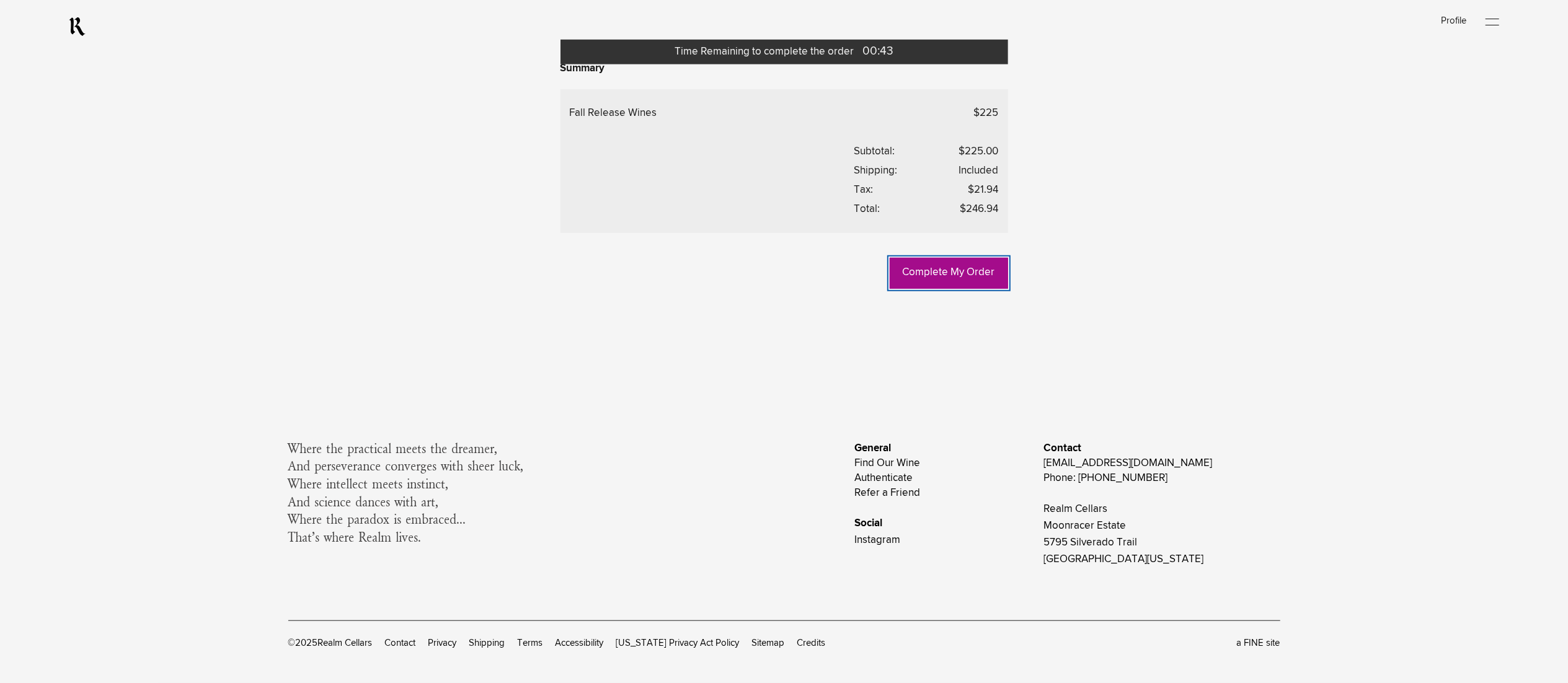
click at [938, 289] on link "Complete My Order" at bounding box center [949, 273] width 118 height 31
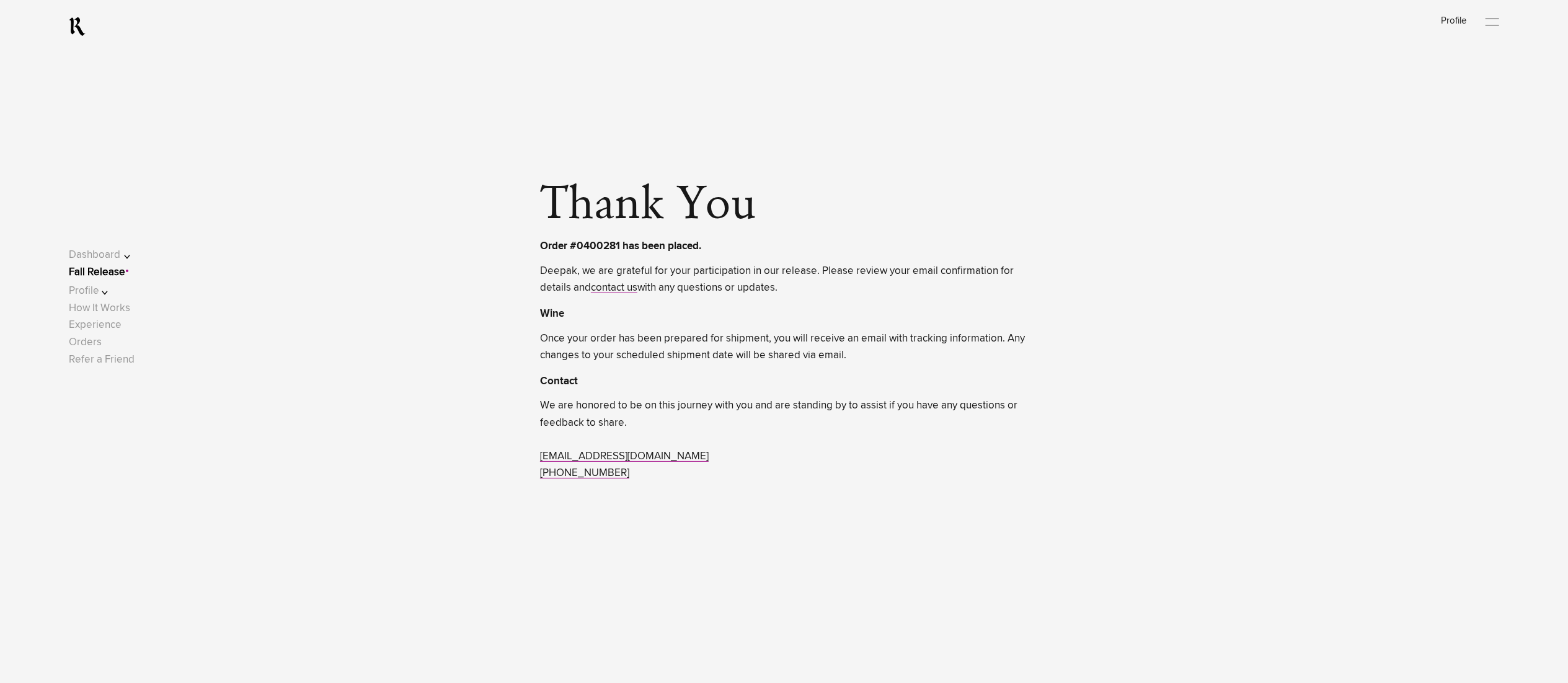
click at [109, 269] on link "Fall Release" at bounding box center [97, 272] width 56 height 10
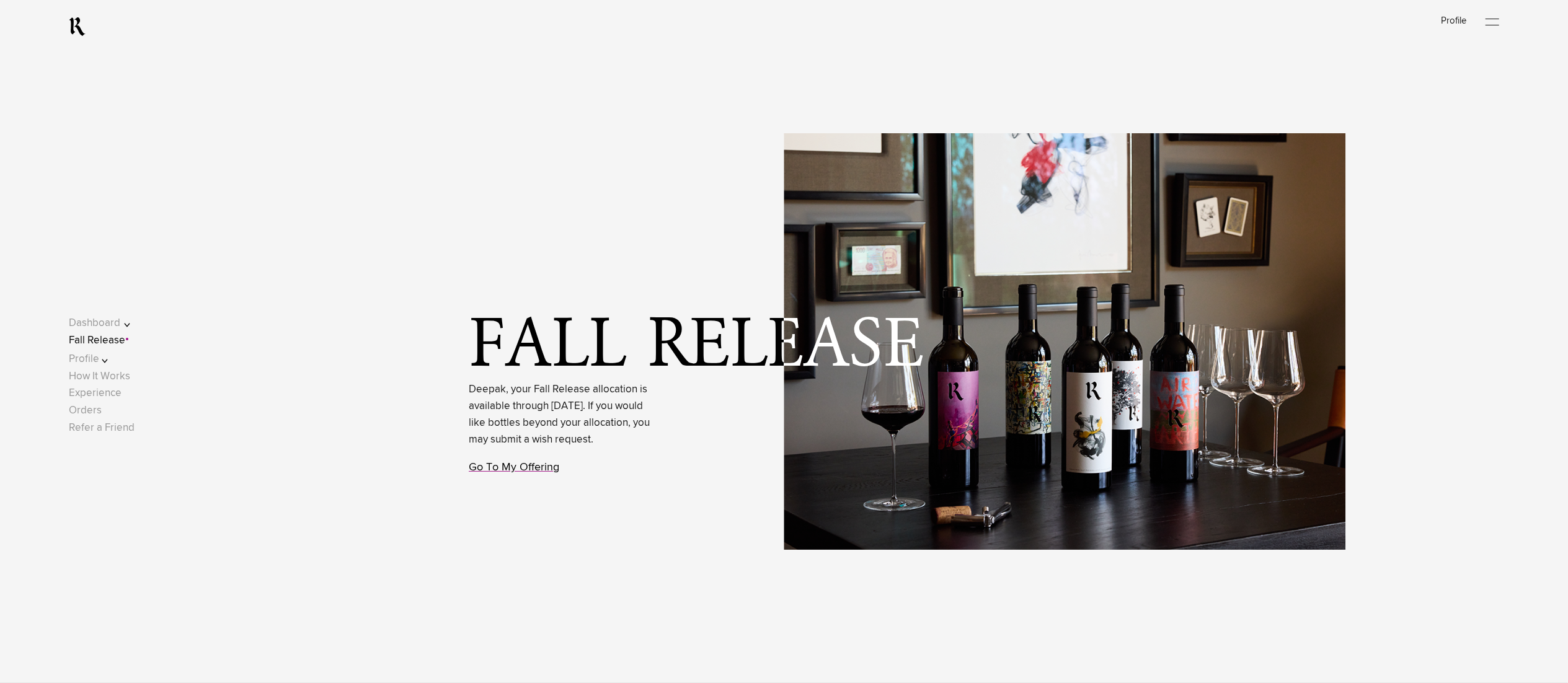
click at [541, 473] on link "Go To My Offering" at bounding box center [514, 467] width 91 height 11
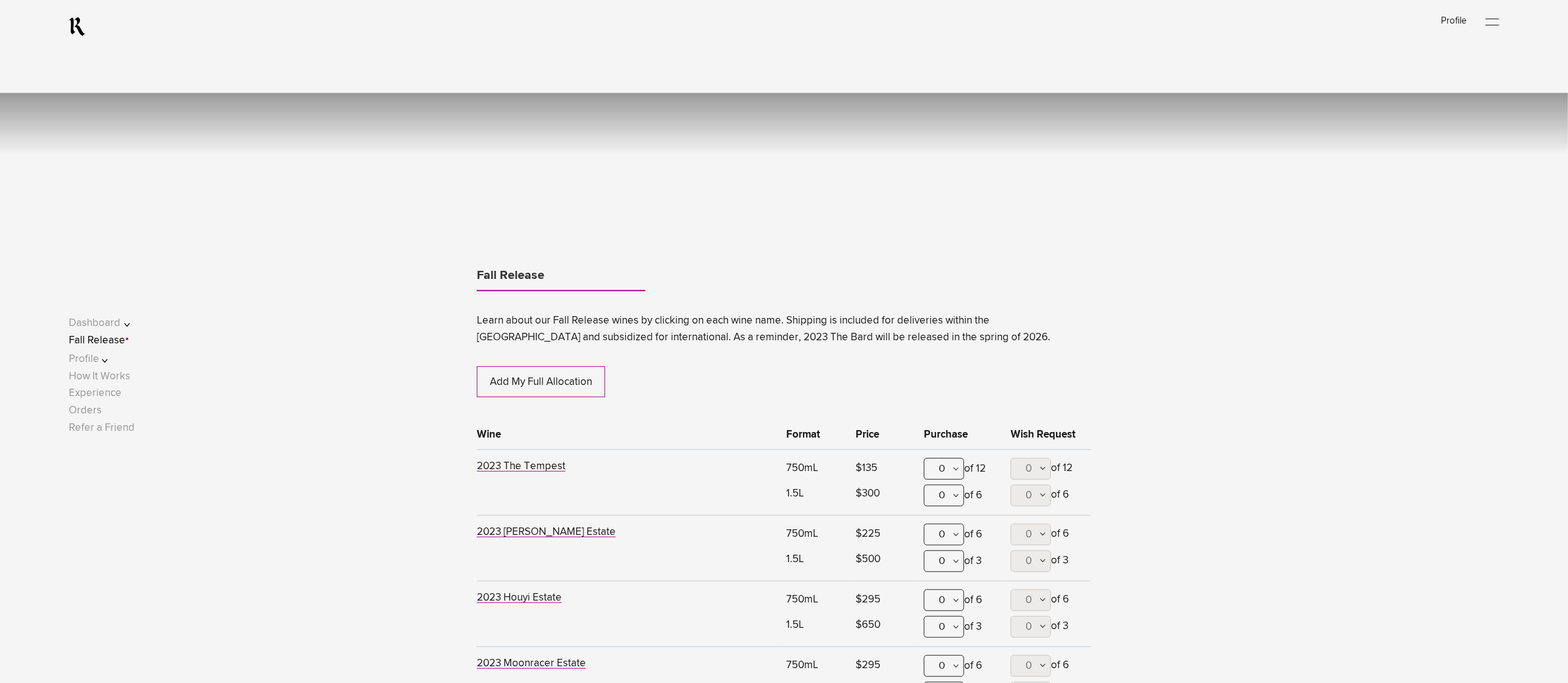
scroll to position [757, 0]
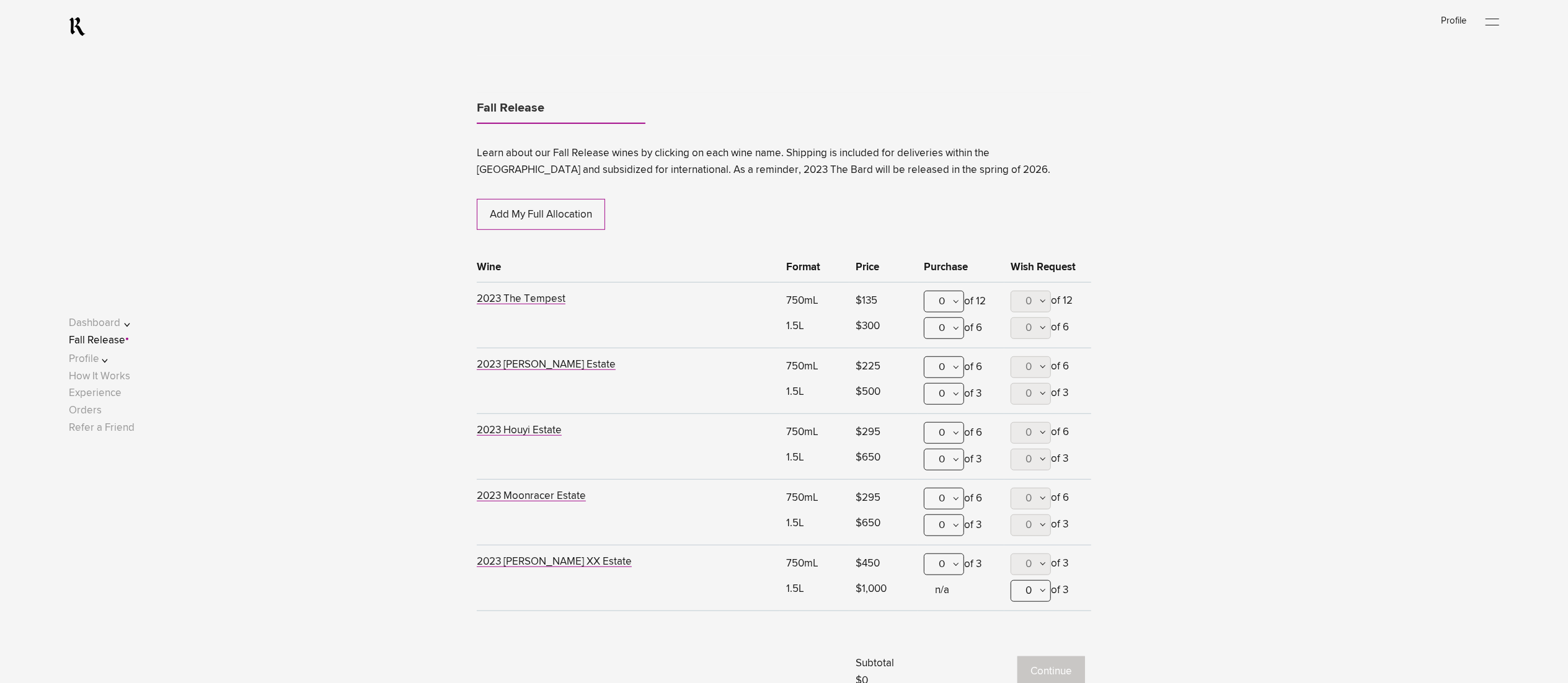
click at [943, 364] on div "0" at bounding box center [944, 367] width 40 height 22
click at [941, 429] on div "1" at bounding box center [944, 428] width 39 height 31
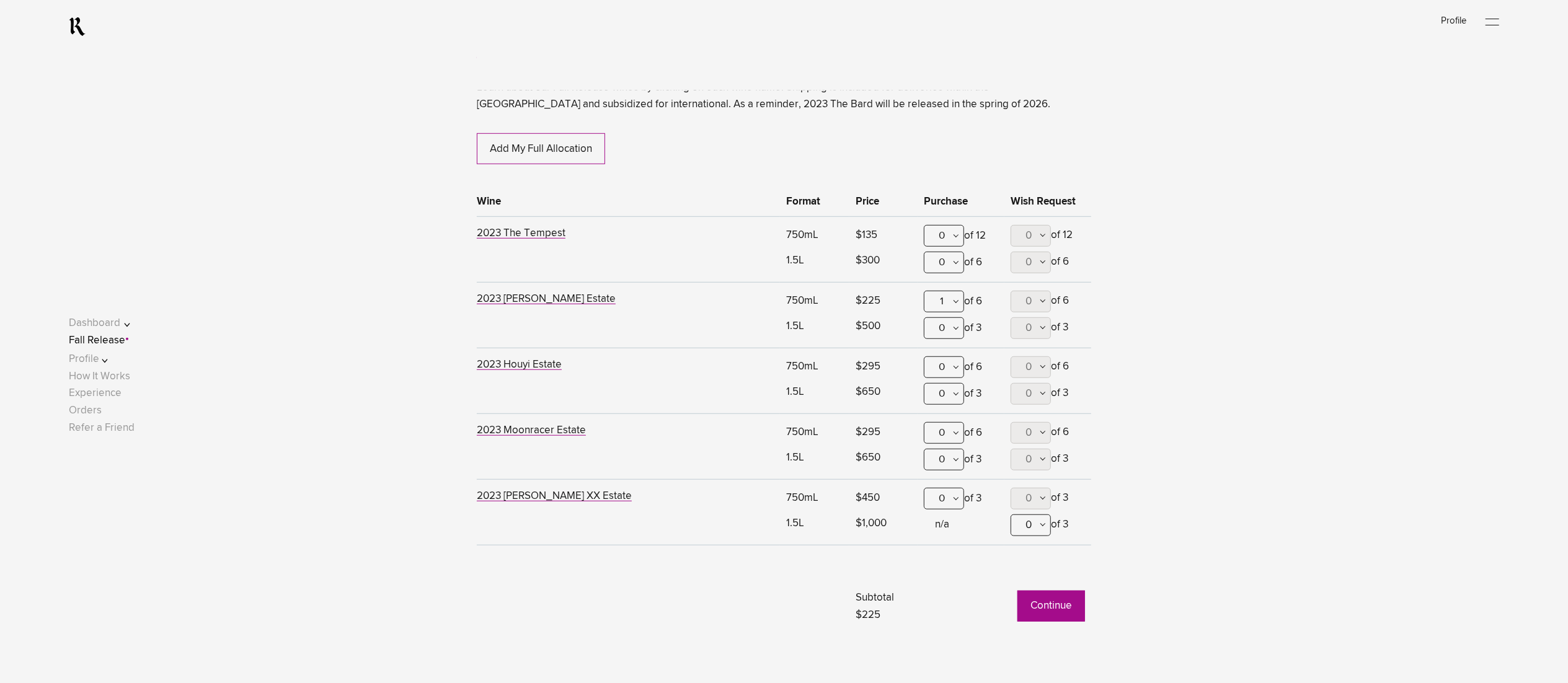
scroll to position [1005, 0]
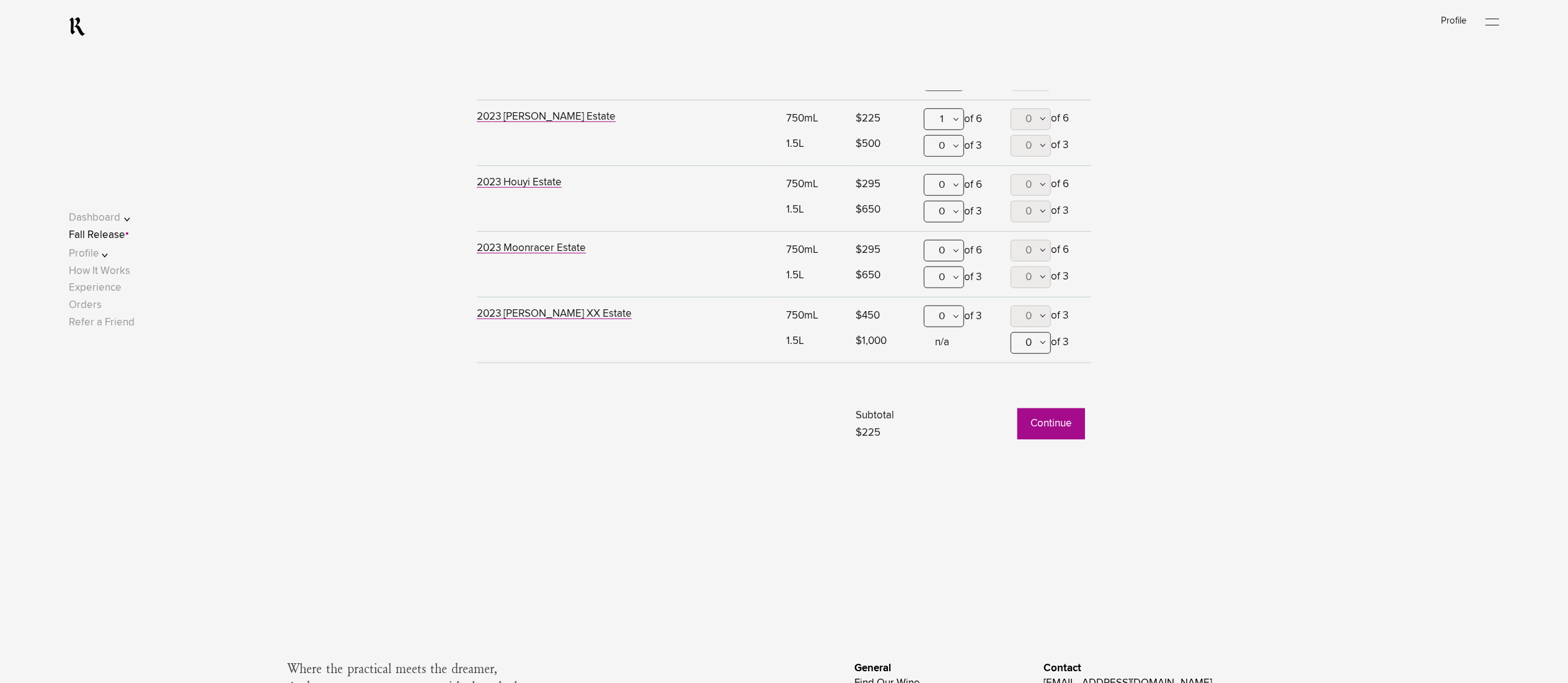
click at [1063, 416] on button "Continue" at bounding box center [1052, 423] width 68 height 31
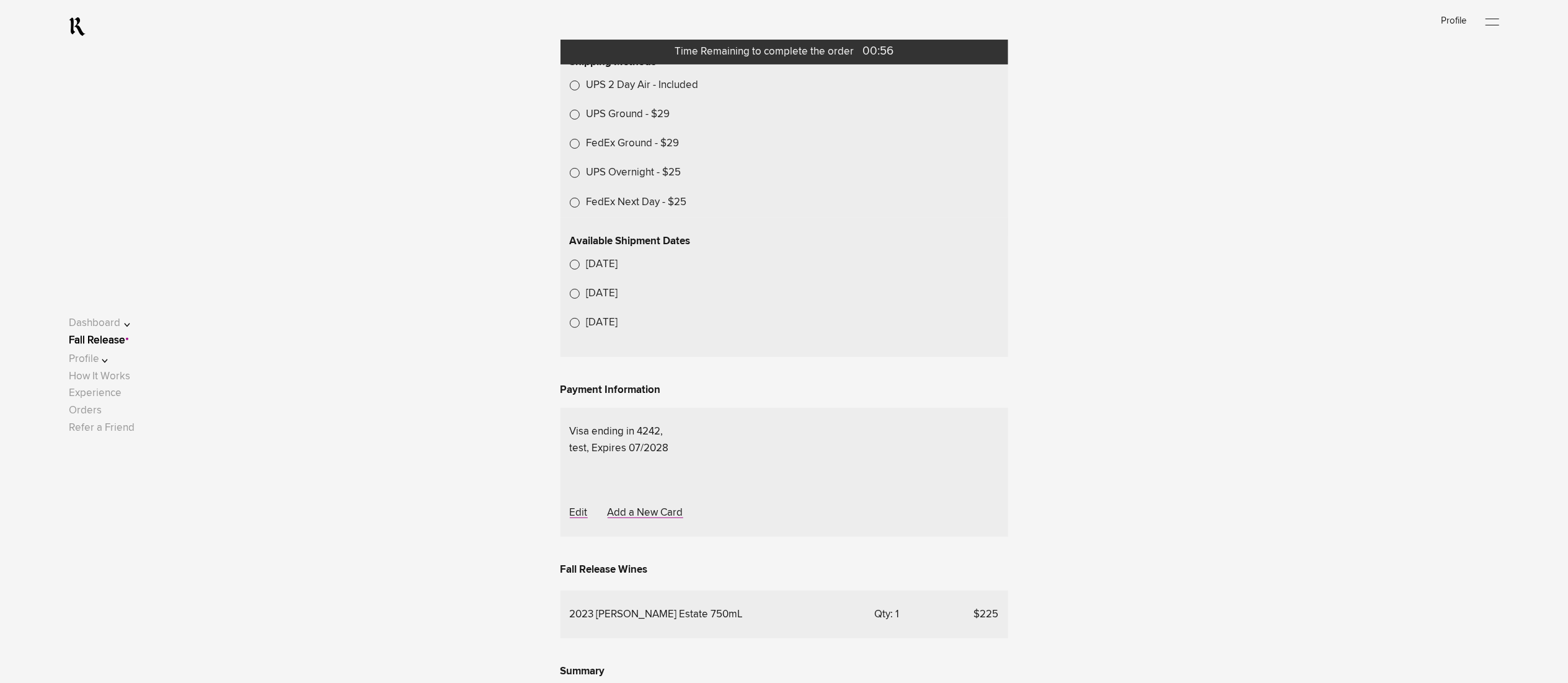
scroll to position [496, 0]
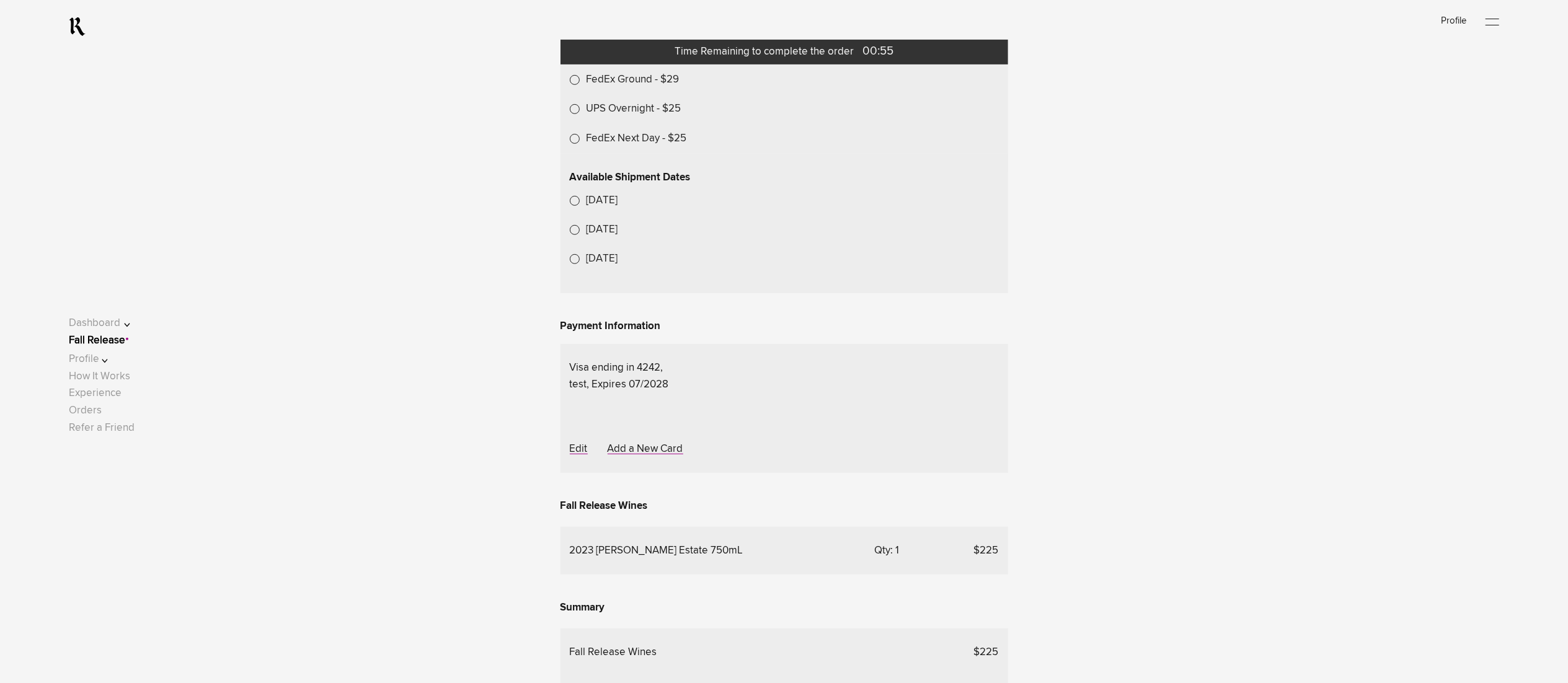
click at [598, 205] on lightning-formatted-date-time "[DATE]" at bounding box center [602, 200] width 31 height 10
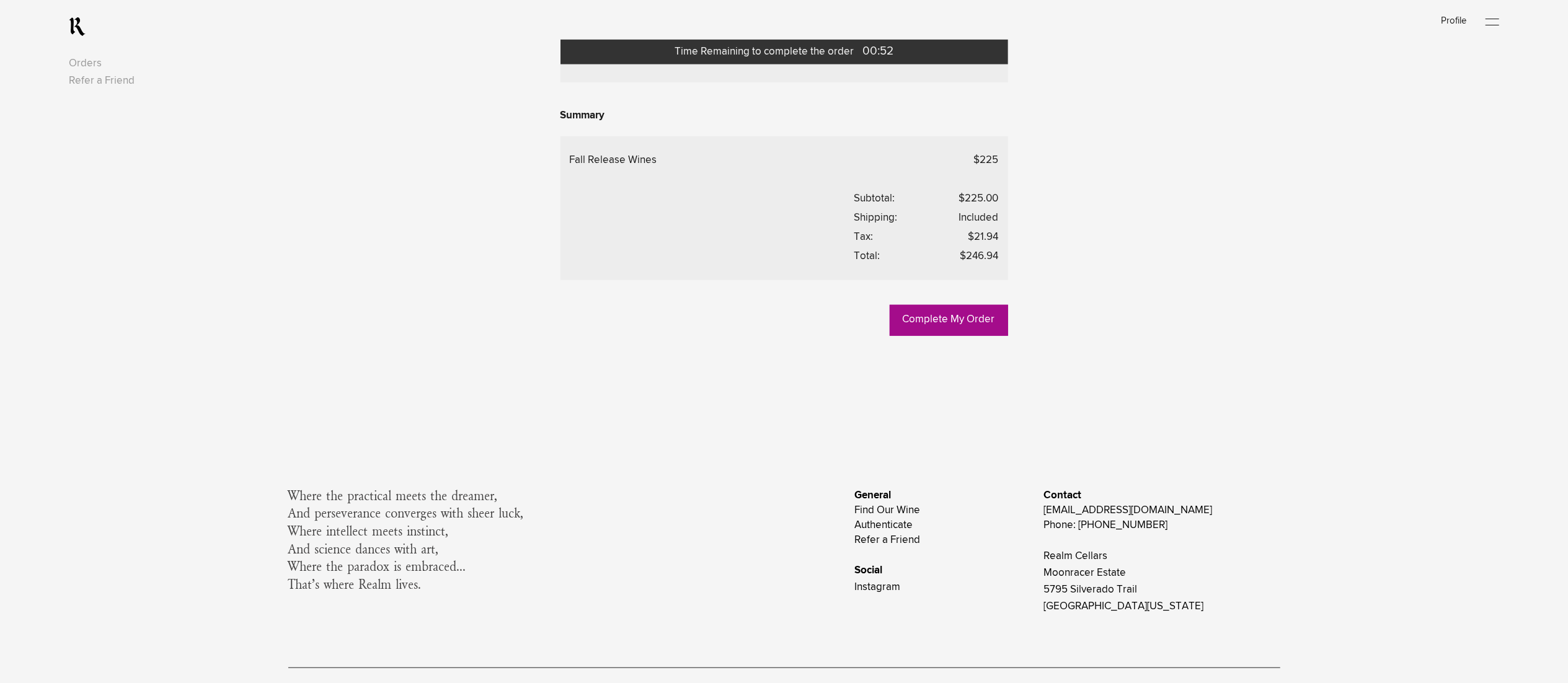
scroll to position [992, 0]
click at [926, 332] on link "Complete My Order" at bounding box center [949, 316] width 118 height 31
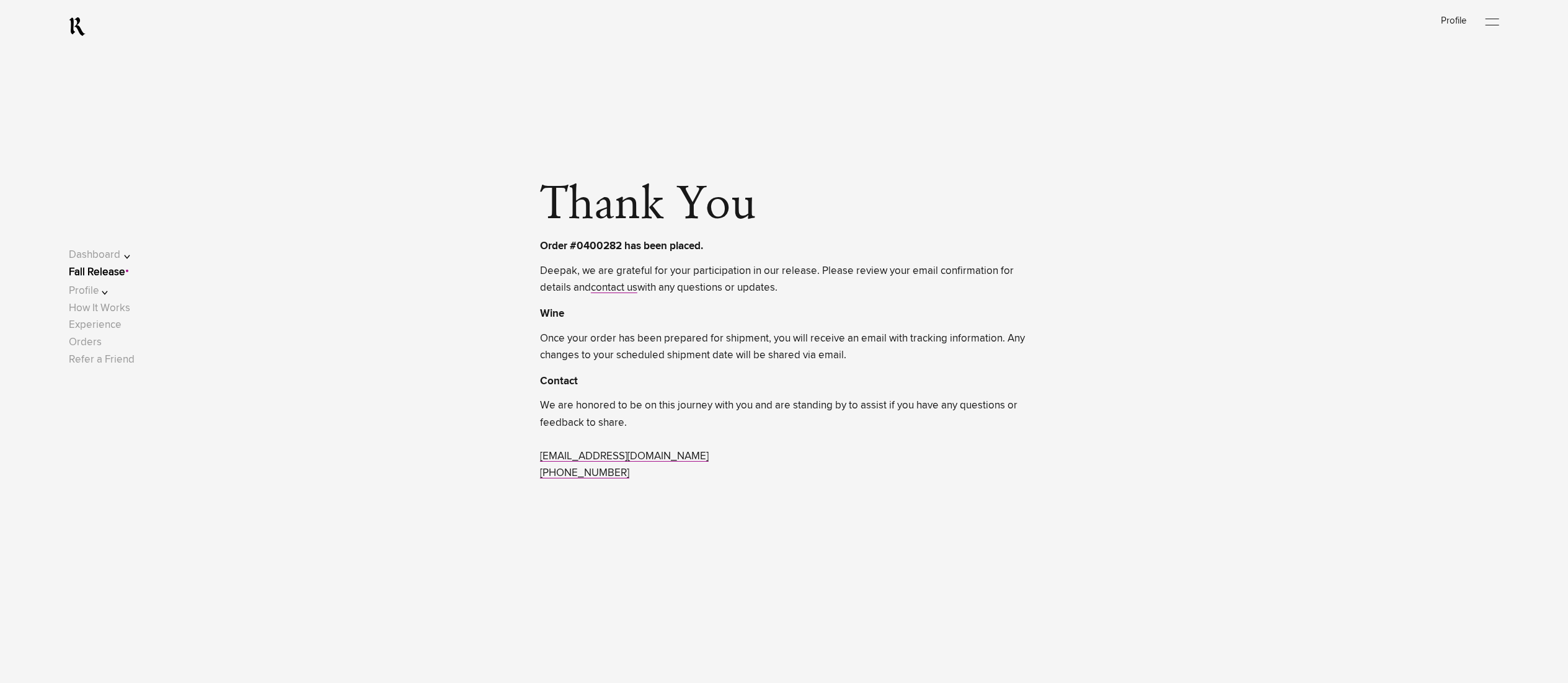
click at [125, 272] on link "Fall Release" at bounding box center [97, 272] width 56 height 10
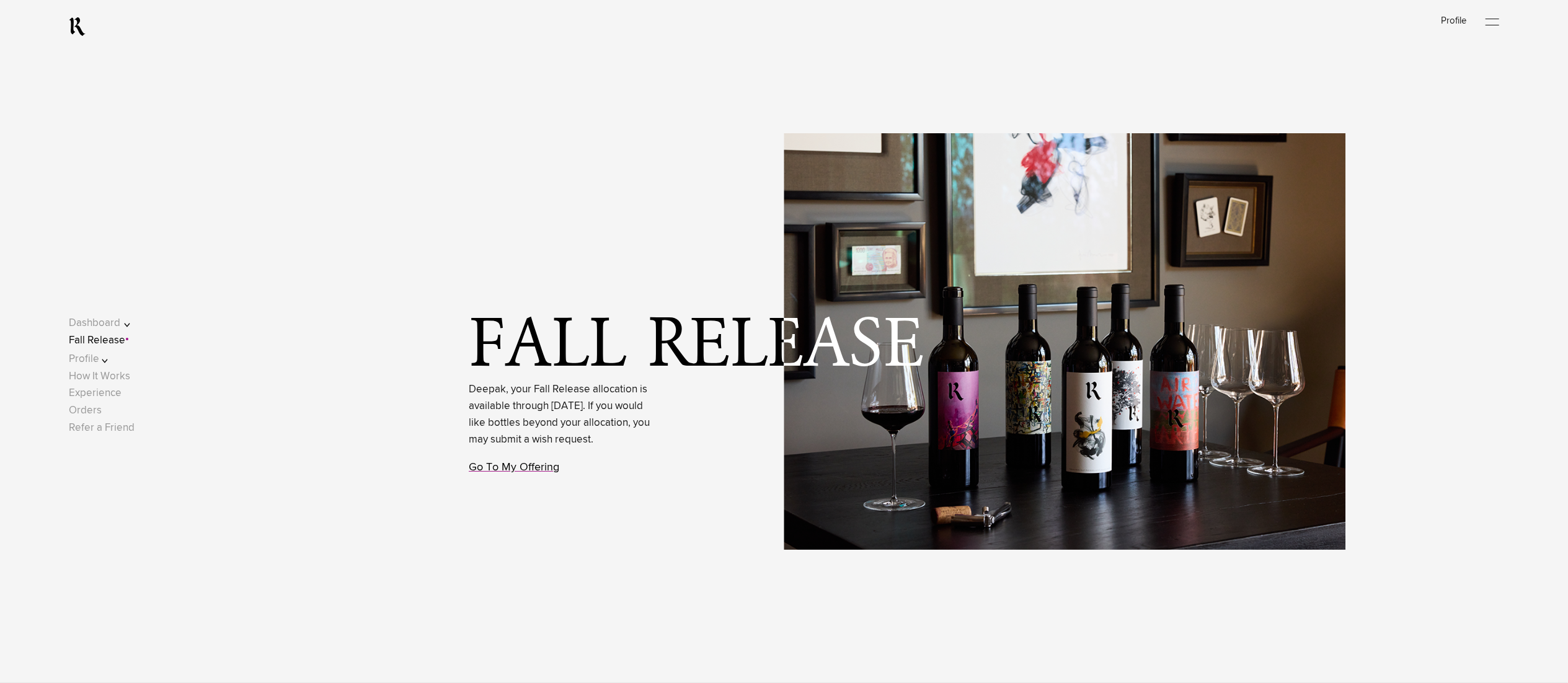
click at [480, 473] on link "Go To My Offering" at bounding box center [514, 467] width 91 height 11
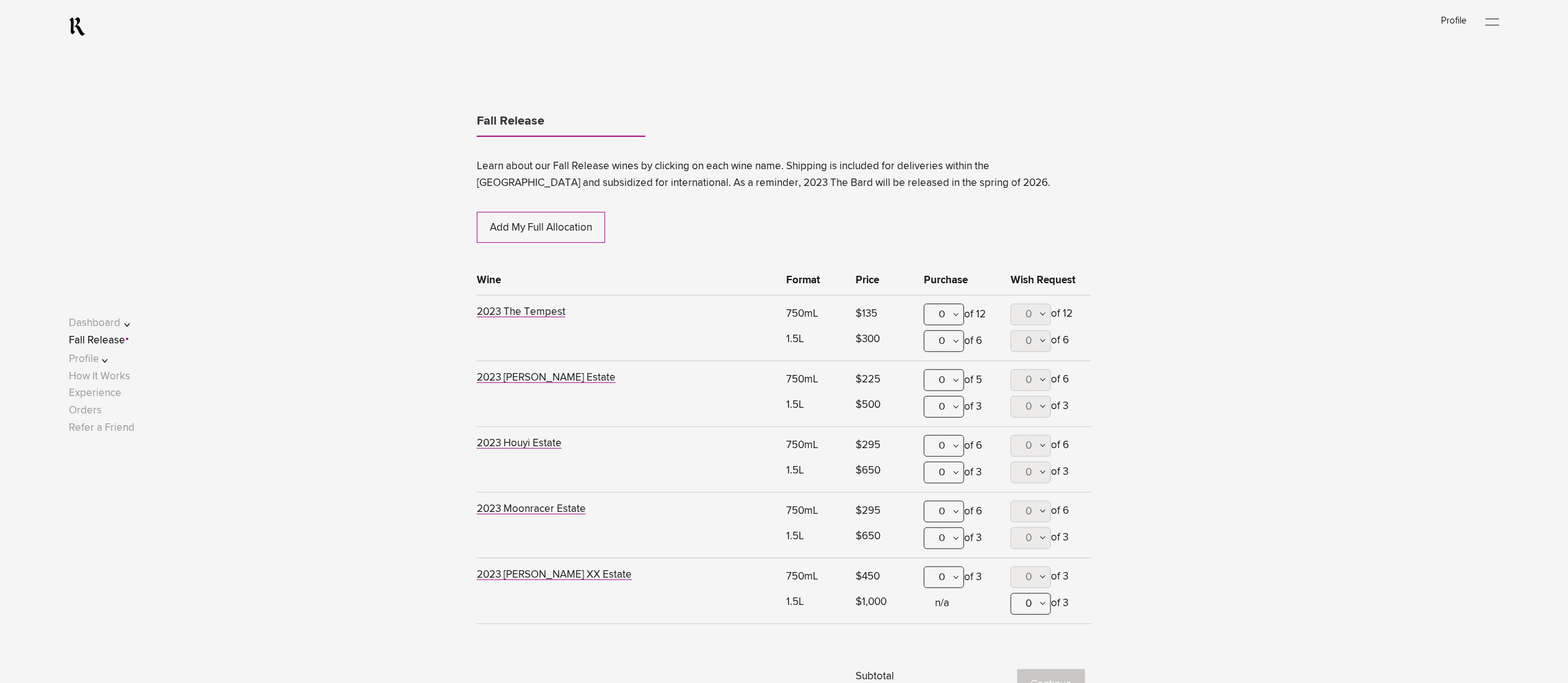
scroll to position [757, 0]
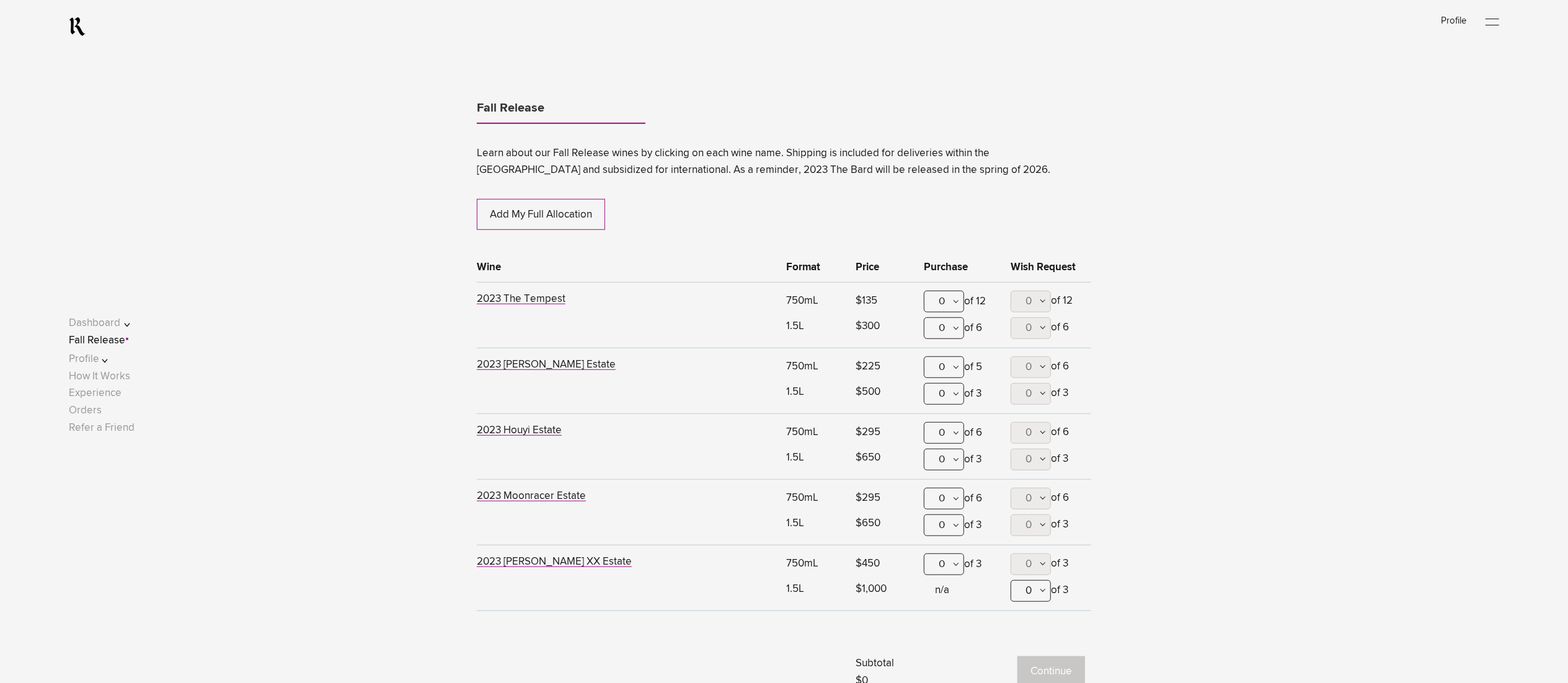
drag, startPoint x: 947, startPoint y: 366, endPoint x: 943, endPoint y: 413, distance: 47.2
click at [947, 366] on div "0" at bounding box center [944, 367] width 40 height 22
click at [943, 429] on div "1" at bounding box center [944, 428] width 39 height 31
click at [1046, 664] on button "Continue" at bounding box center [1052, 671] width 68 height 31
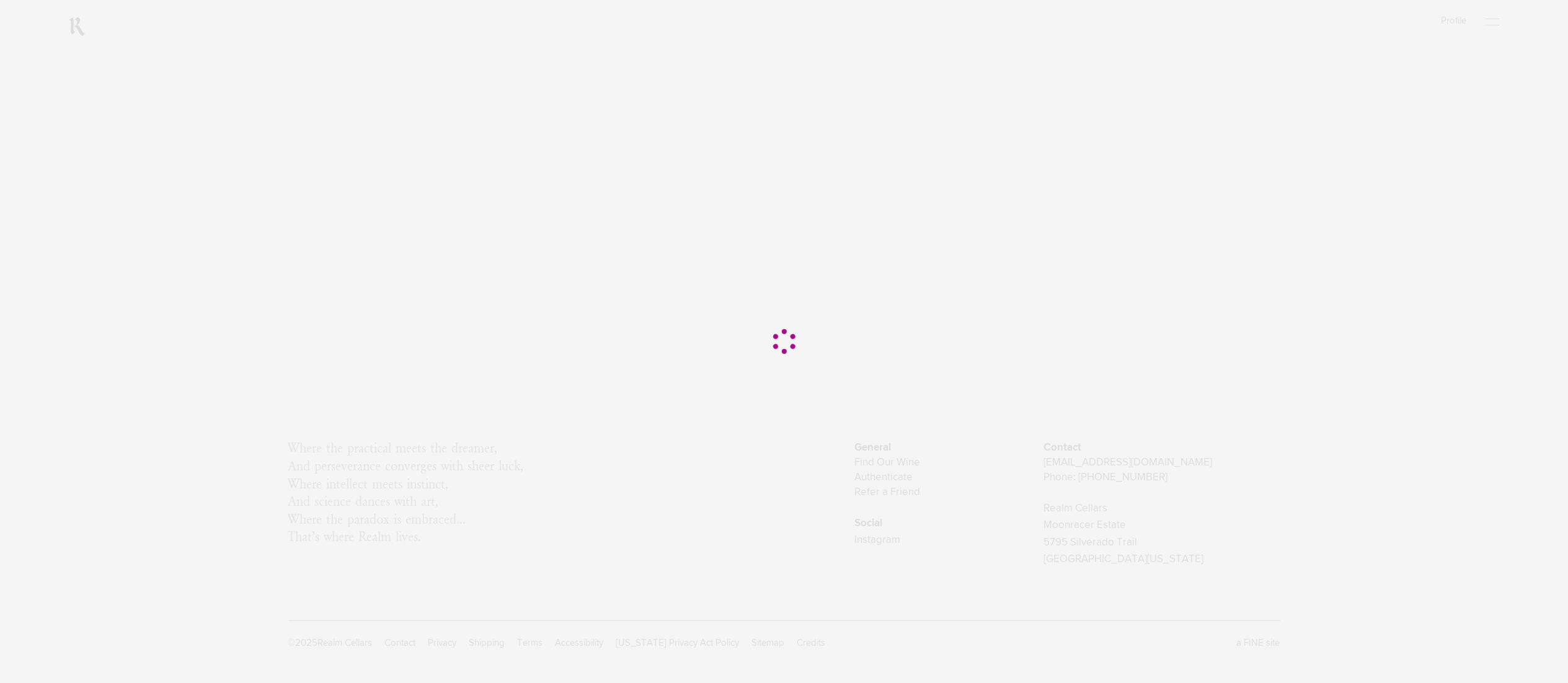
scroll to position [0, 0]
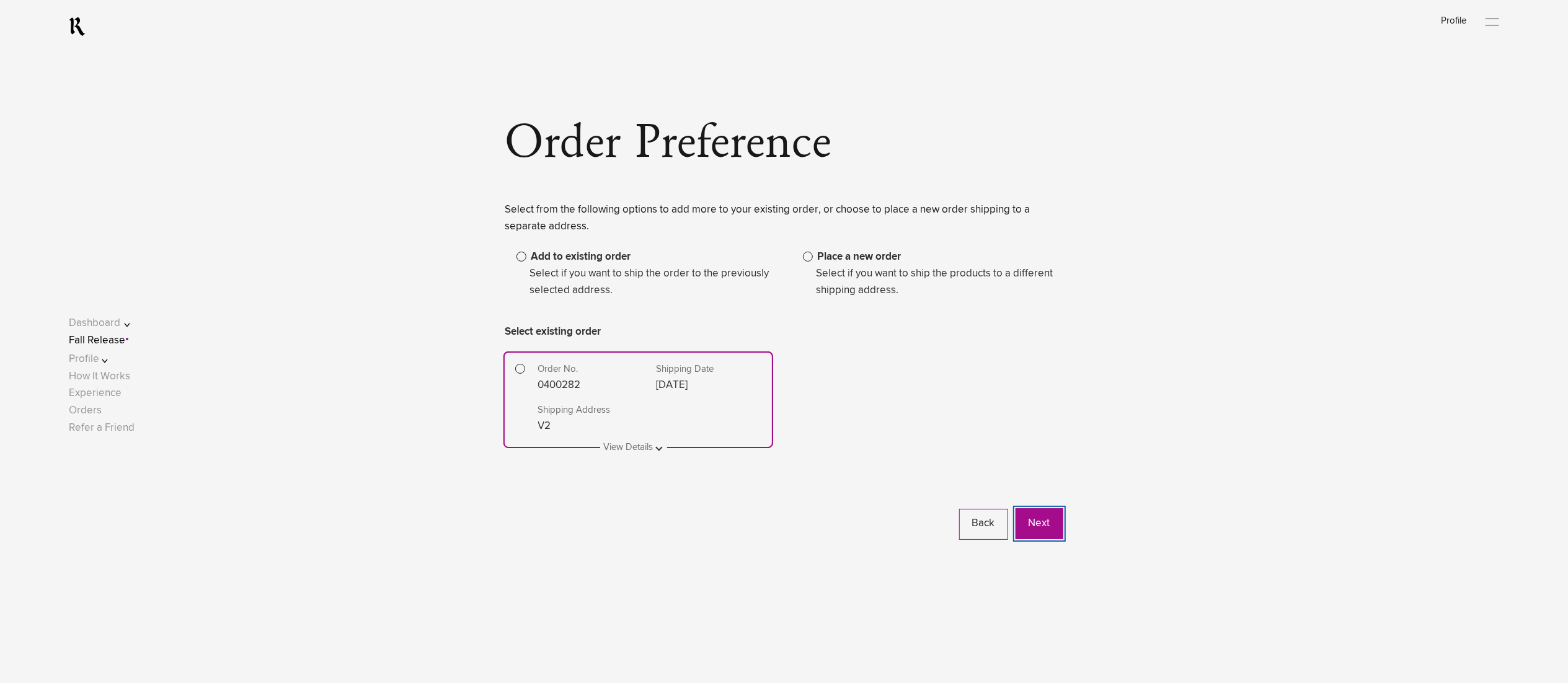
click at [1054, 522] on button "Next" at bounding box center [1039, 523] width 48 height 31
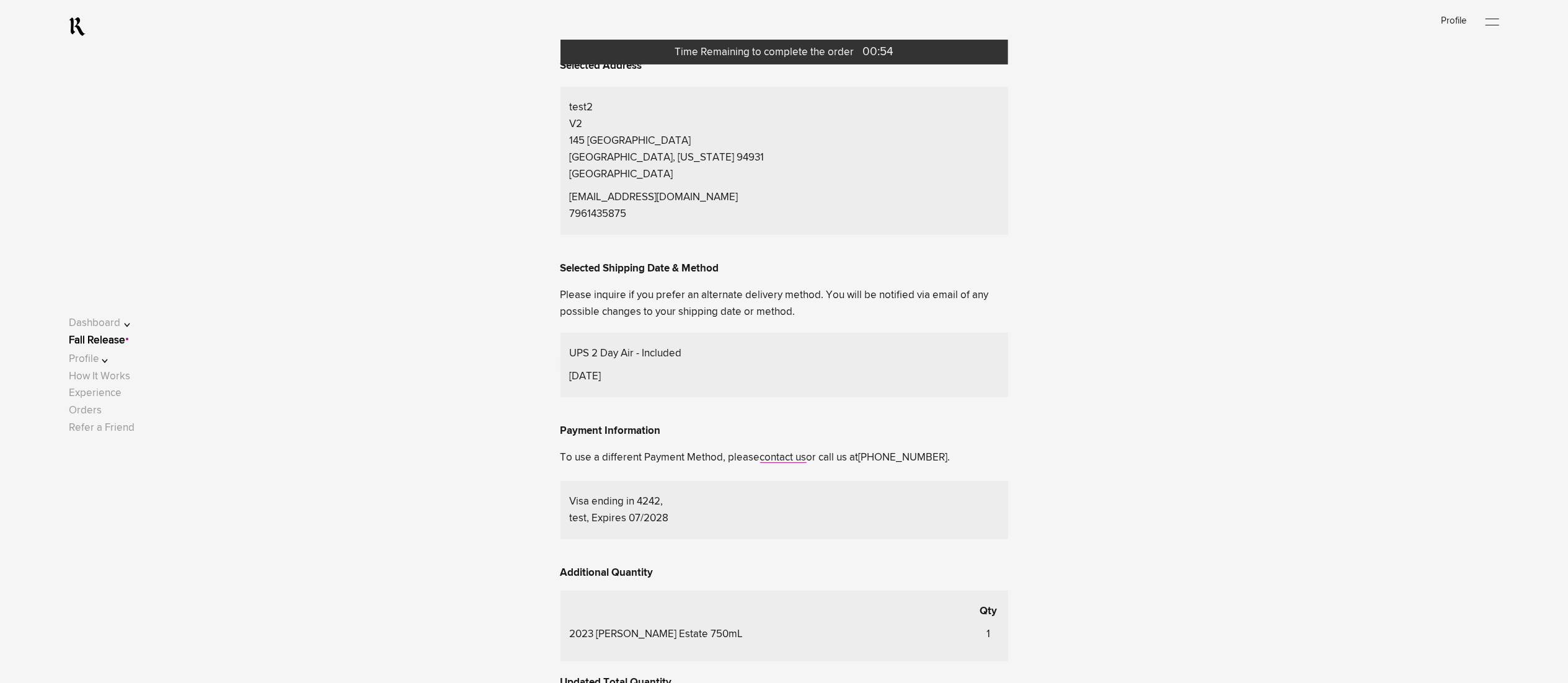
scroll to position [248, 0]
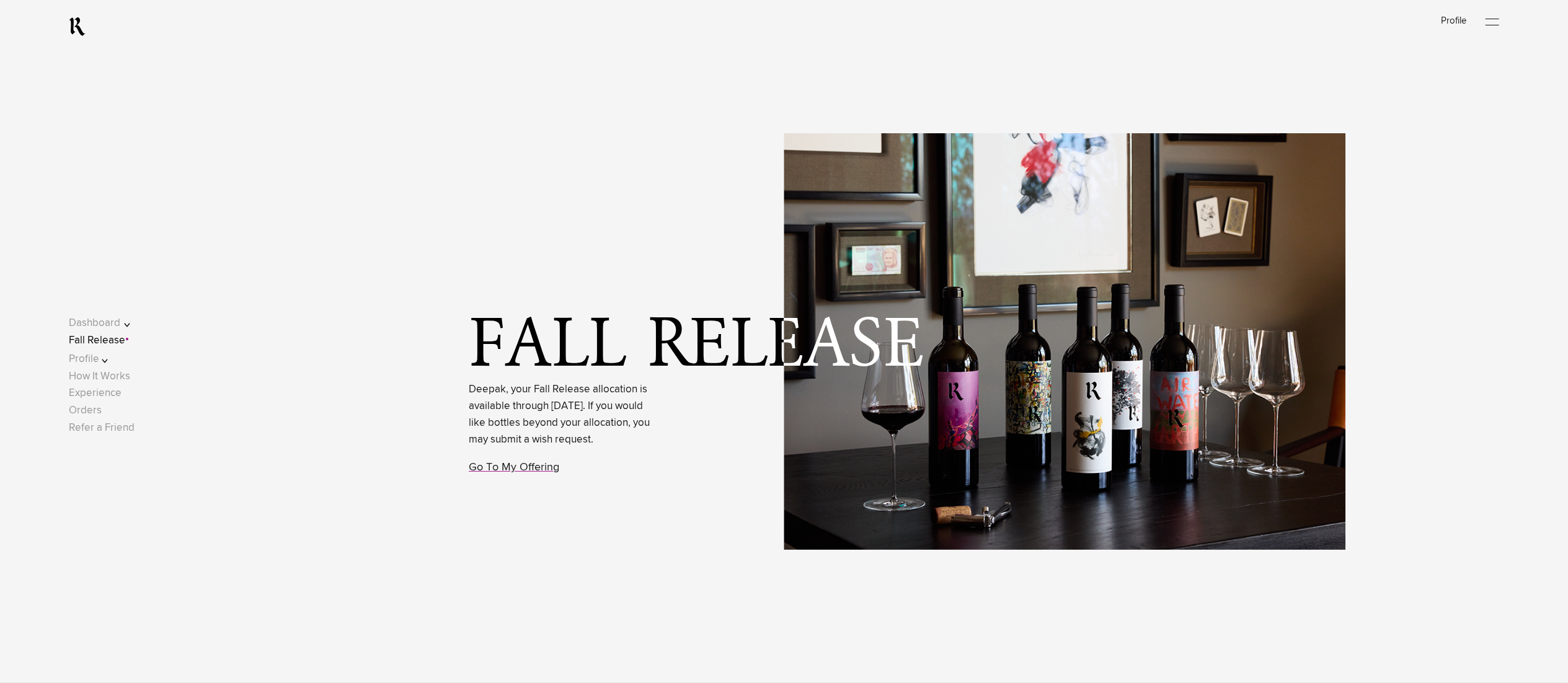
click at [125, 337] on link "Fall Release" at bounding box center [97, 341] width 56 height 10
click at [512, 489] on span "Deepak, your Fall Release allocation is available through [DATE]. If you would …" at bounding box center [561, 429] width 186 height 118
click at [506, 473] on link "Go To My Offering" at bounding box center [514, 467] width 91 height 11
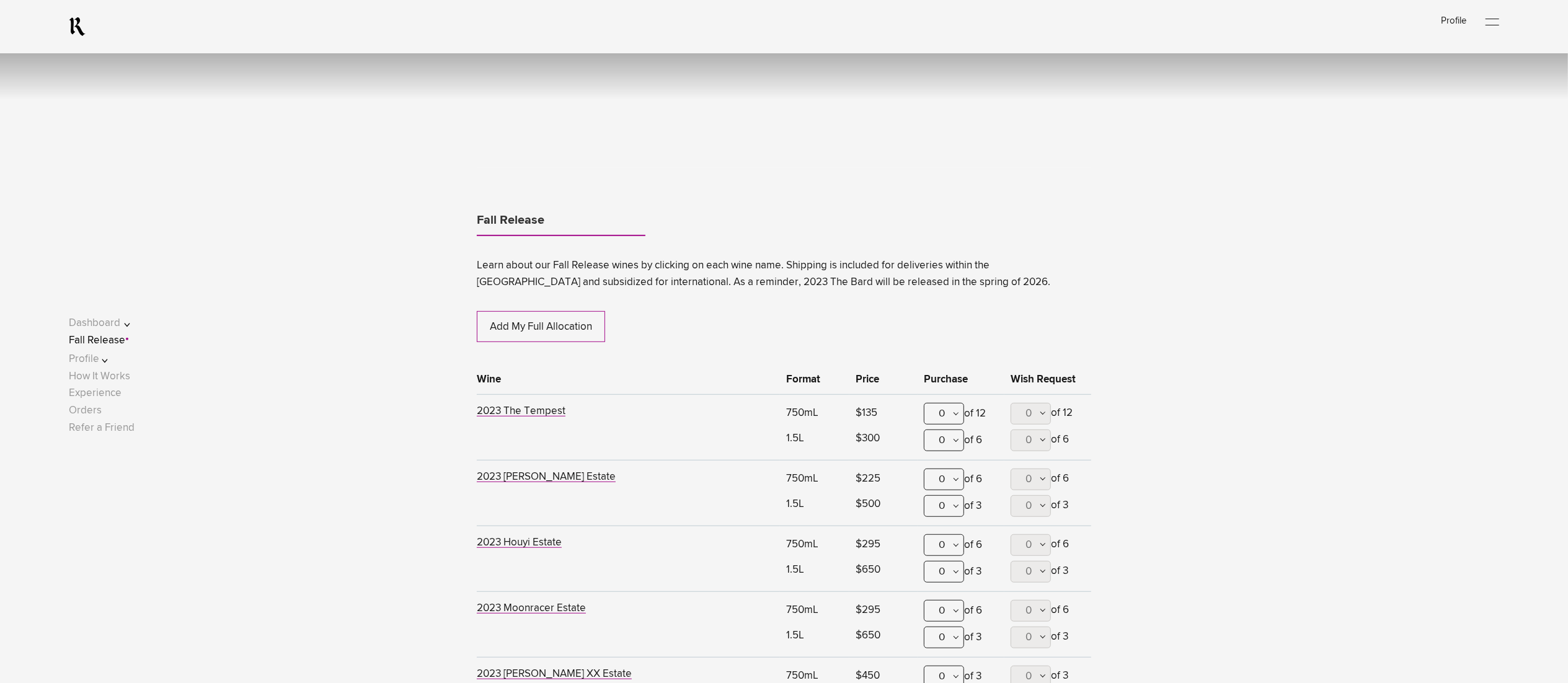
scroll to position [757, 0]
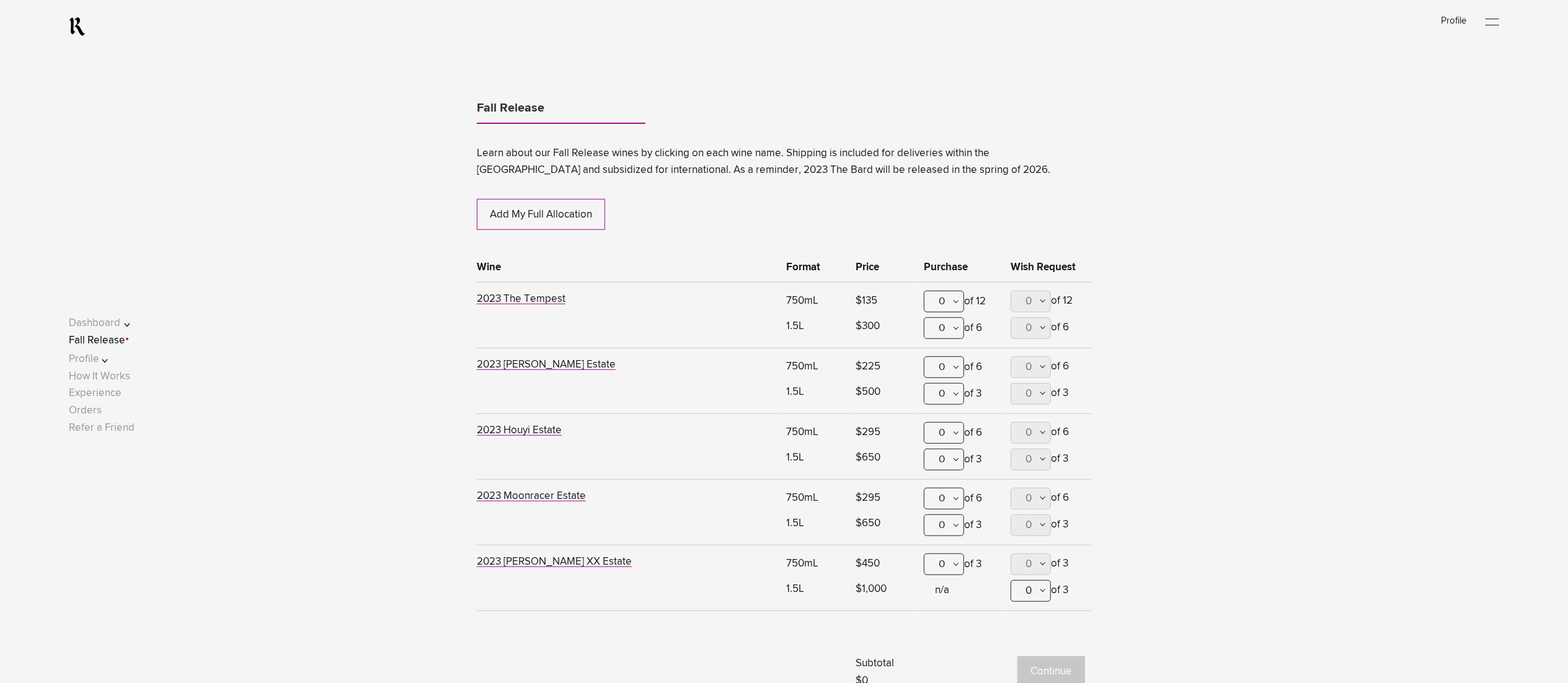
click at [698, 114] on ul "Fall Release" at bounding box center [783, 110] width 614 height 35
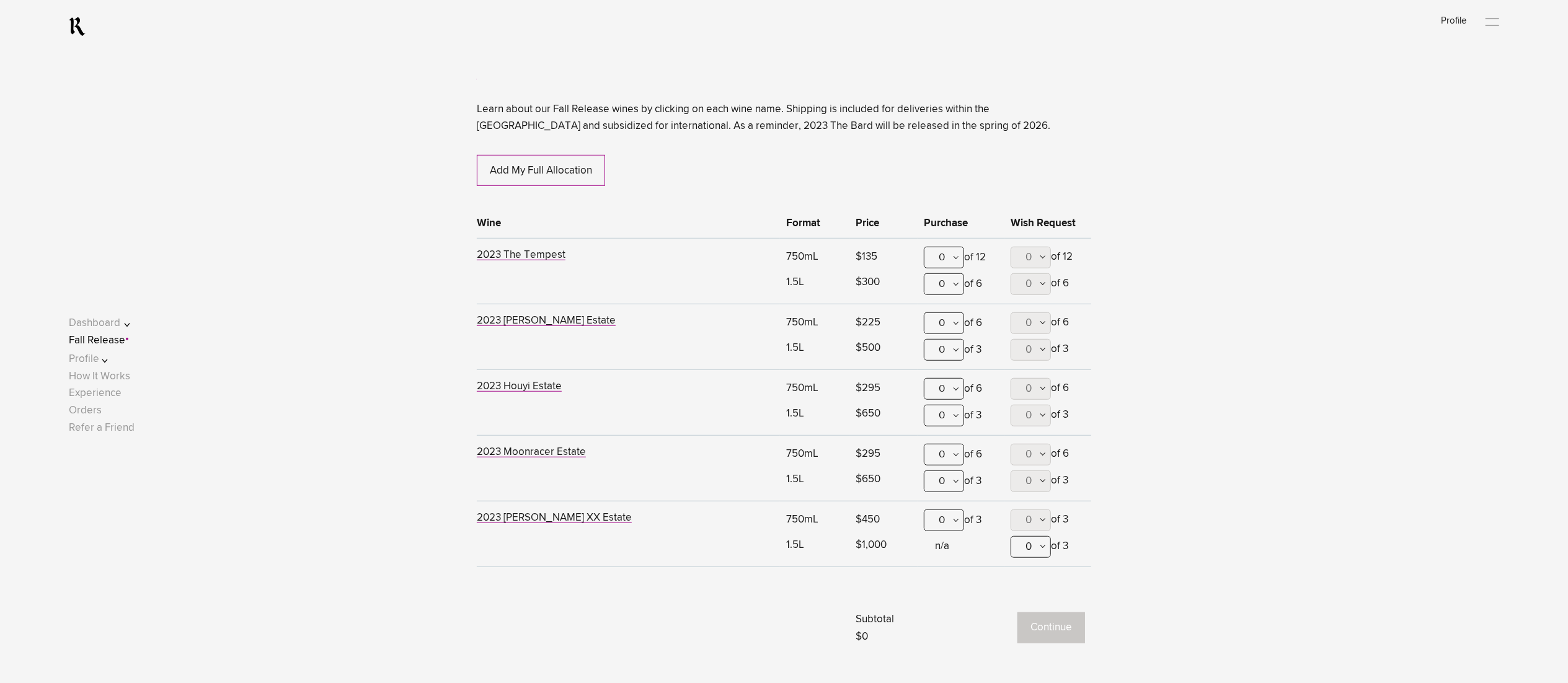
scroll to position [633, 0]
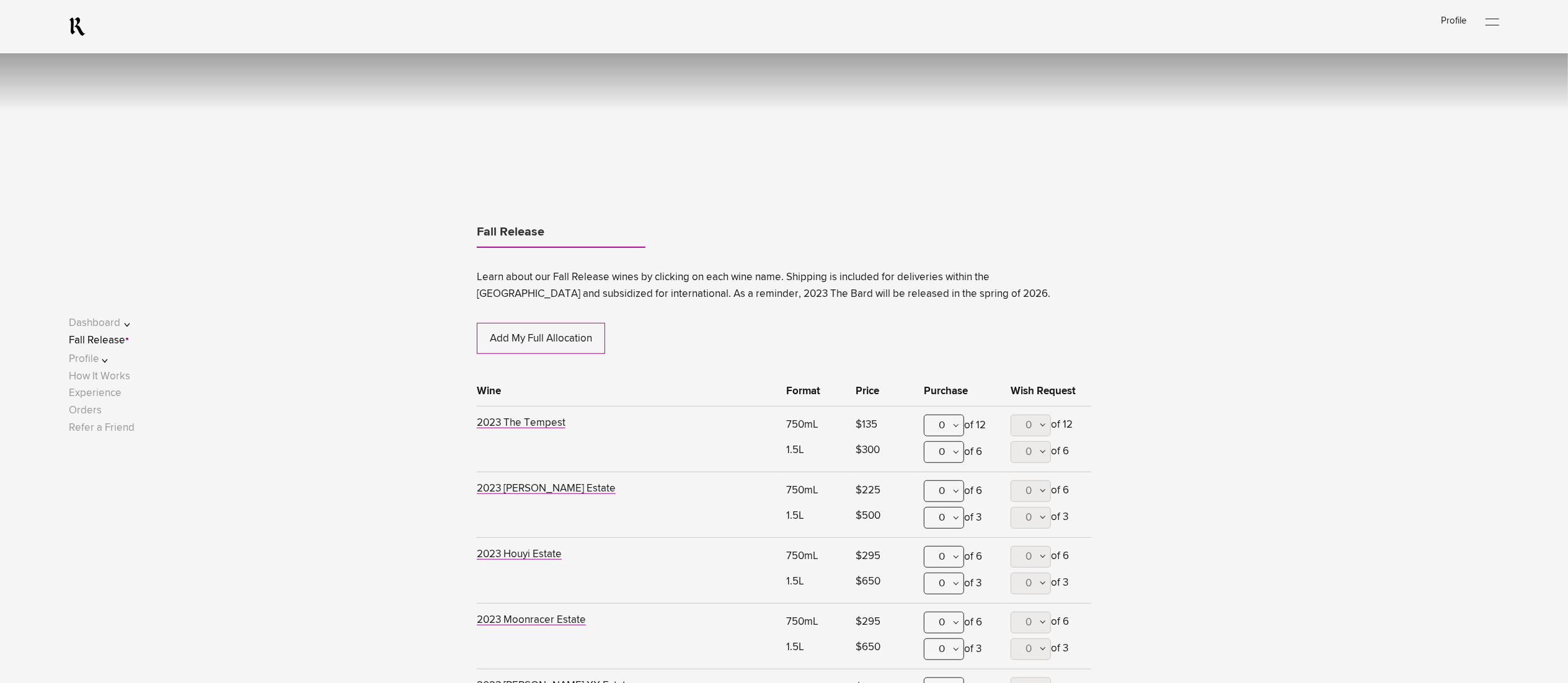
click at [114, 339] on link "Fall Release" at bounding box center [97, 341] width 56 height 10
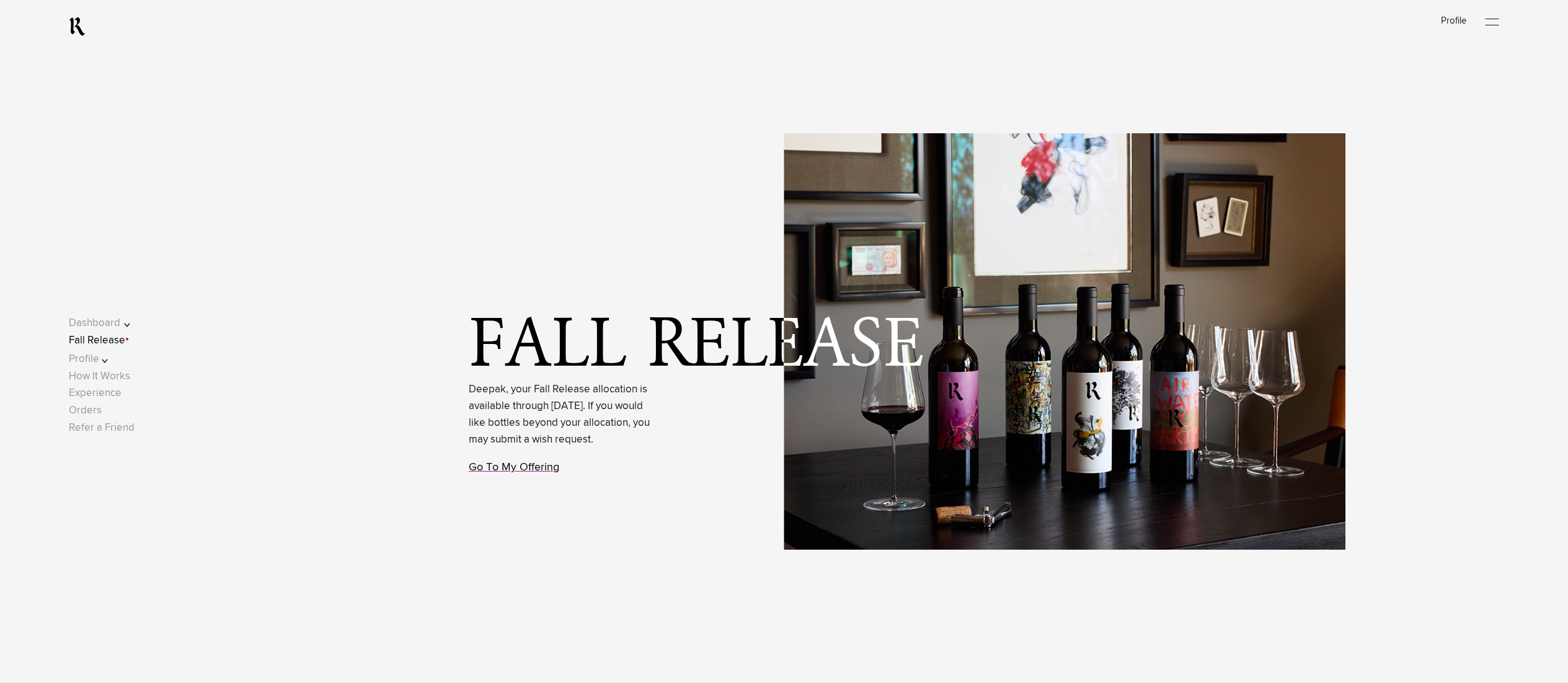
click at [479, 473] on link "Go To My Offering" at bounding box center [514, 467] width 91 height 11
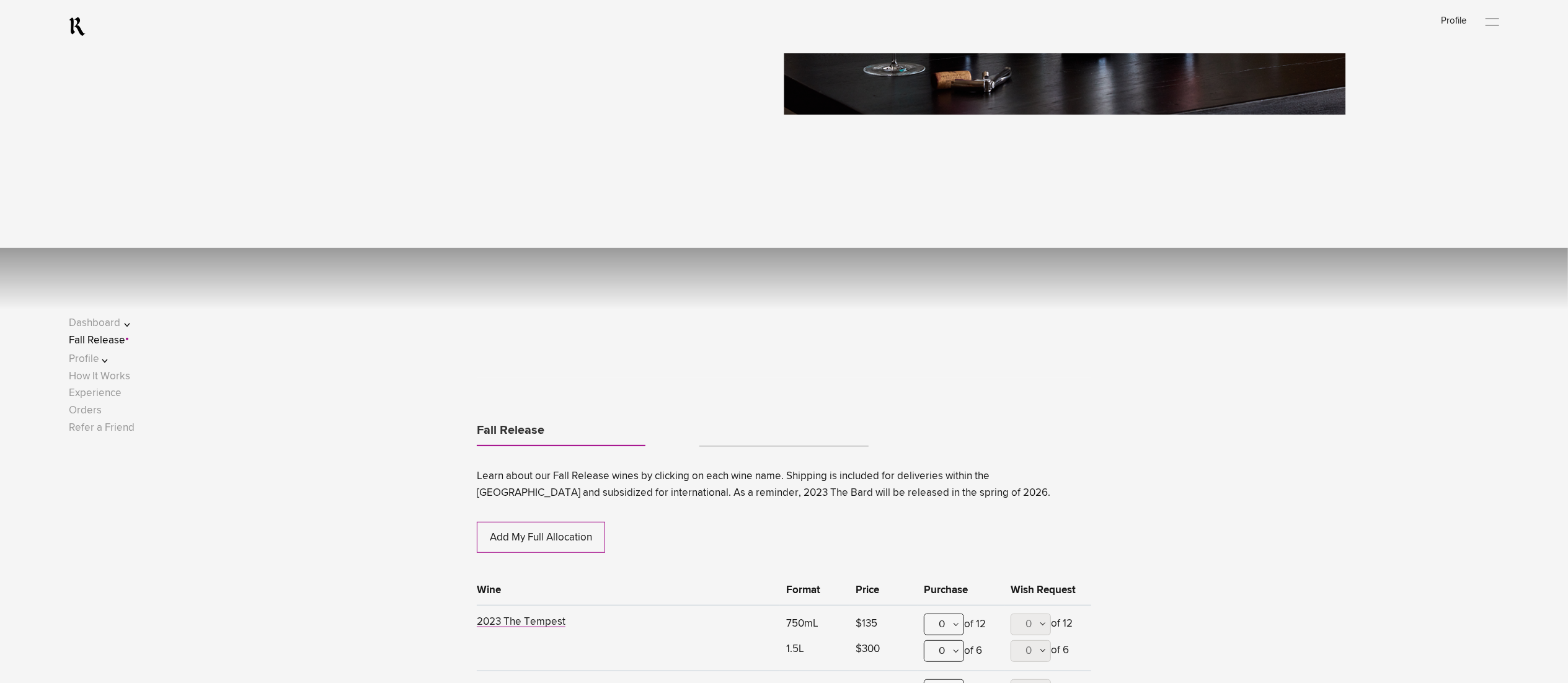
scroll to position [757, 0]
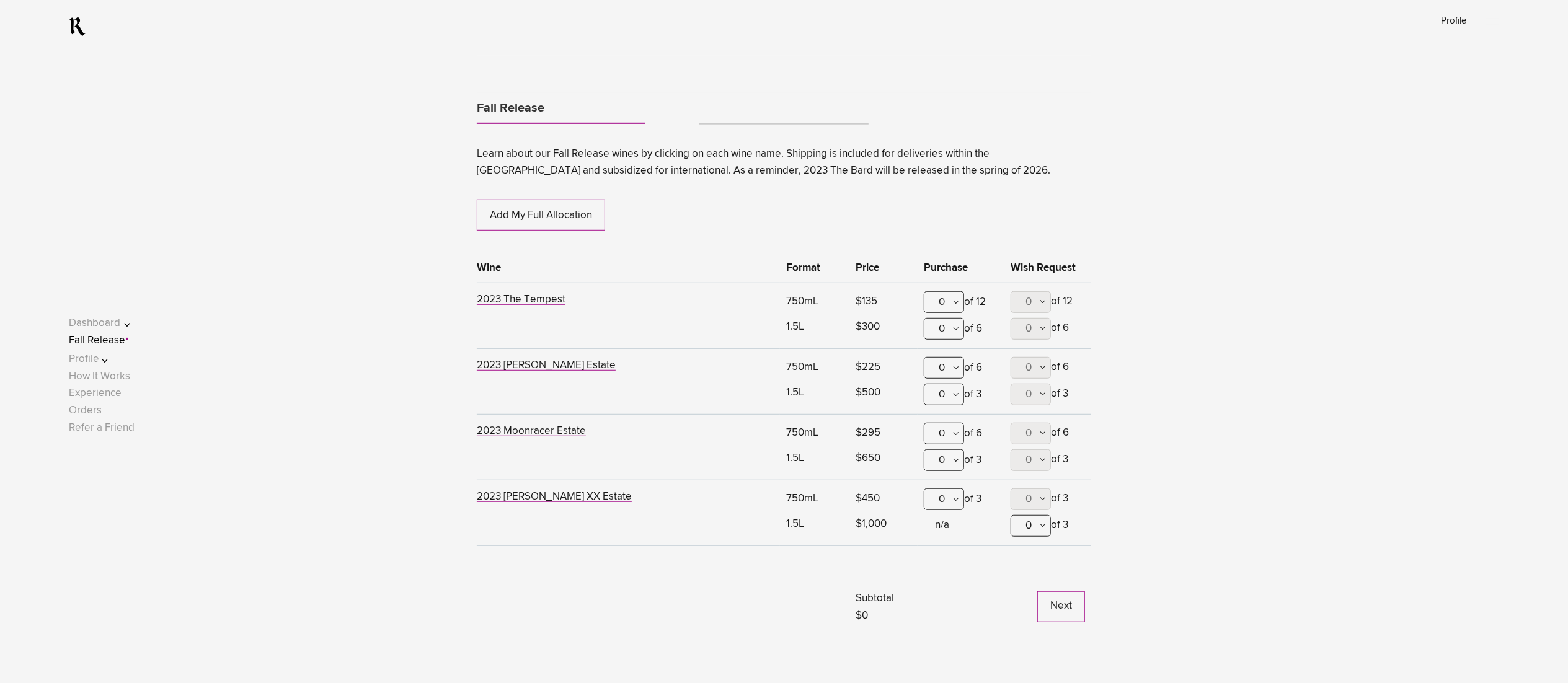
click at [713, 114] on link "Tabs" at bounding box center [783, 118] width 168 height 10
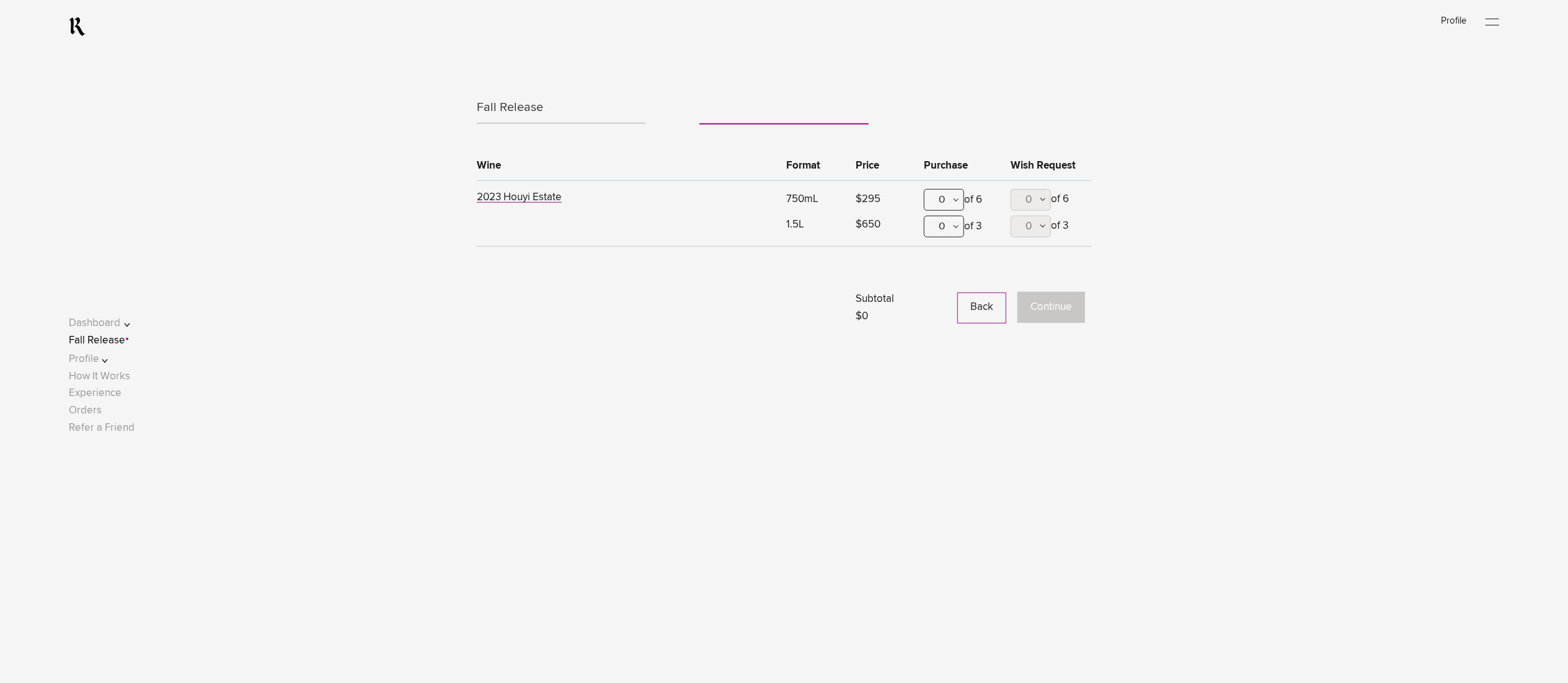
click at [937, 205] on div "0" at bounding box center [944, 200] width 40 height 22
click at [935, 256] on div "1" at bounding box center [944, 260] width 39 height 31
click at [1035, 299] on button "Continue" at bounding box center [1052, 307] width 68 height 31
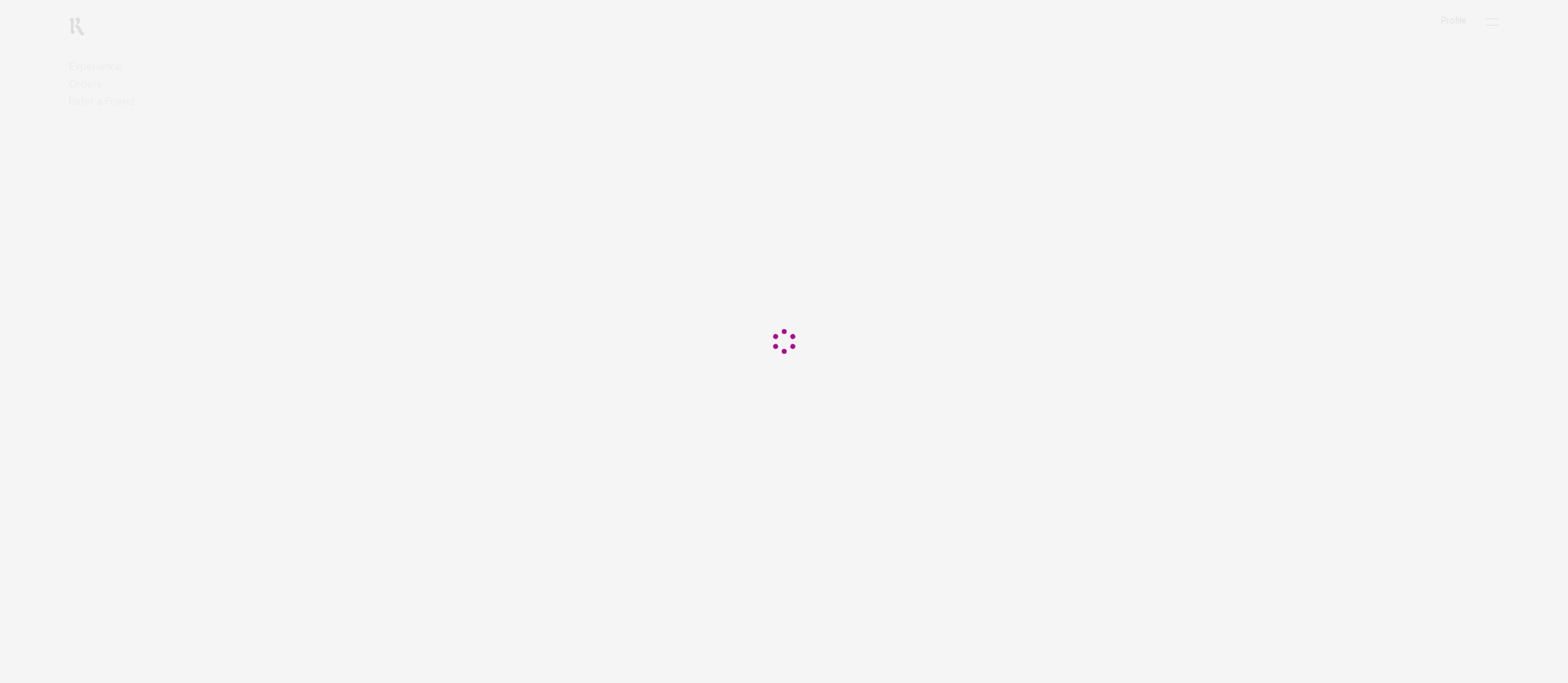
scroll to position [372, 0]
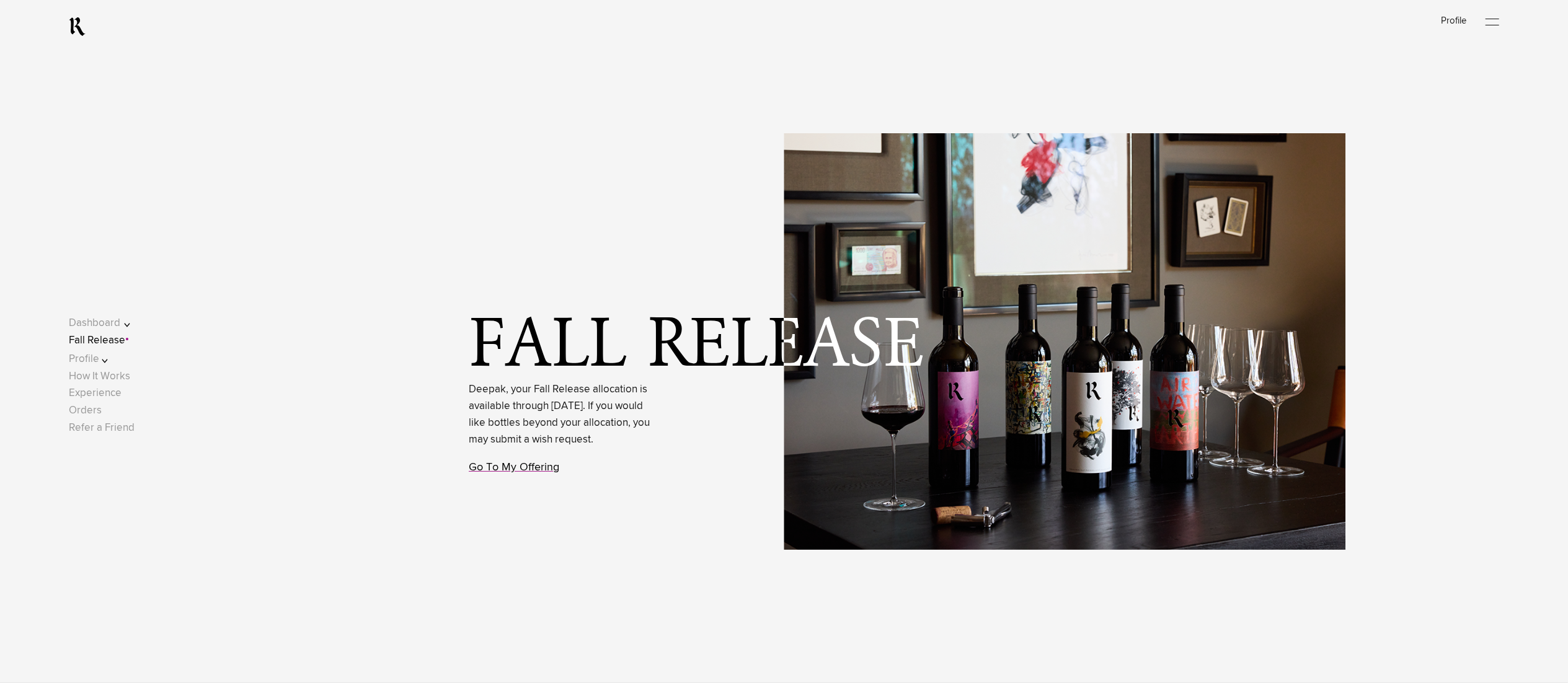
click at [520, 473] on link "Go To My Offering" at bounding box center [514, 467] width 91 height 11
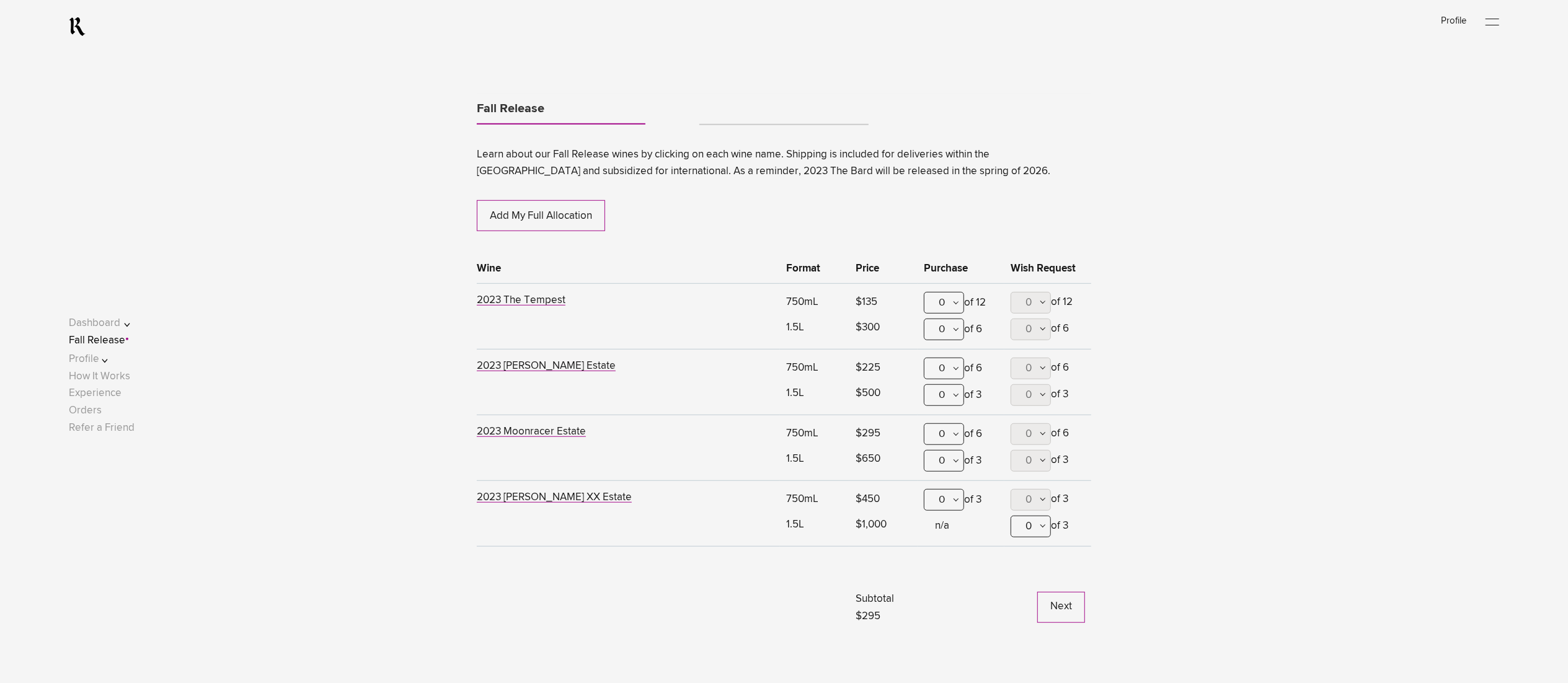
scroll to position [757, 0]
click at [712, 117] on link "Tabs" at bounding box center [783, 118] width 168 height 10
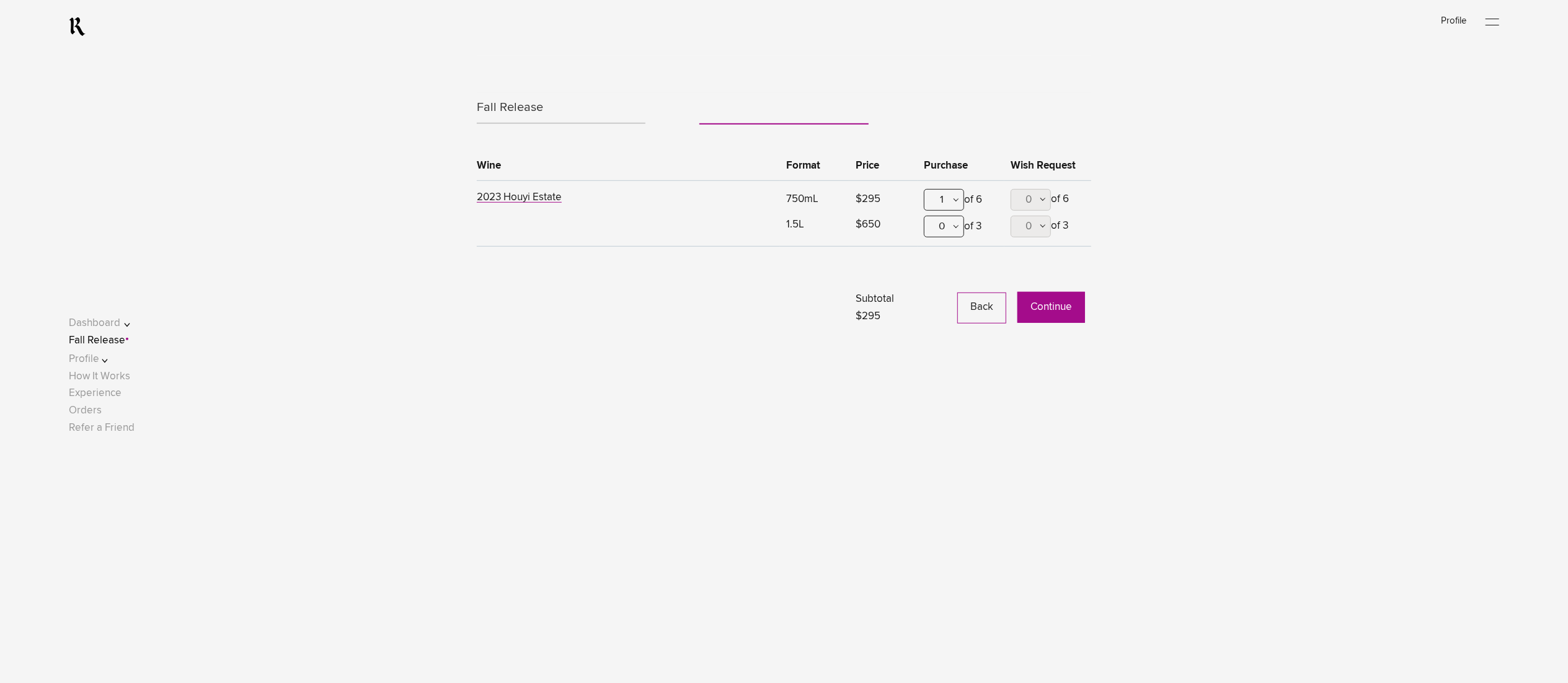
click at [1059, 304] on button "Continue" at bounding box center [1052, 307] width 68 height 31
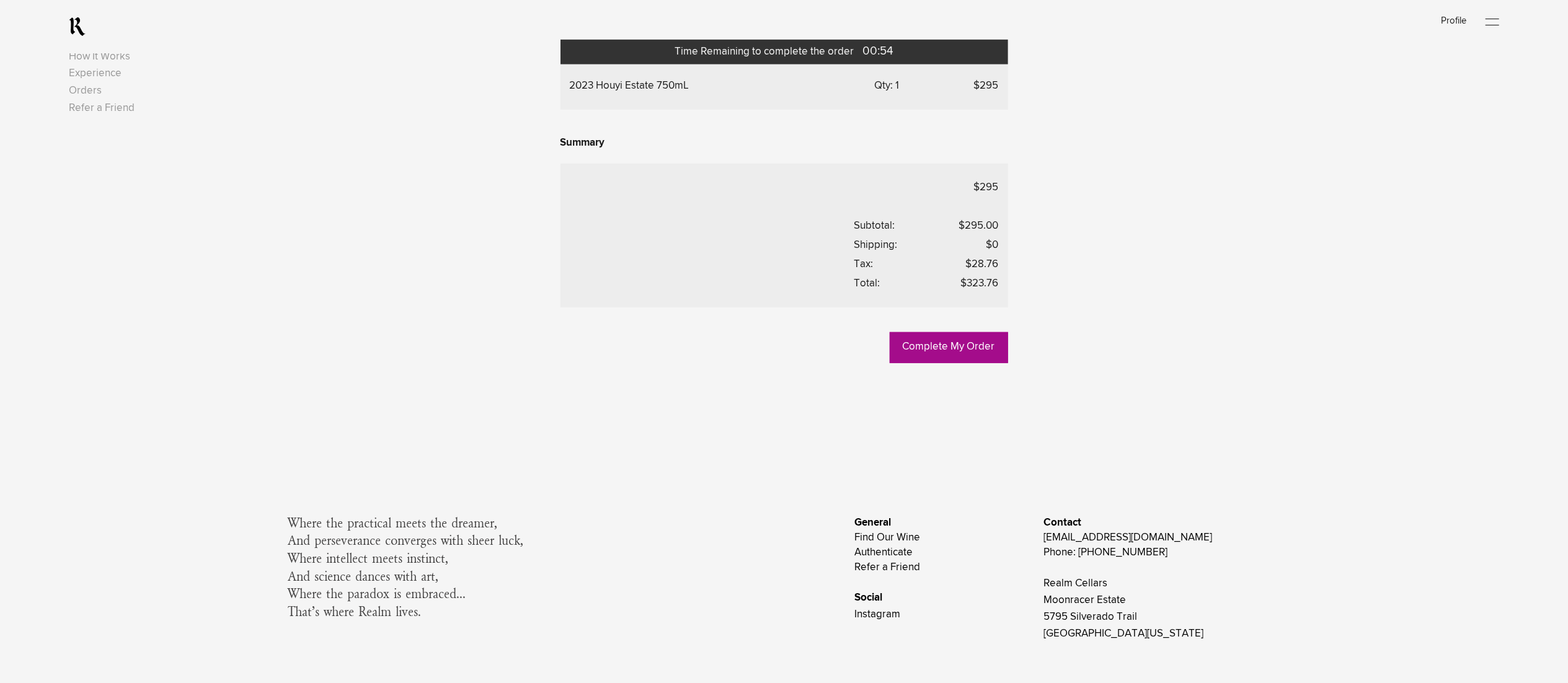
scroll to position [992, 0]
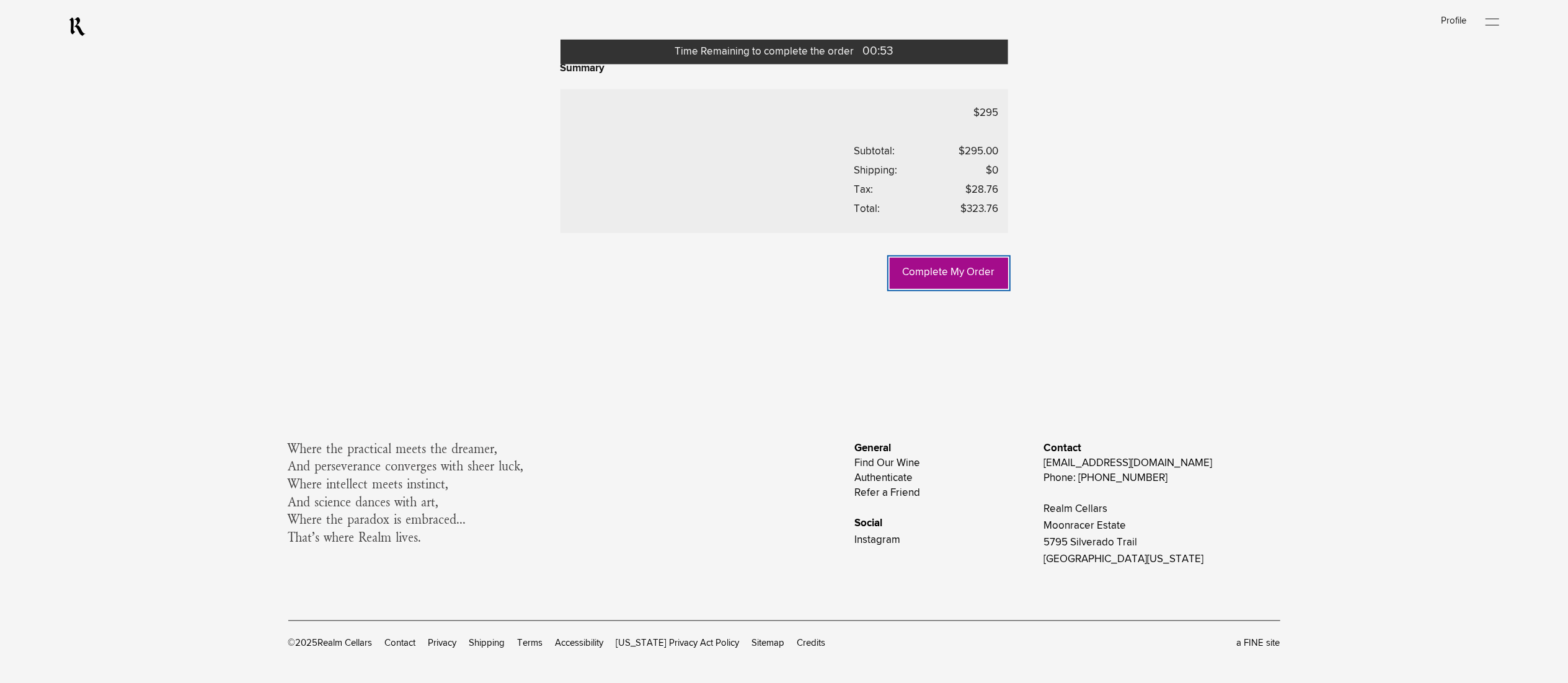
click at [926, 289] on link "Complete My Order" at bounding box center [949, 273] width 118 height 31
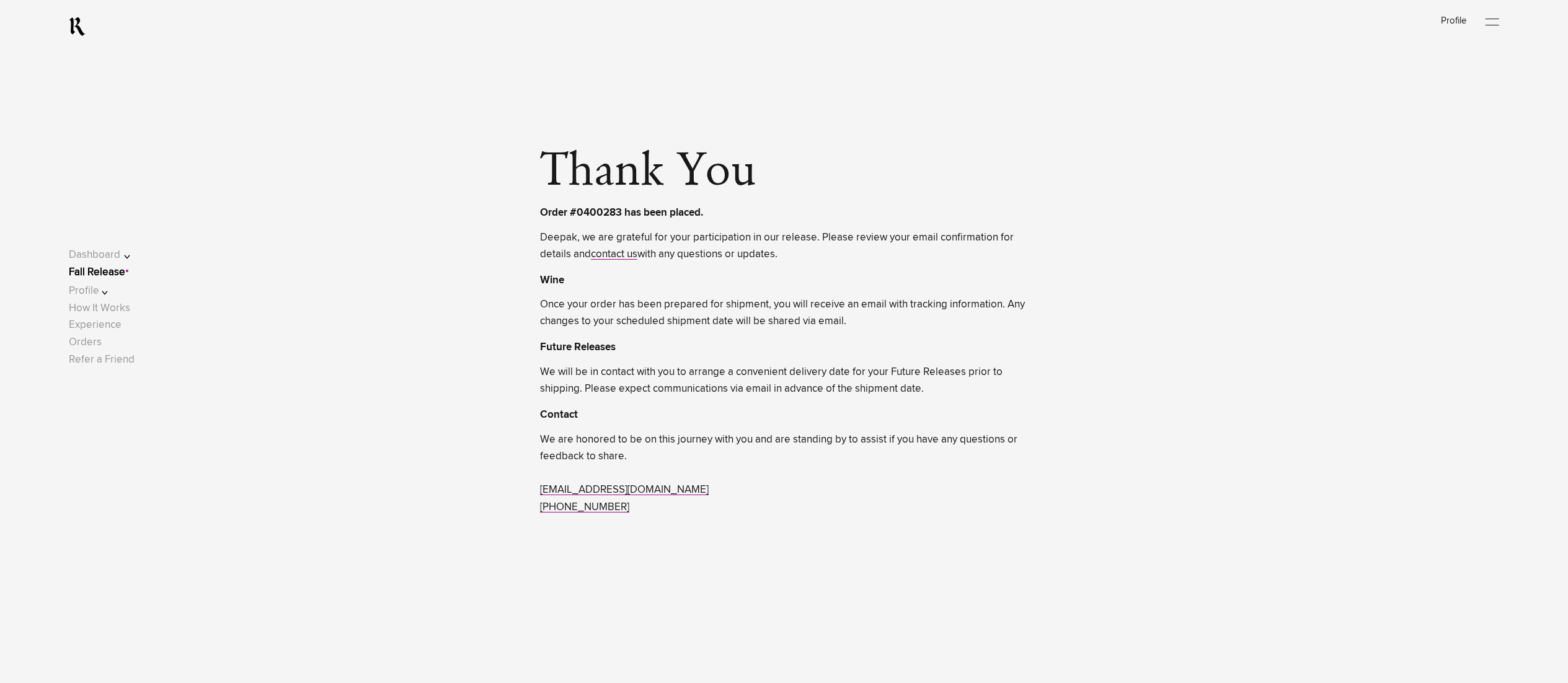
click at [125, 270] on link "Fall Release" at bounding box center [97, 272] width 56 height 10
